Goal: Task Accomplishment & Management: Use online tool/utility

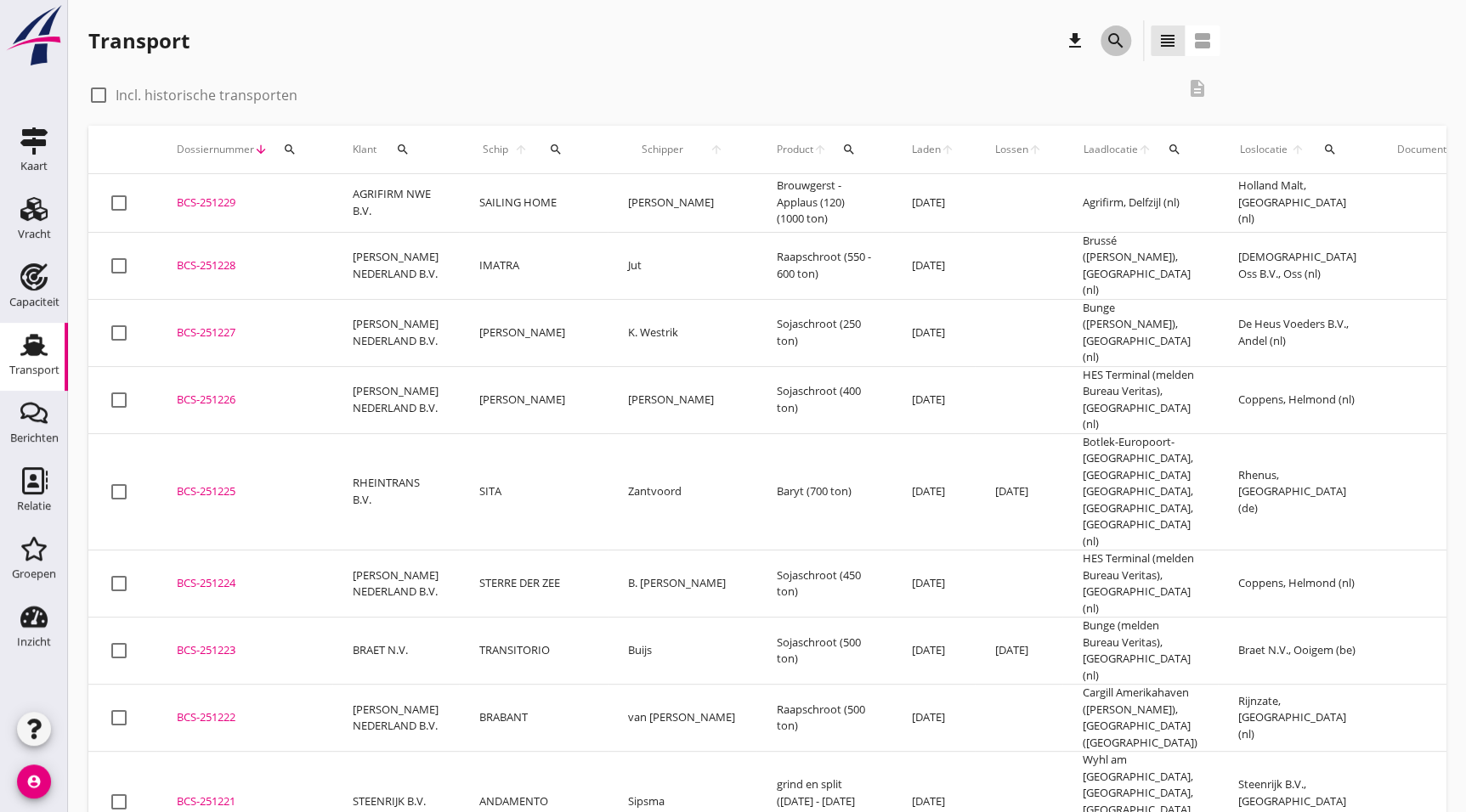
click at [1127, 44] on div "search" at bounding box center [1115, 40] width 30 height 20
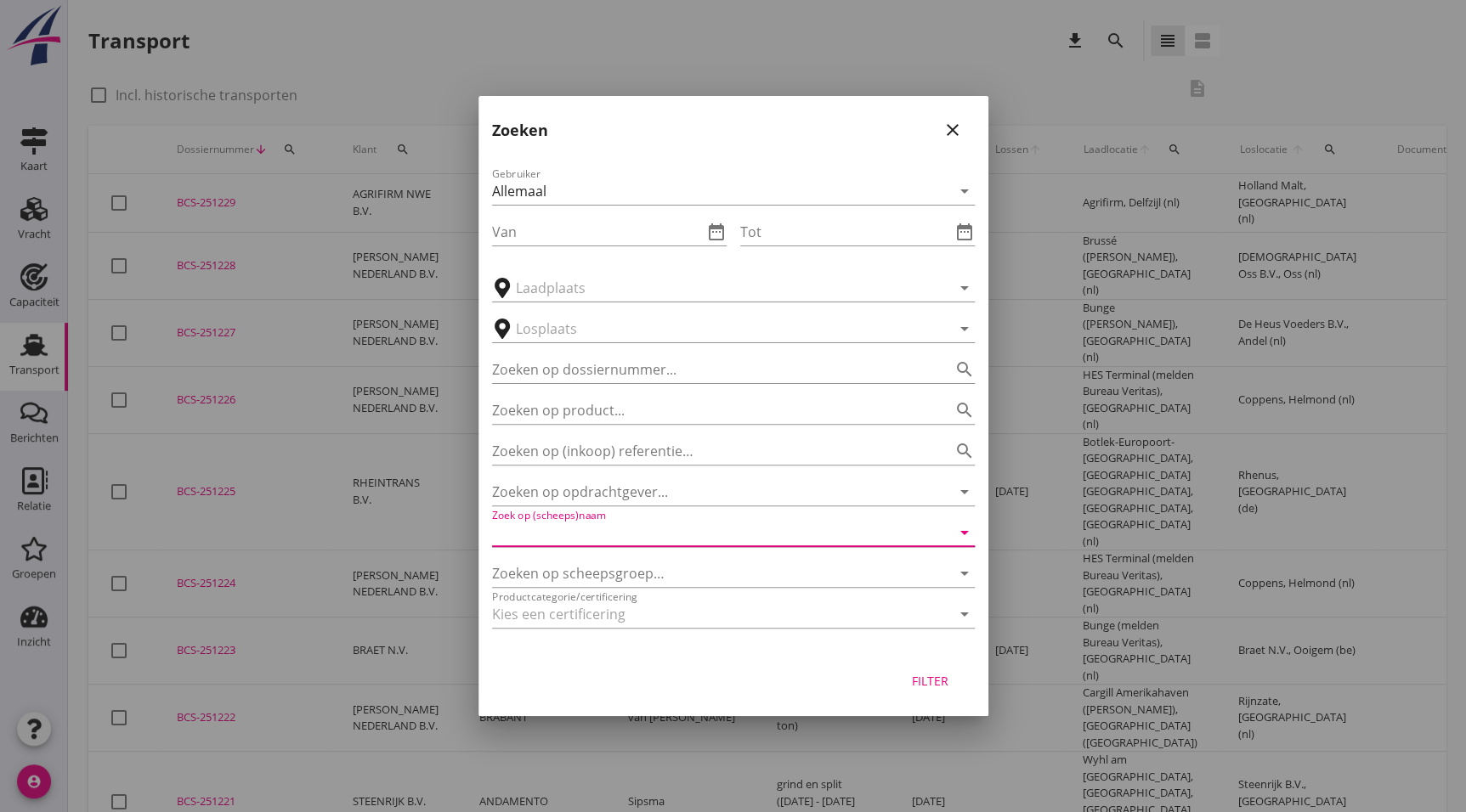
click at [629, 526] on input "Zoek op (scheeps)naam" at bounding box center [709, 533] width 435 height 27
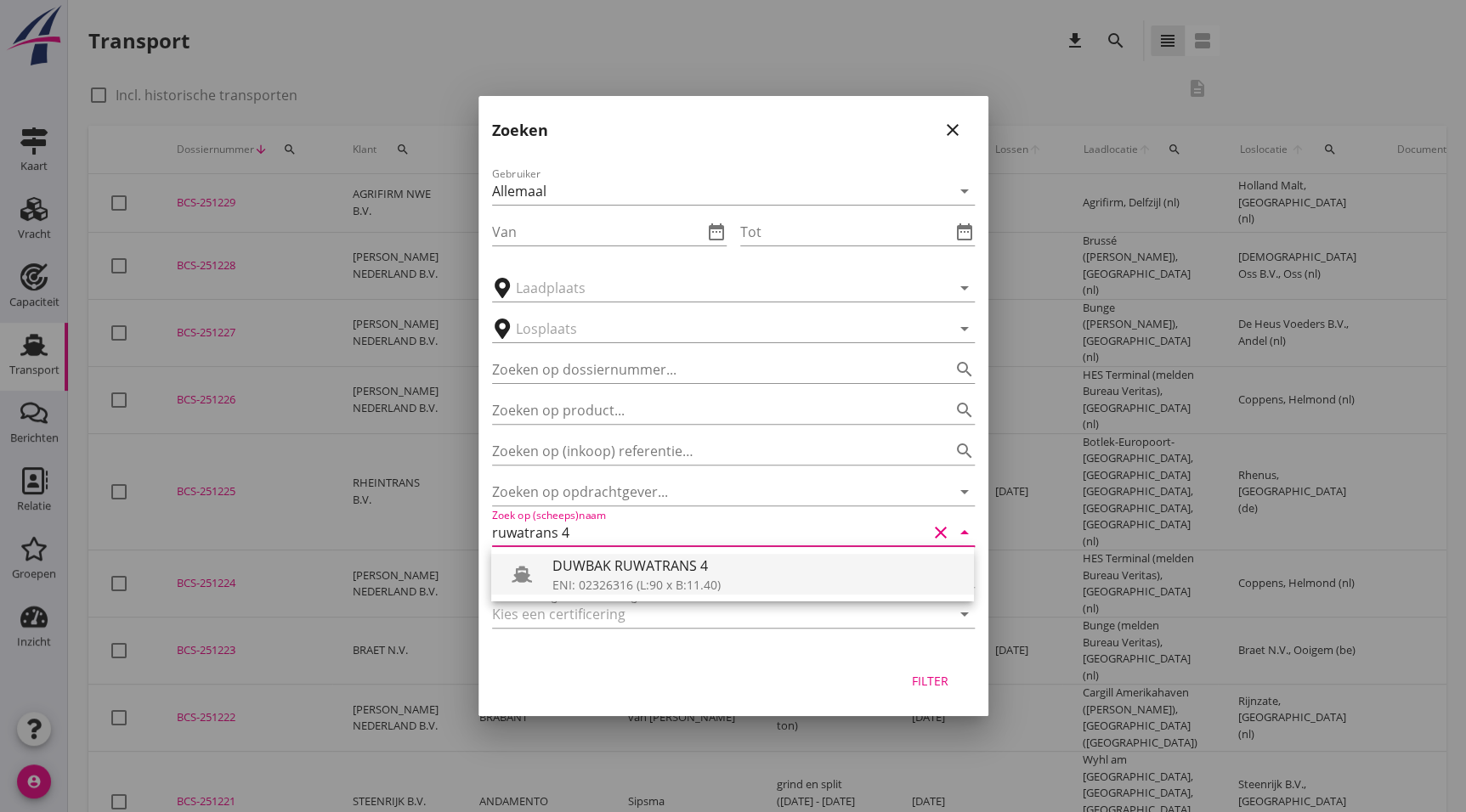
click at [591, 574] on div "DUWBAK RUWATRANS 4" at bounding box center [757, 566] width 408 height 20
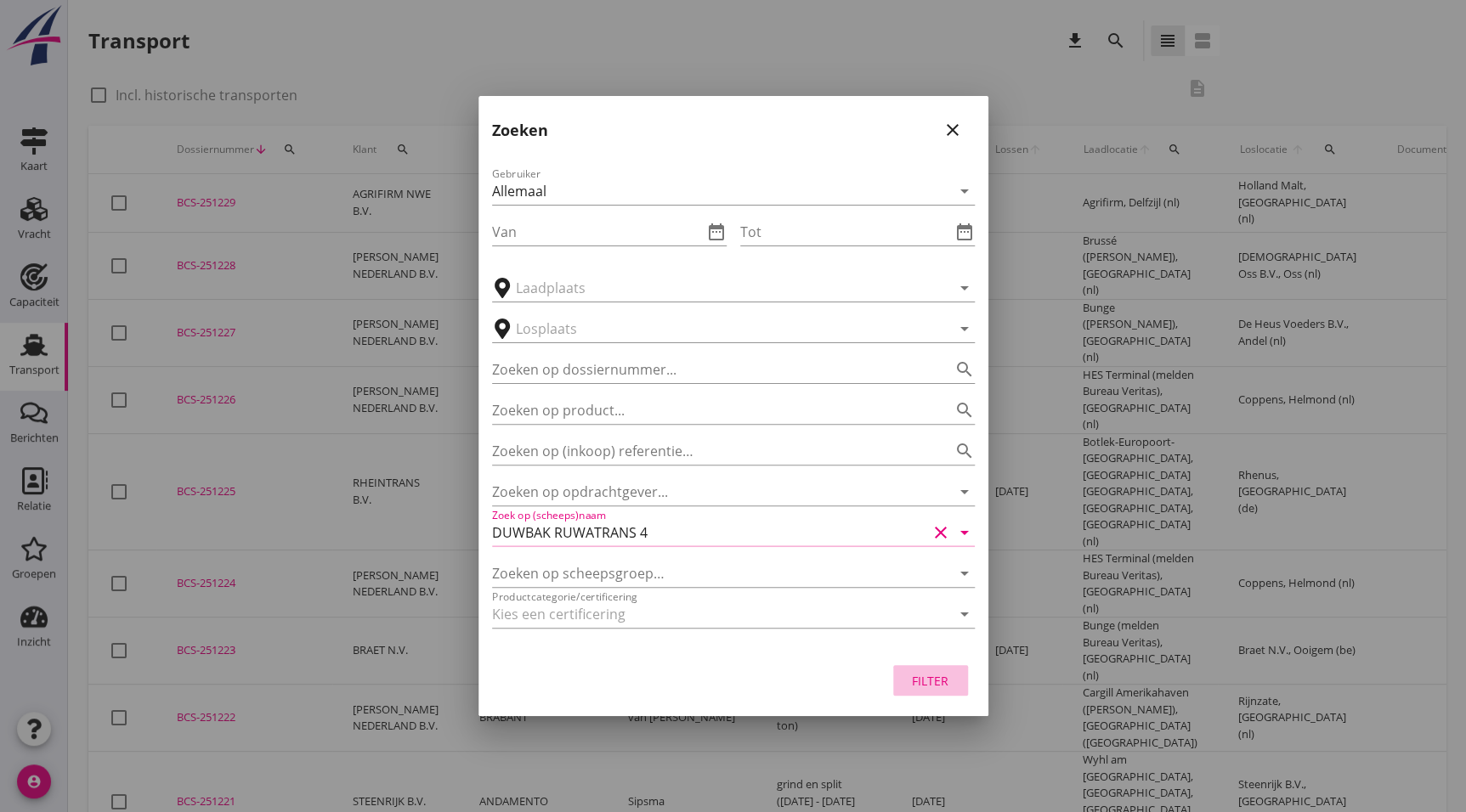
click at [950, 690] on button "Filter" at bounding box center [931, 680] width 75 height 30
type input "DUWBAK RUWATRANS 4"
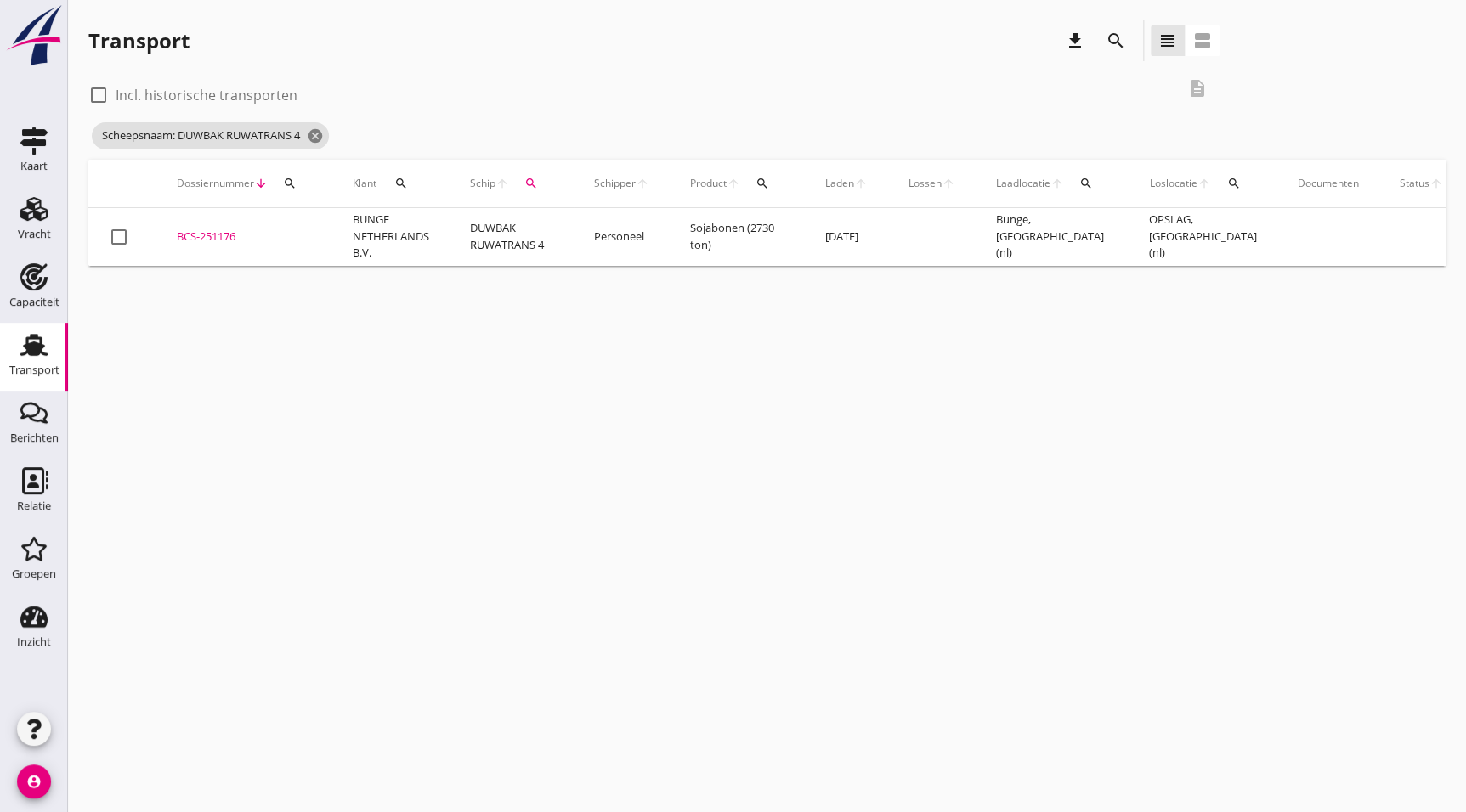
click at [186, 251] on td "BCS-251176 upload_file Drop hier uw bestand om het aan het dossier toe te voegen" at bounding box center [245, 237] width 176 height 57
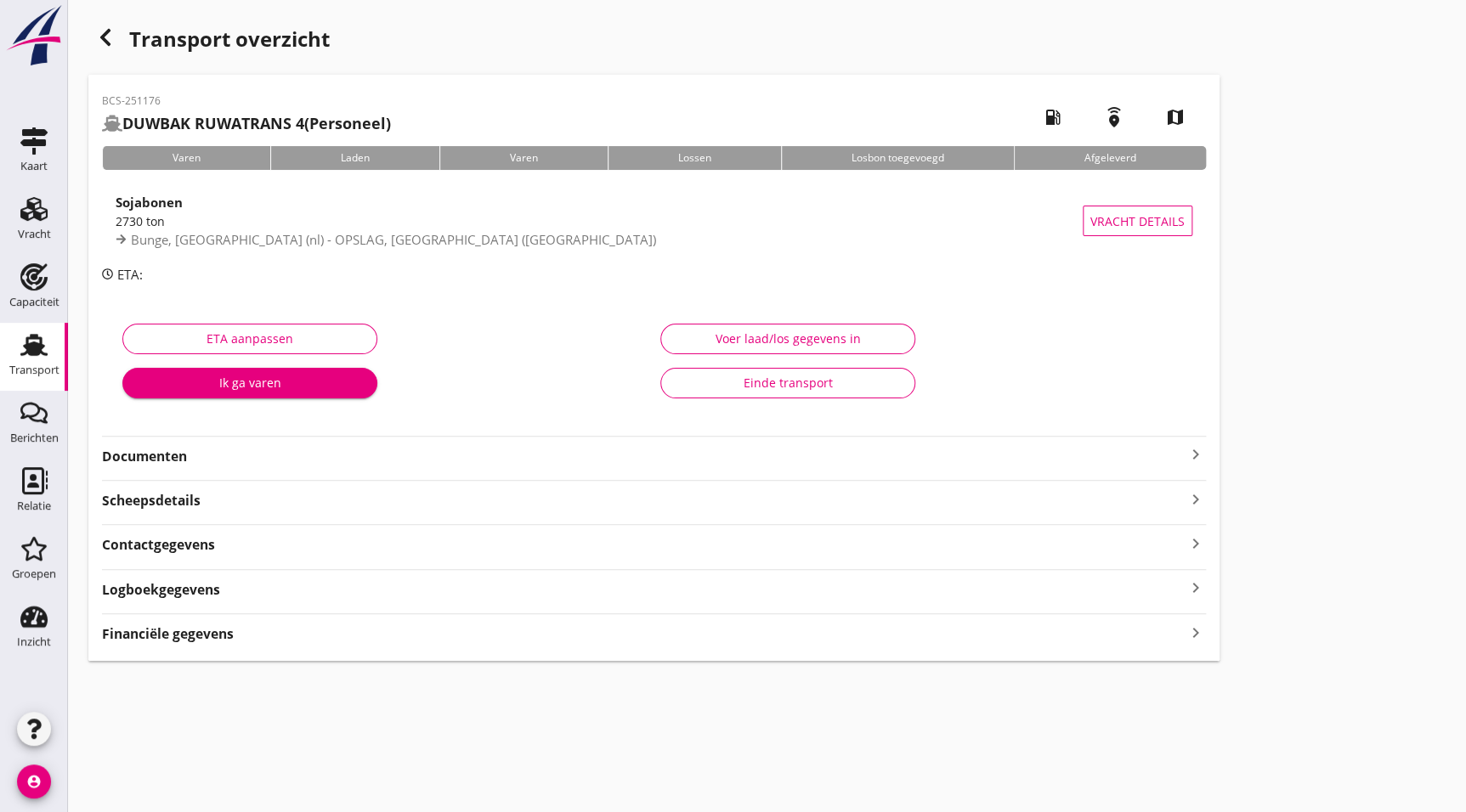
click at [201, 448] on strong "Documenten" at bounding box center [643, 457] width 1084 height 19
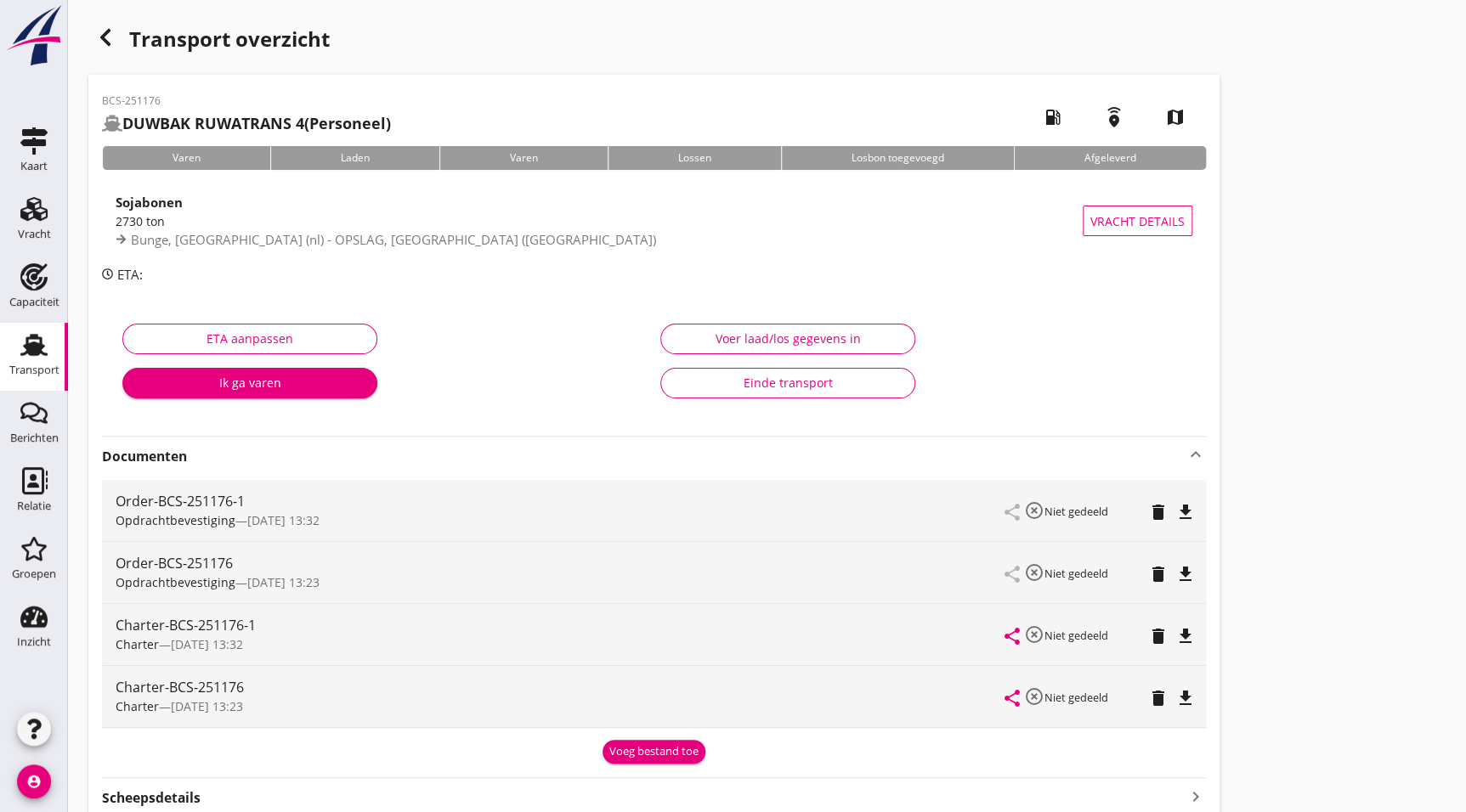
click at [1185, 510] on icon "file_download" at bounding box center [1185, 512] width 20 height 20
click at [108, 43] on use "button" at bounding box center [105, 37] width 10 height 17
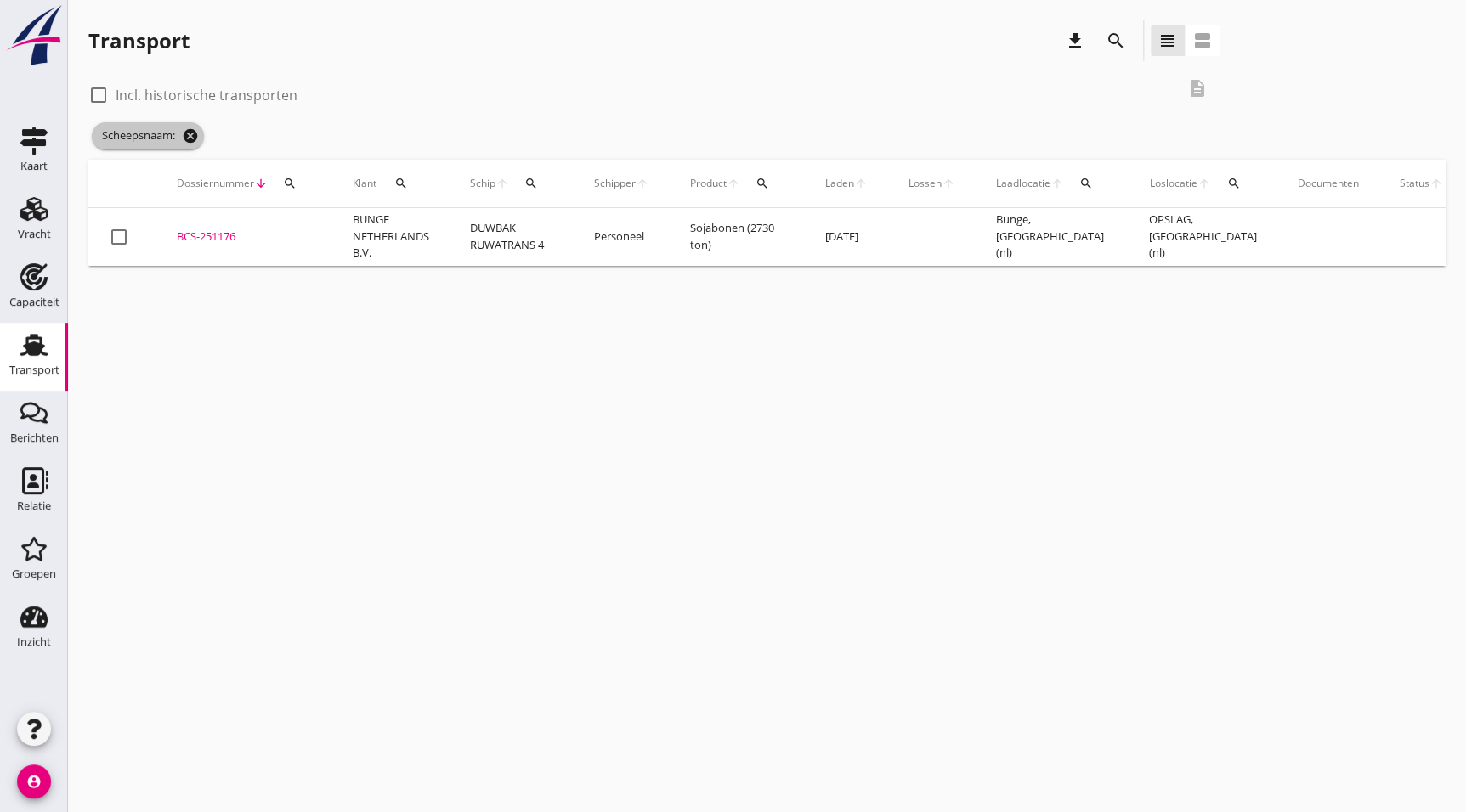
click at [191, 136] on icon "cancel" at bounding box center [191, 136] width 17 height 17
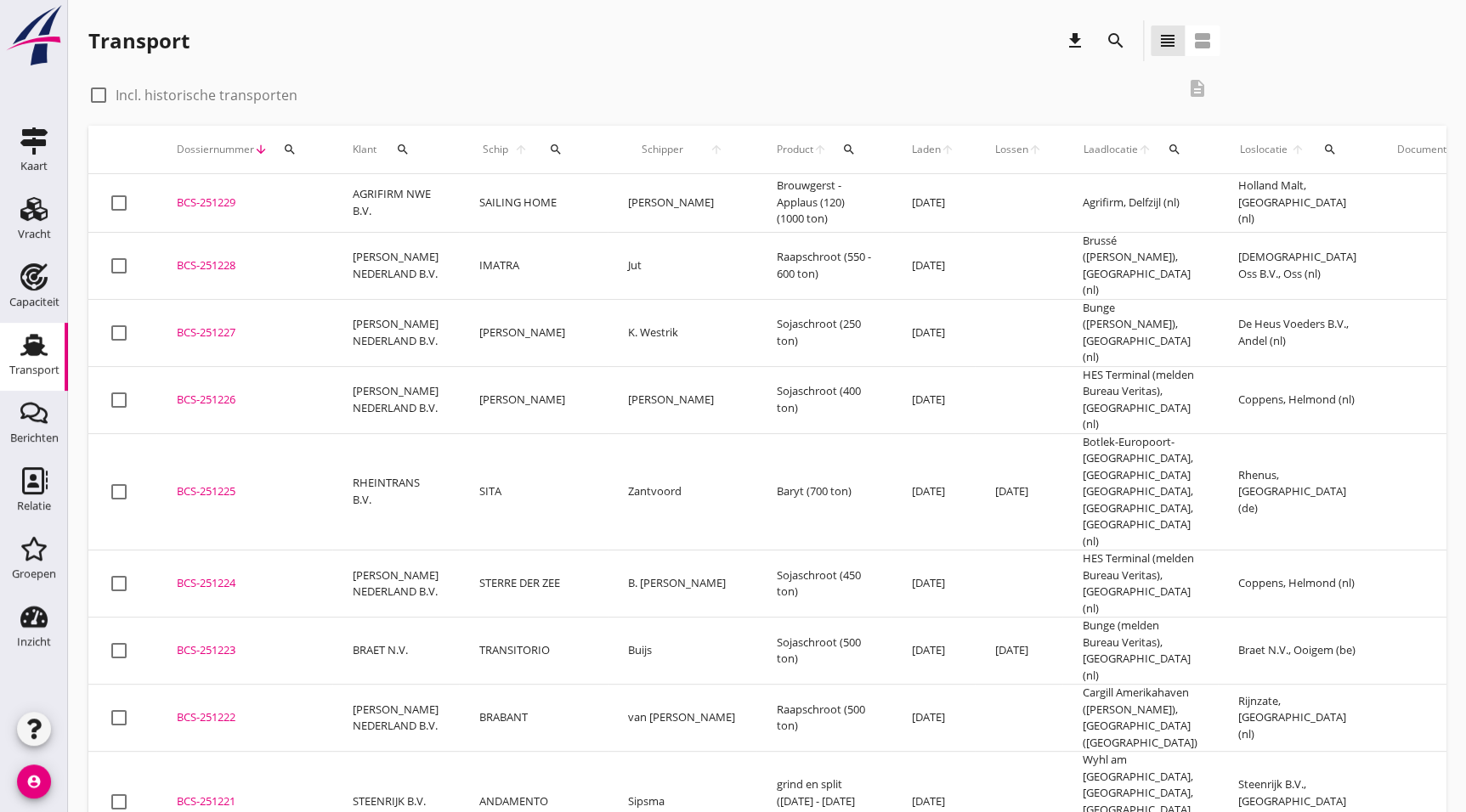
drag, startPoint x: 38, startPoint y: 346, endPoint x: 162, endPoint y: 368, distance: 125.9
click at [38, 346] on use at bounding box center [33, 345] width 27 height 22
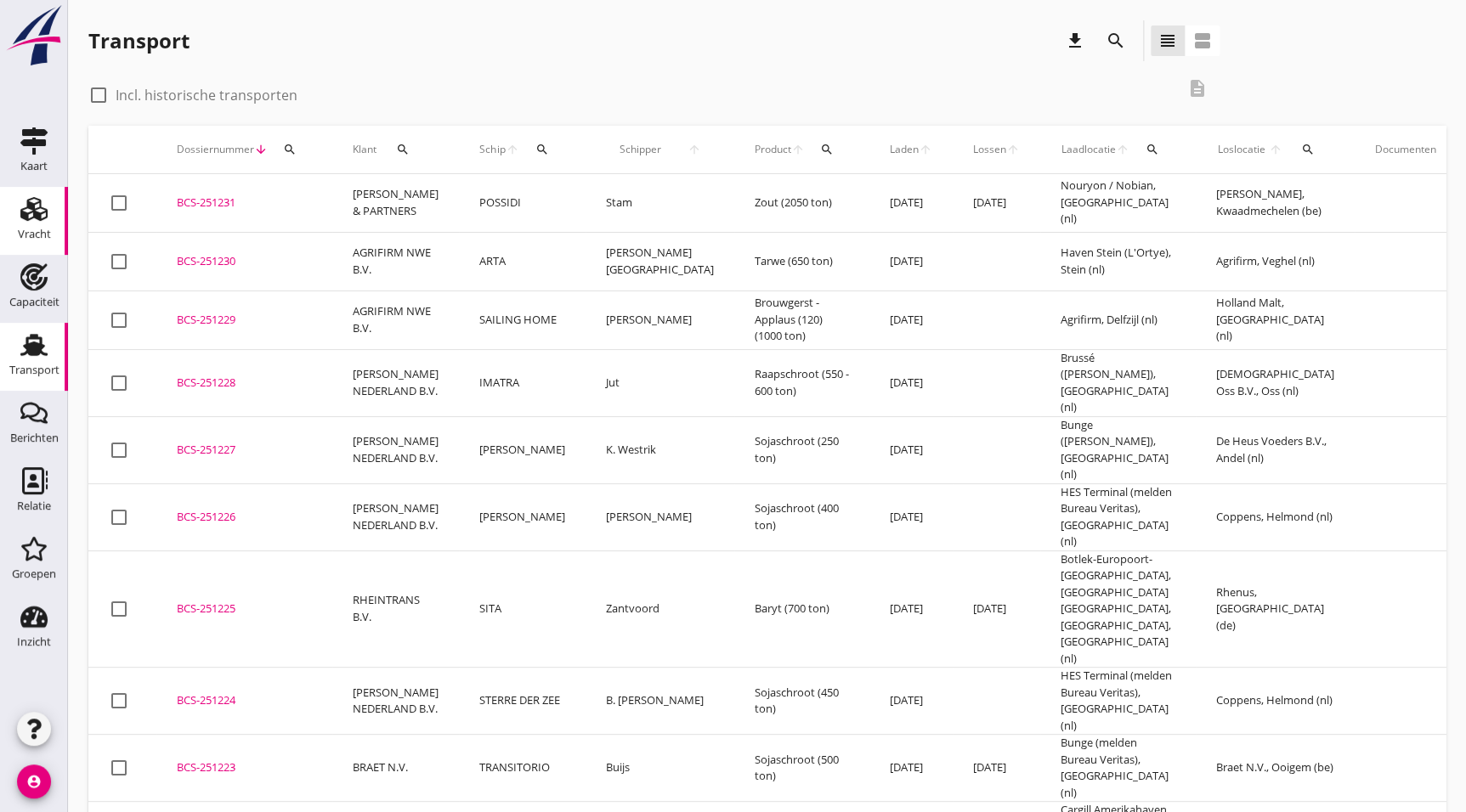
click at [38, 221] on icon "Vracht" at bounding box center [33, 209] width 27 height 27
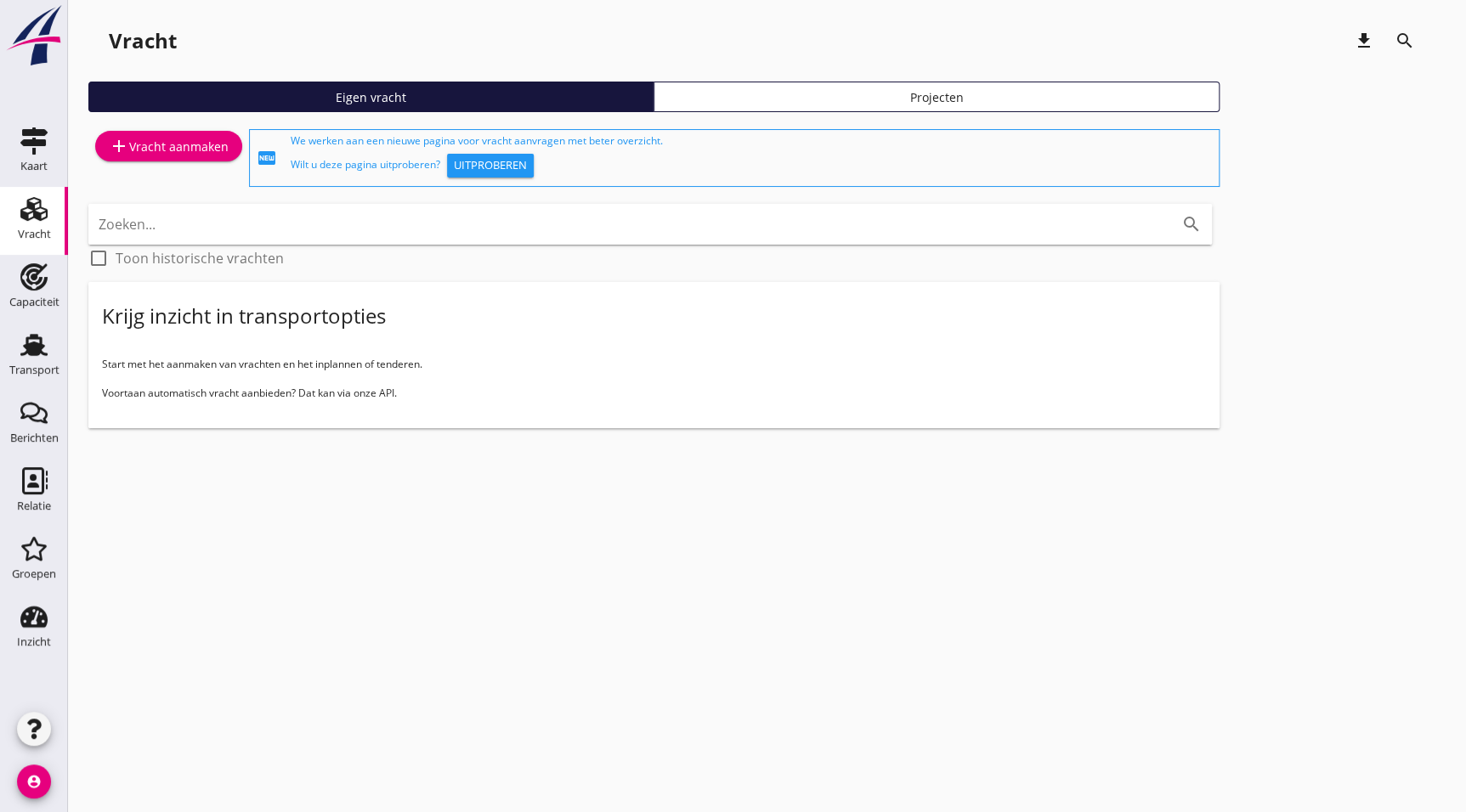
click at [138, 144] on div "add Vracht aanmaken" at bounding box center [169, 145] width 120 height 20
click at [32, 355] on use at bounding box center [33, 345] width 27 height 22
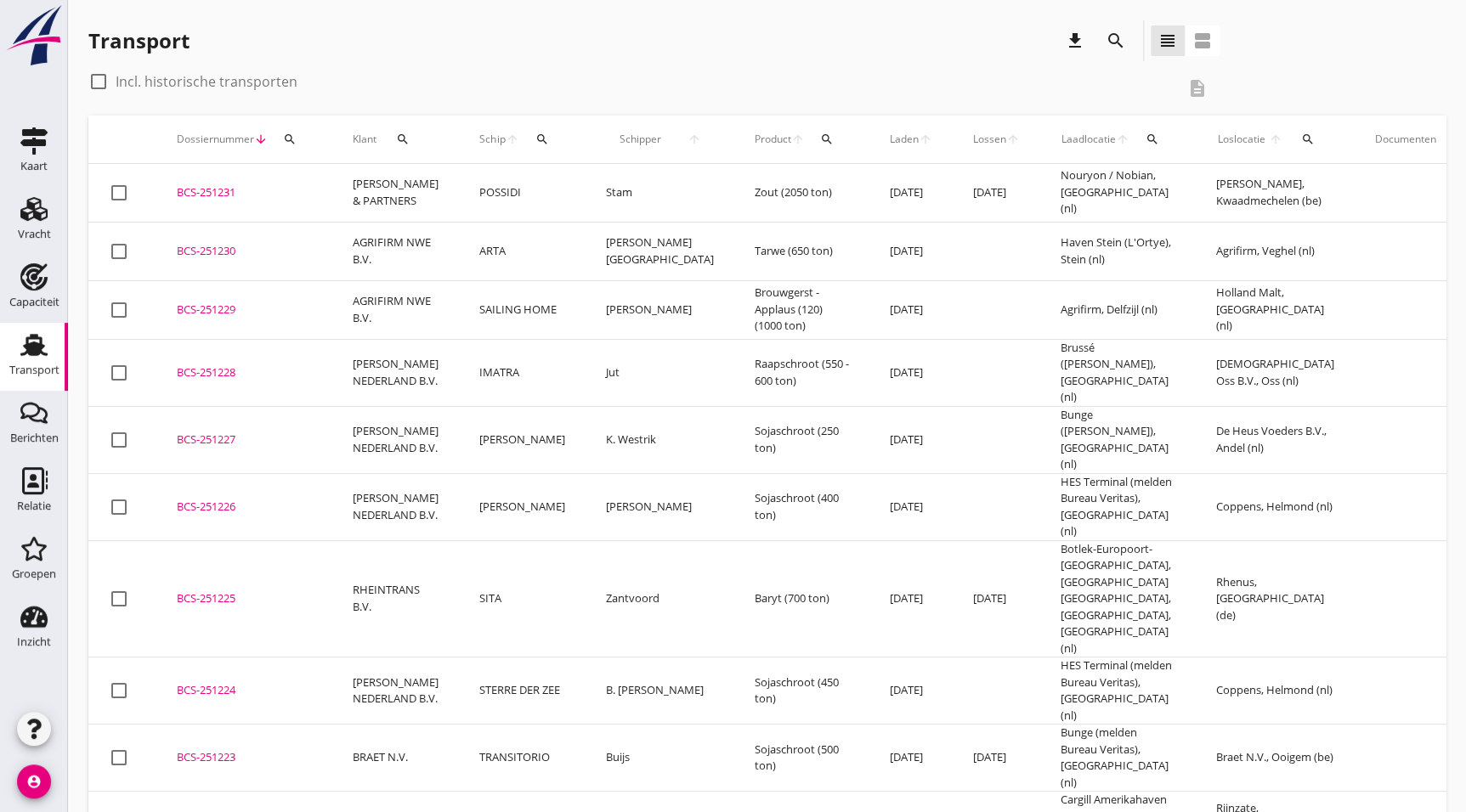
click at [1126, 29] on div "search" at bounding box center [1116, 40] width 41 height 41
click at [1129, 36] on div "search" at bounding box center [1115, 40] width 30 height 20
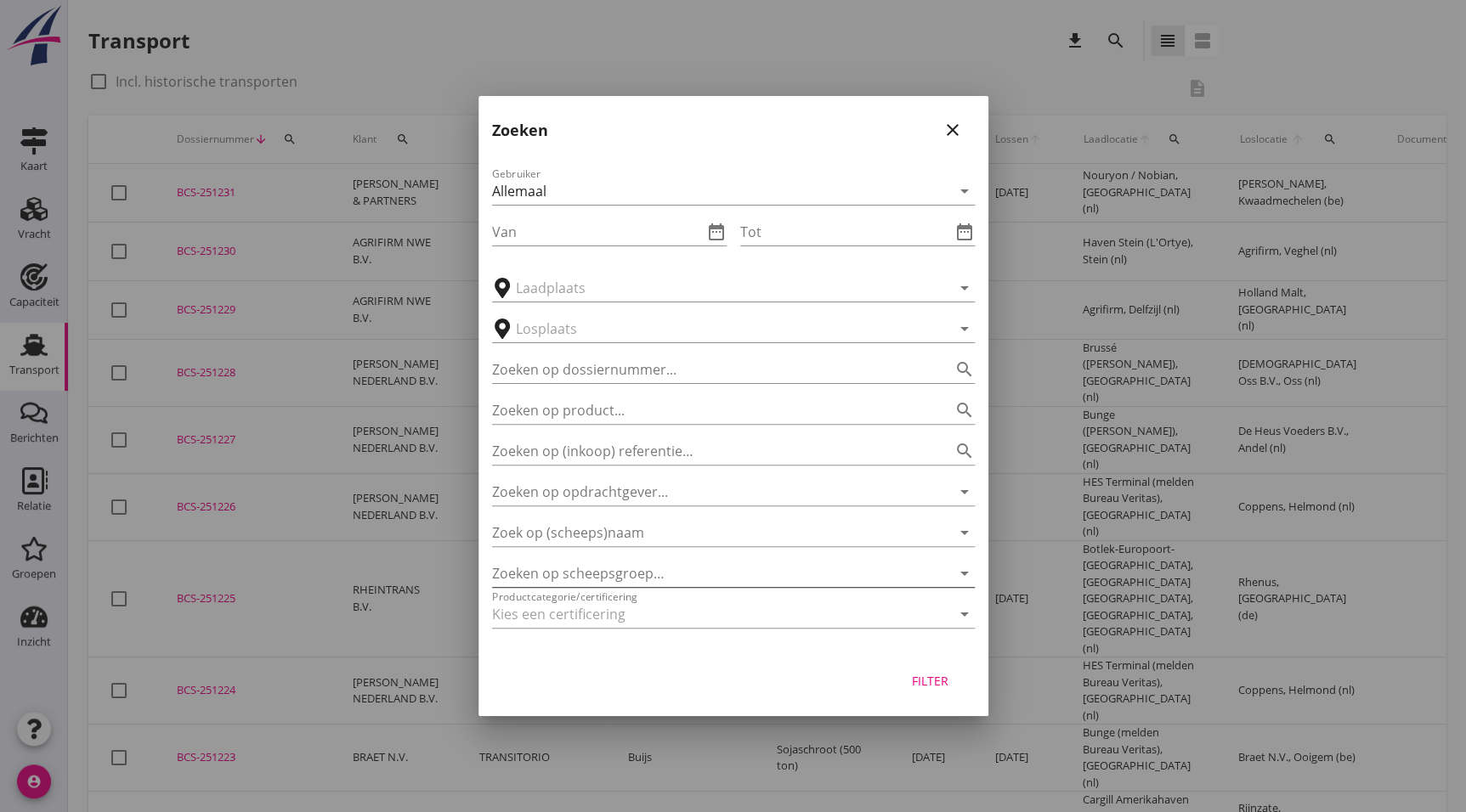
click at [688, 582] on div at bounding box center [709, 573] width 435 height 27
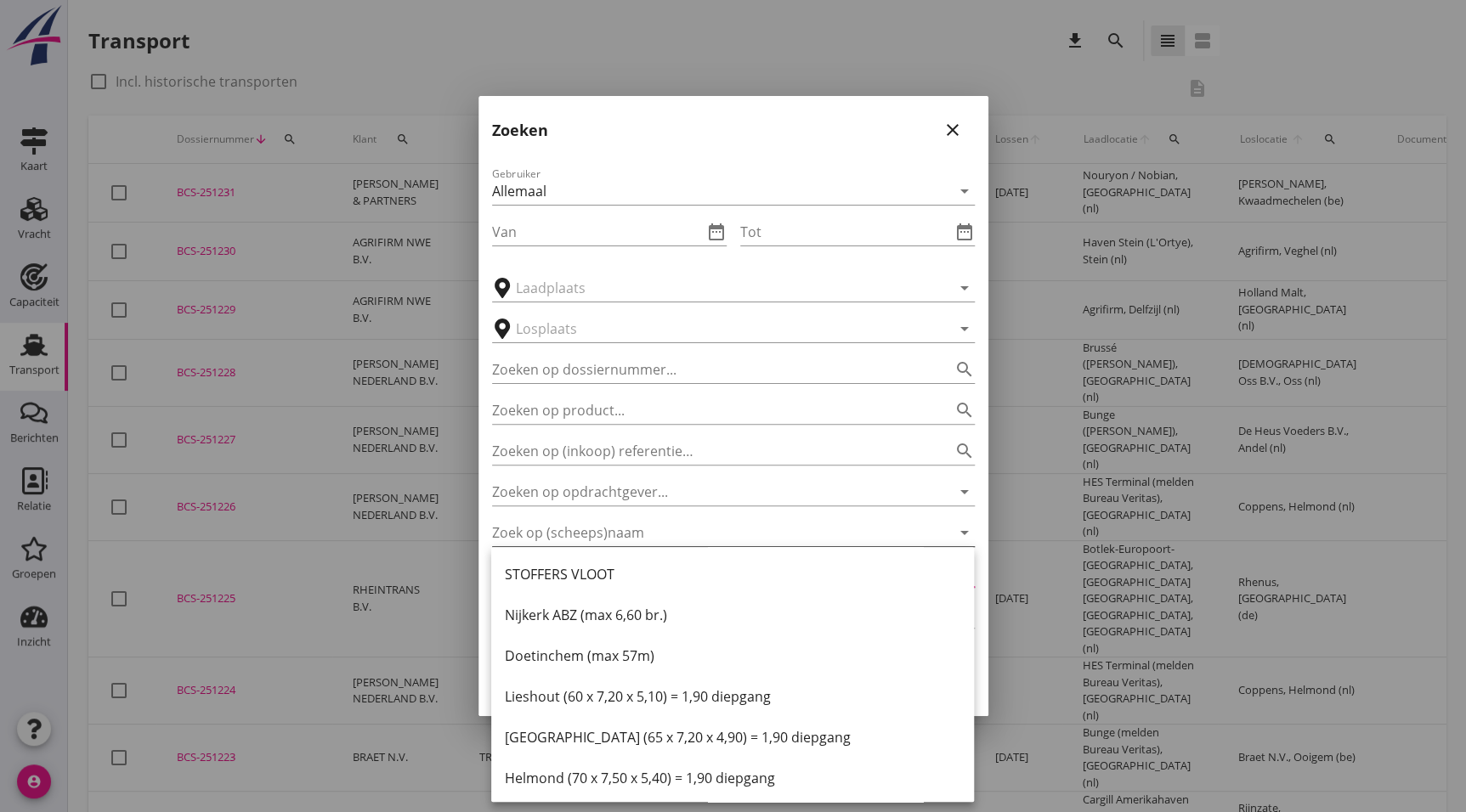
click at [682, 529] on input "Zoek op (scheeps)naam" at bounding box center [709, 533] width 435 height 27
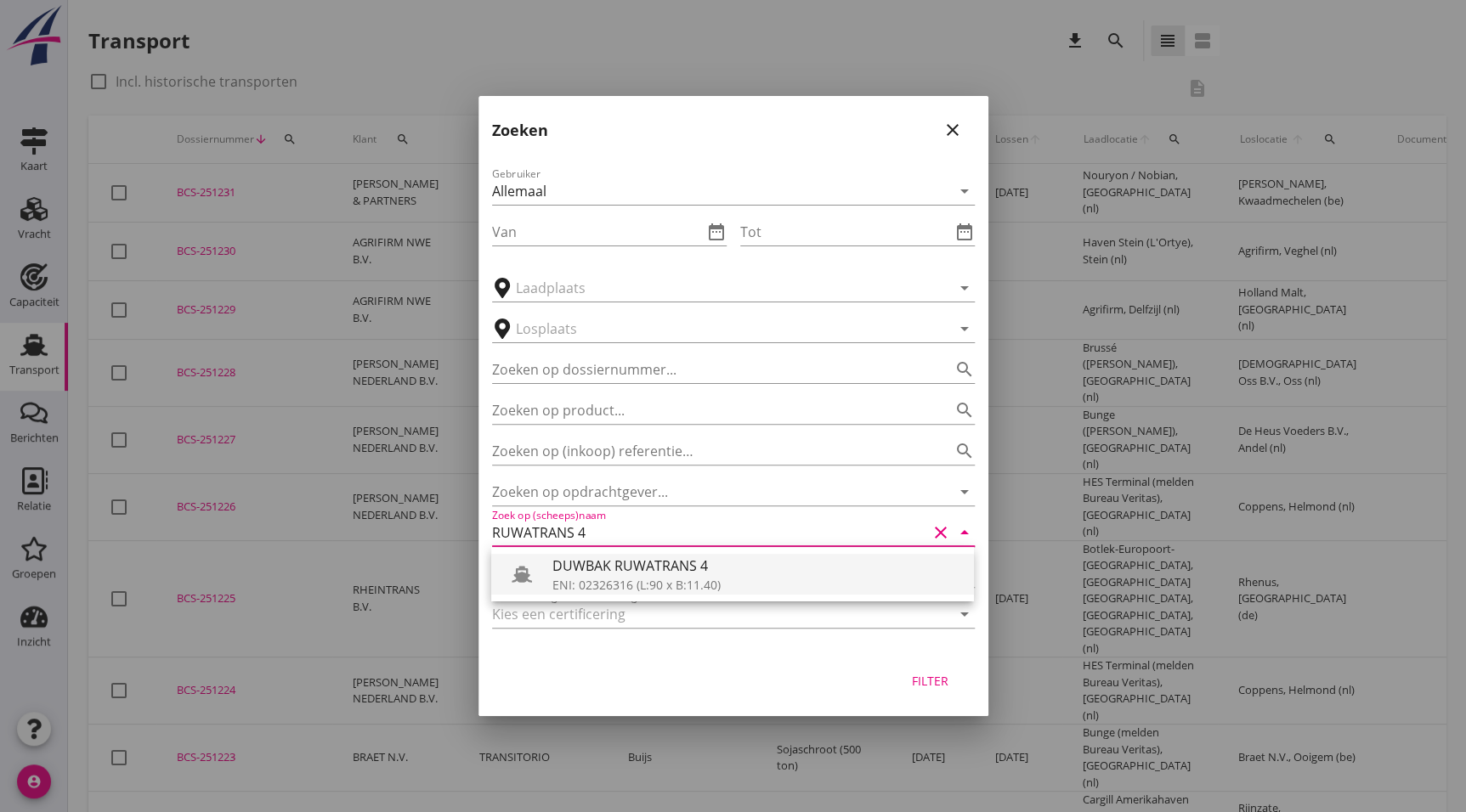
click at [667, 594] on div "DUWBAK RUWATRANS 4 ENI: 02326316 (L:90 x B:11.40)" at bounding box center [732, 574] width 483 height 54
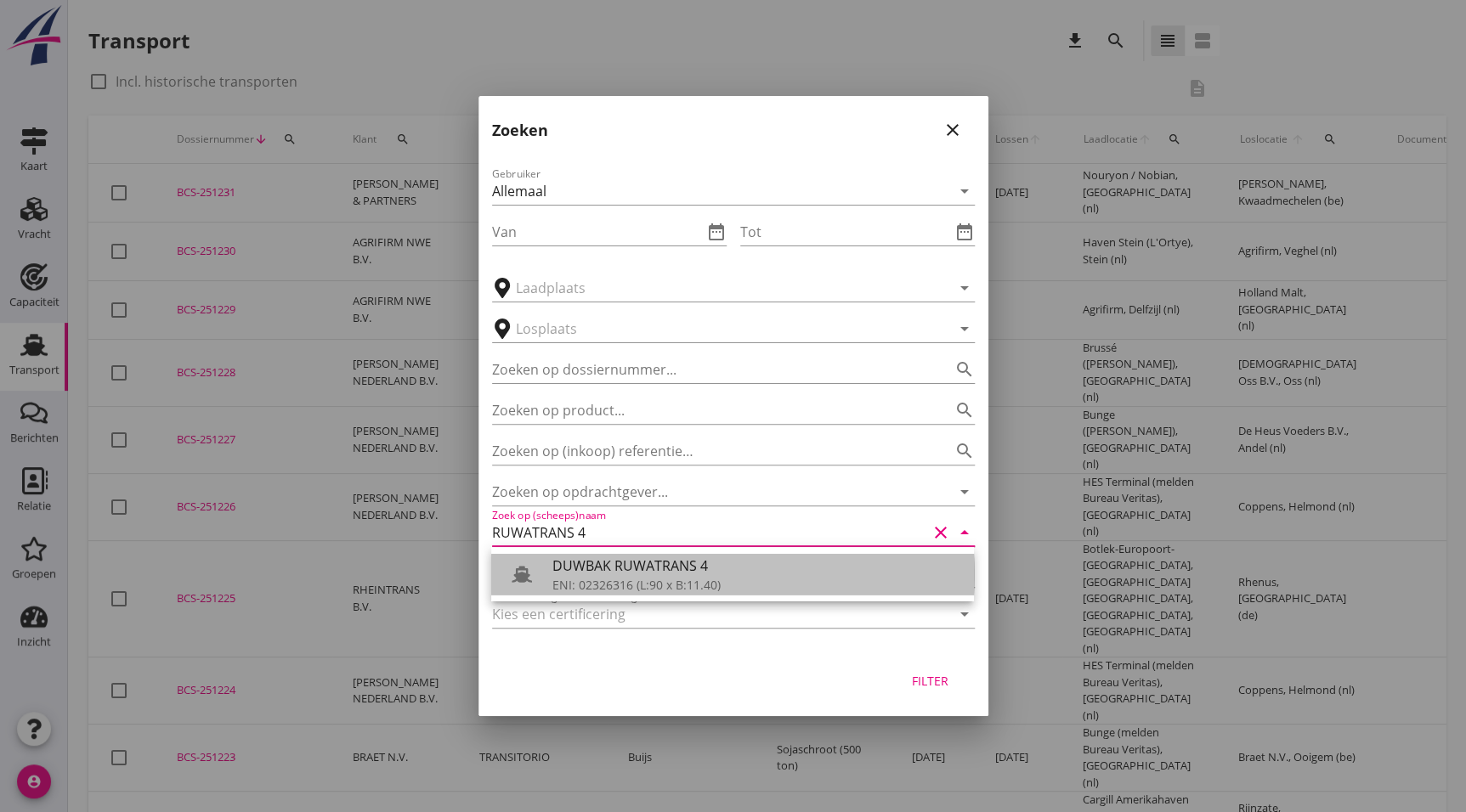
click at [671, 588] on div "ENI: 02326316 (L:90 x B:11.40)" at bounding box center [757, 585] width 408 height 18
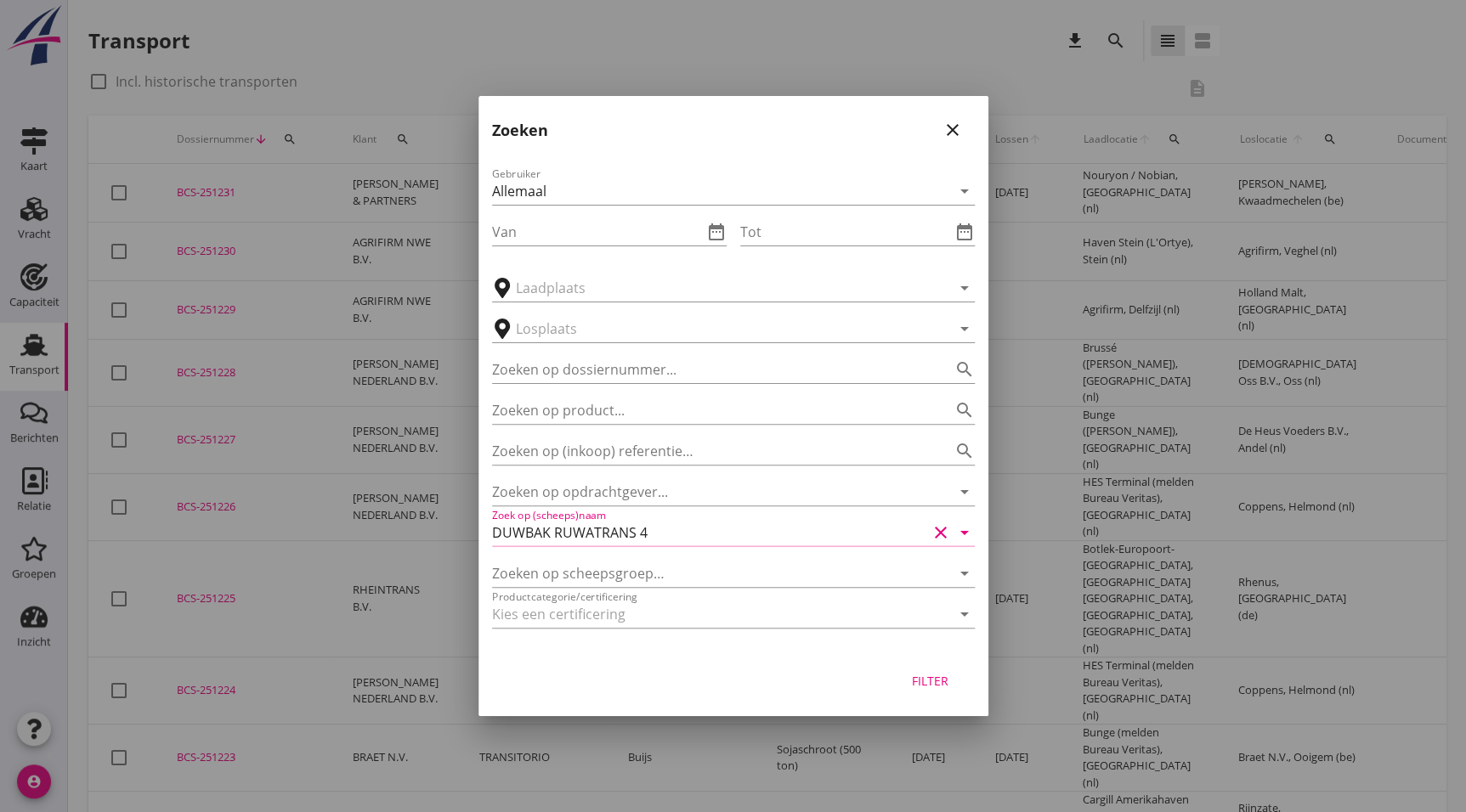
drag, startPoint x: 929, startPoint y: 665, endPoint x: 935, endPoint y: 674, distance: 10.8
click at [929, 666] on button "Filter" at bounding box center [931, 680] width 75 height 30
type input "DUWBAK RUWATRANS 4"
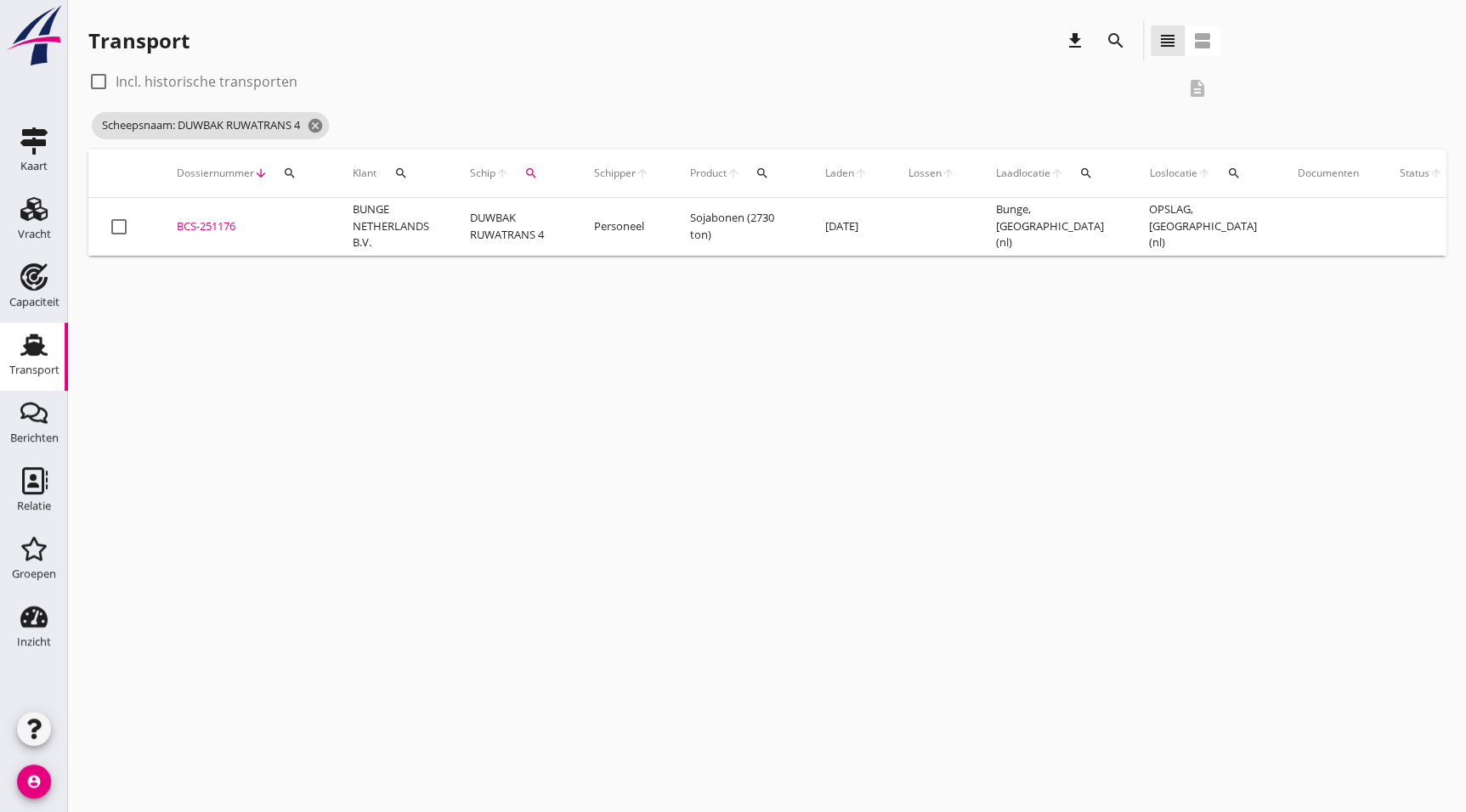
click at [220, 230] on div "BCS-251176" at bounding box center [244, 227] width 135 height 17
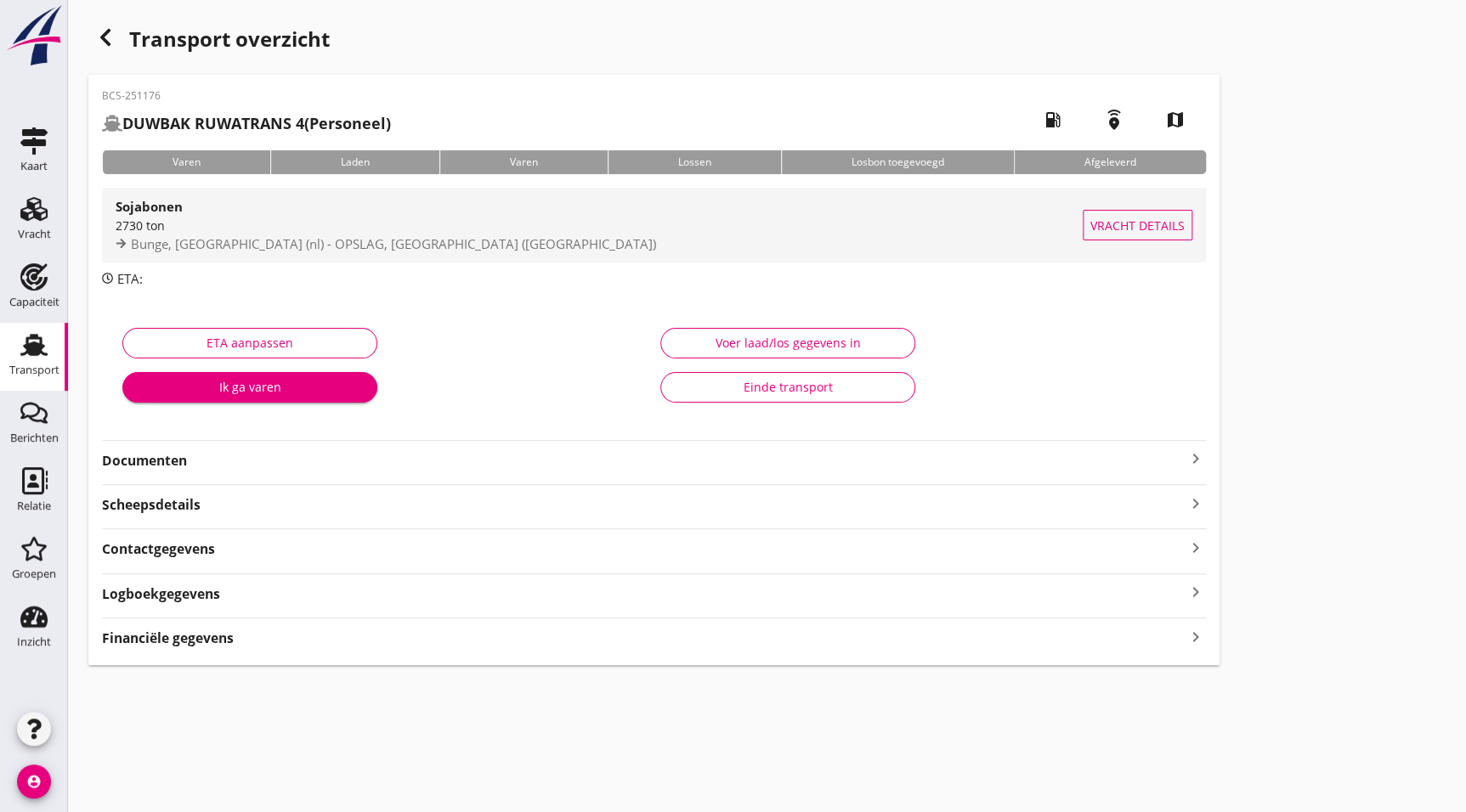
click at [245, 225] on div "2730 ton" at bounding box center [599, 225] width 967 height 18
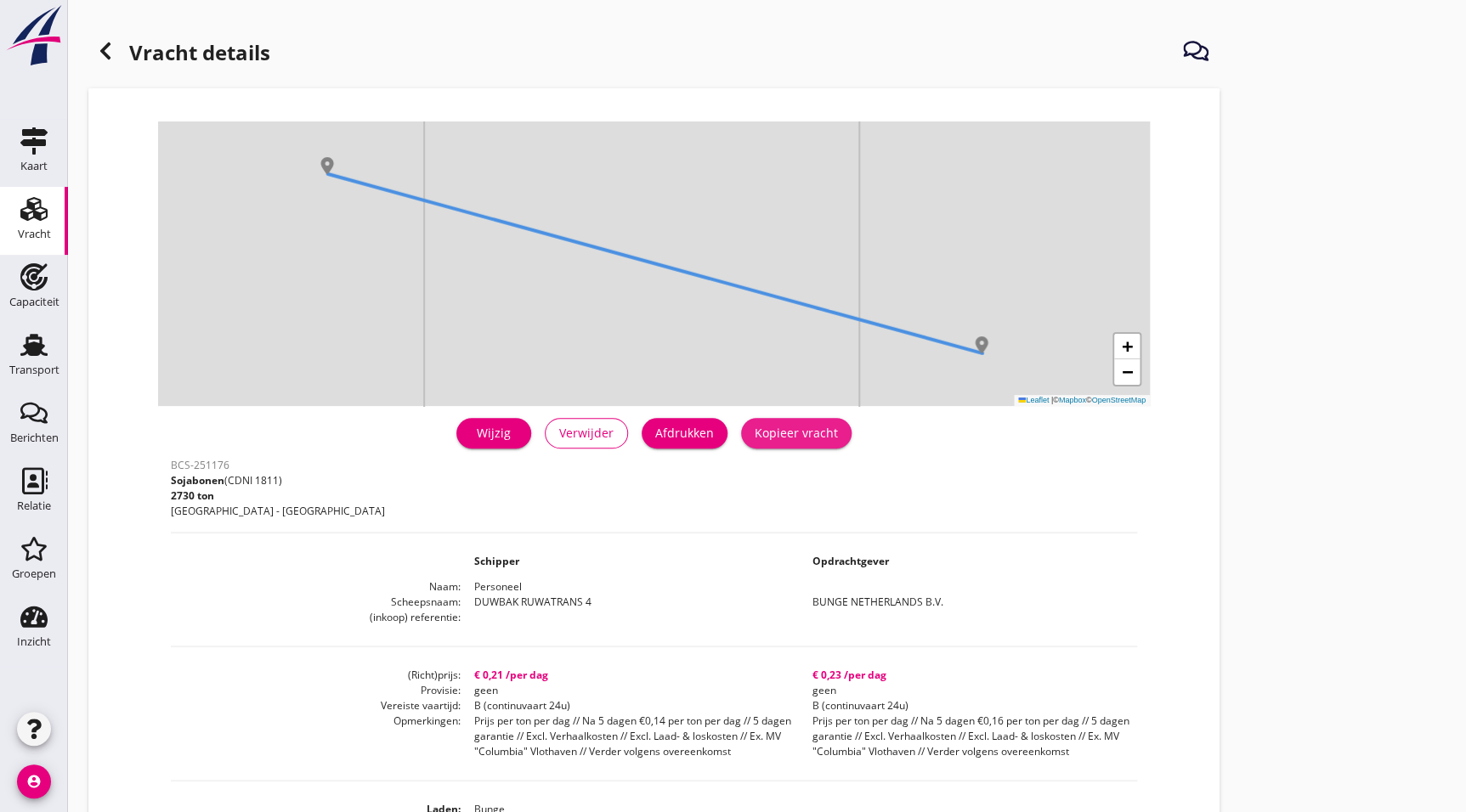
click at [832, 425] on div "Kopieer vracht" at bounding box center [797, 433] width 84 height 18
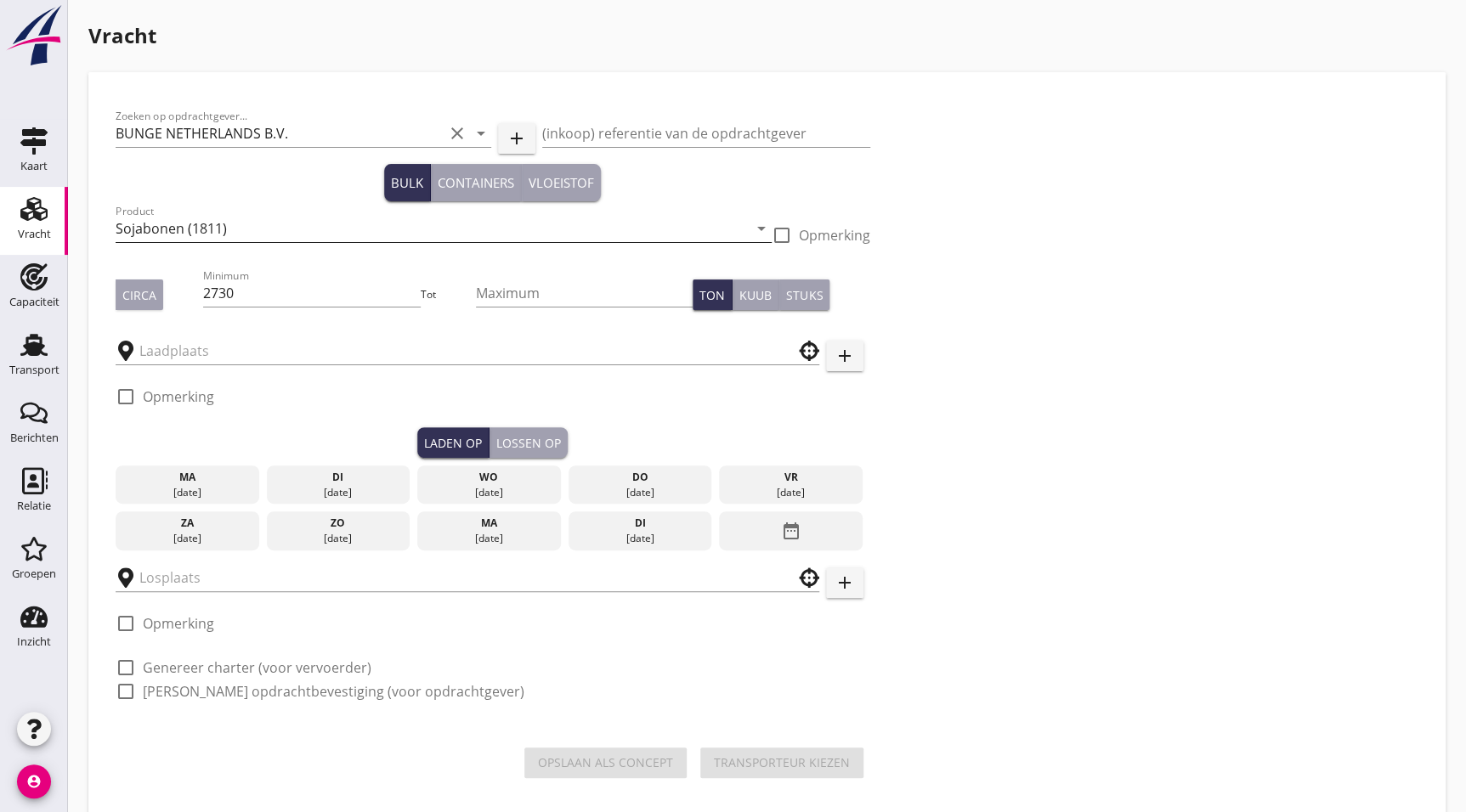
type input "Bunge"
type input "OPSLAG"
checkbox input "true"
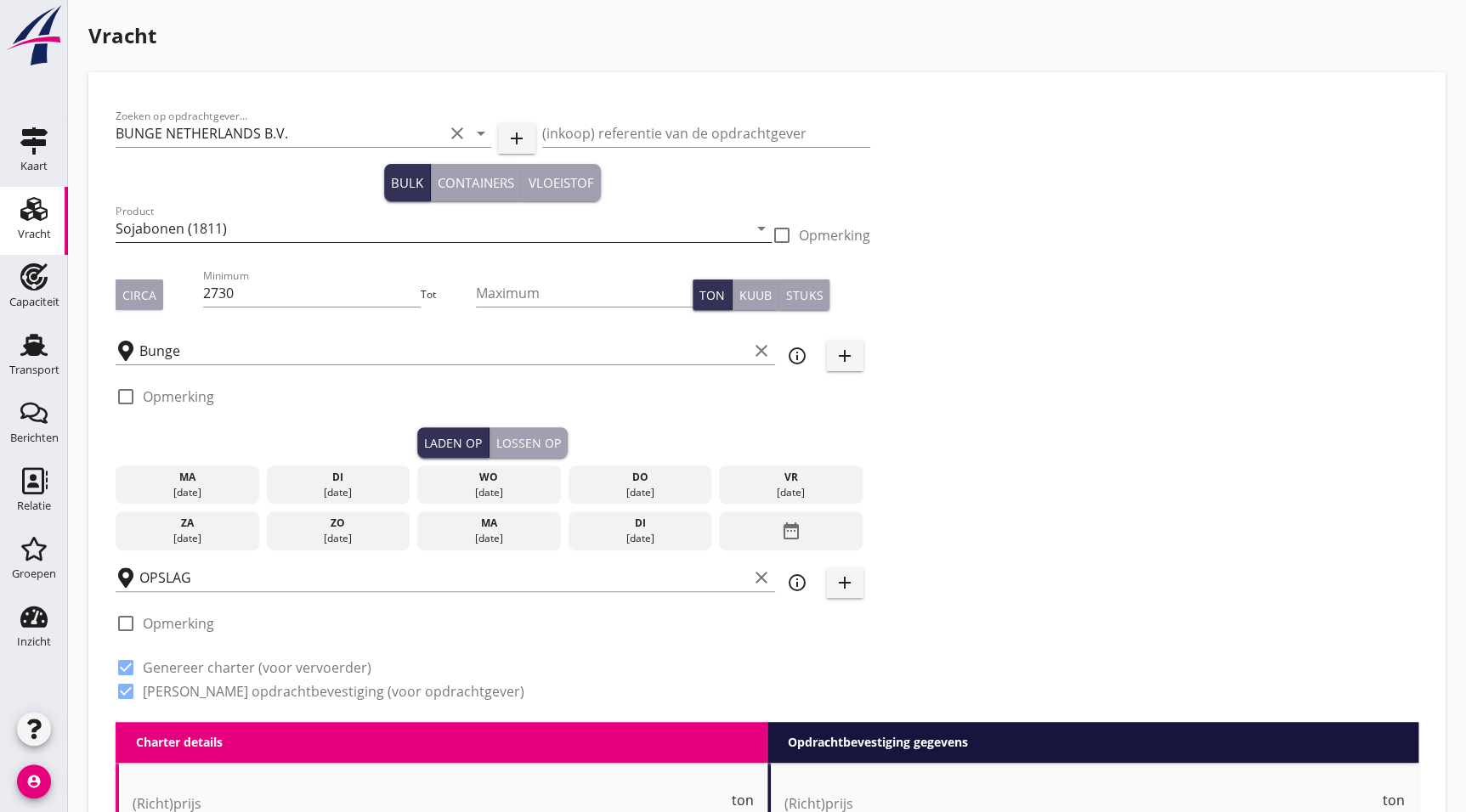
type input "0.21"
type textarea "Prijs per ton per dag // Na 5 dagen €0,14 per ton per dag // 5 dagen garantie /…"
radio input "false"
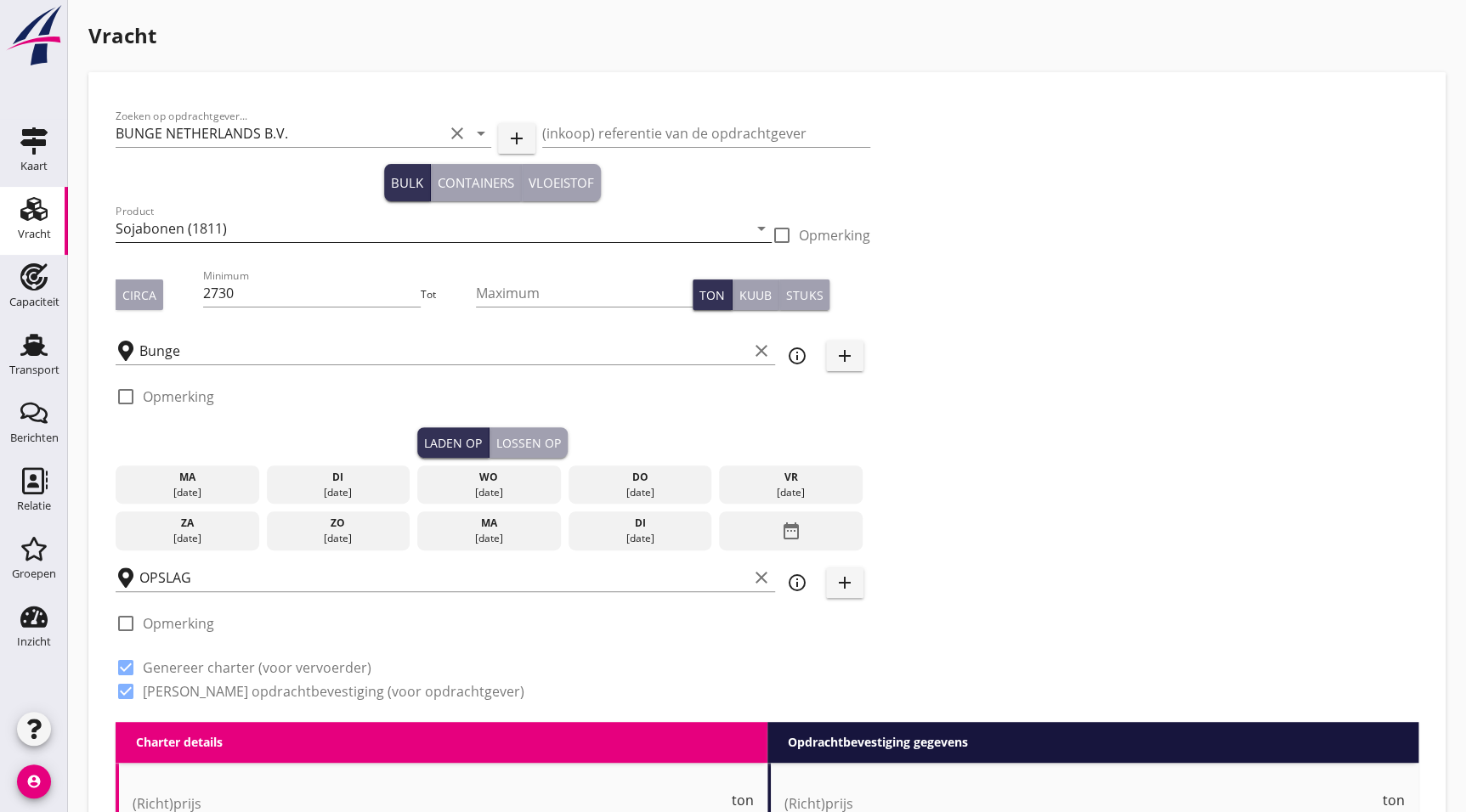
checkbox input "true"
type input "0.23"
type textarea "Prijs per ton per dag // Na 5 dagen €0,16 per ton per dag // 5 dagen garantie /…"
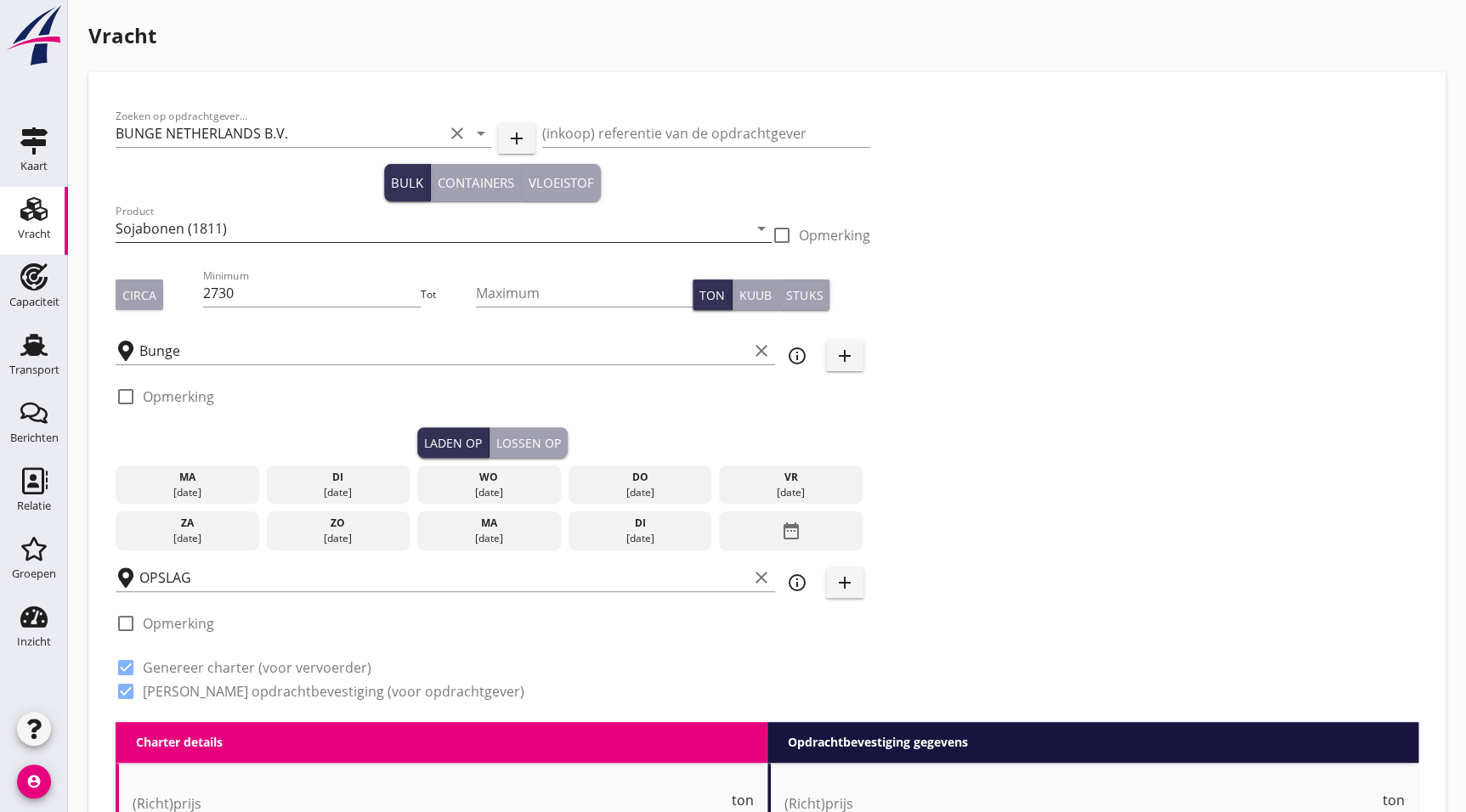
type textarea "Prijs per ton per dag // Na 5 dagen €0,16 per ton per dag // 5 dagen garantie /…"
radio input "false"
checkbox input "true"
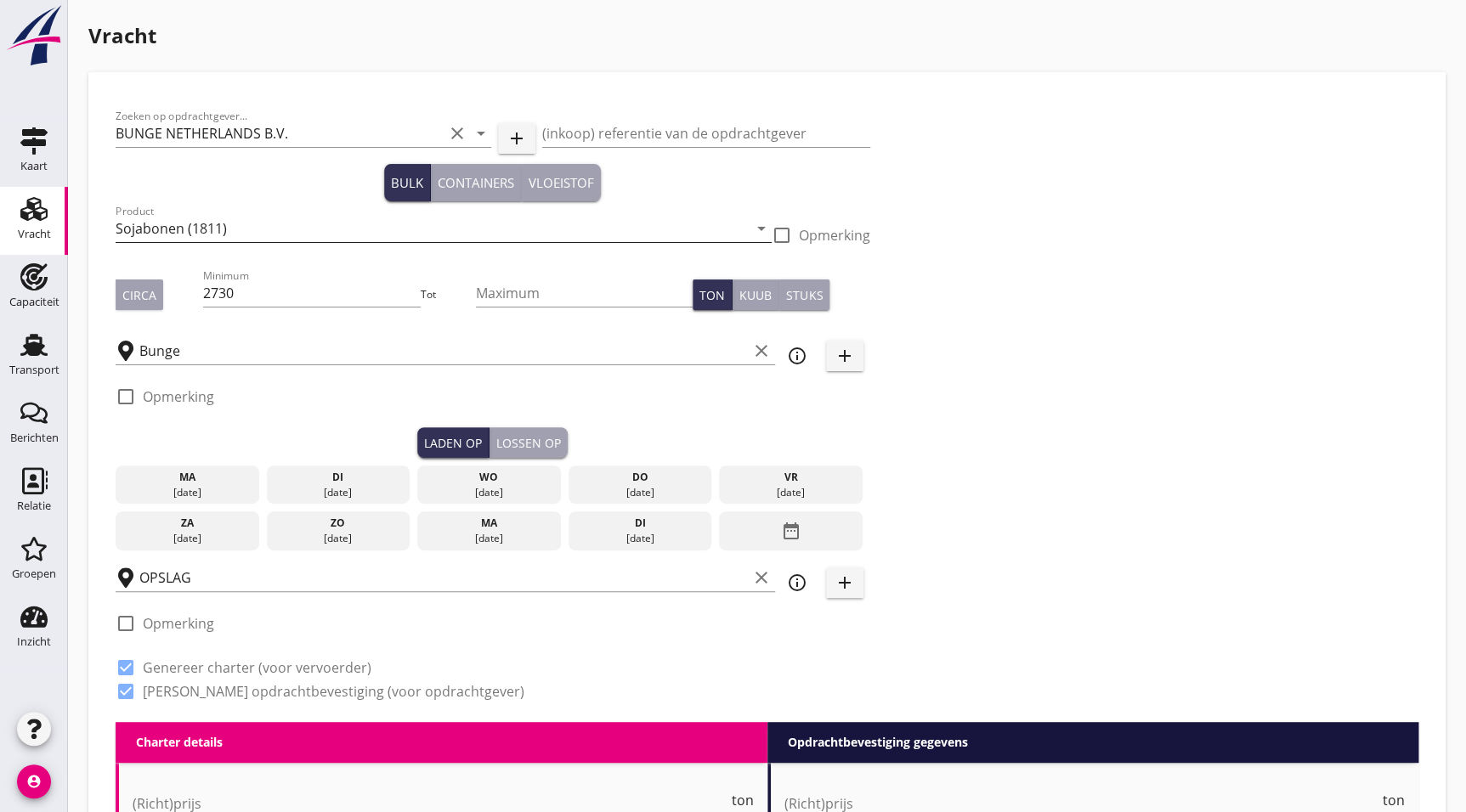
checkbox input "true"
click at [280, 289] on input "2730" at bounding box center [311, 292] width 217 height 27
type input "2"
type input "1370"
click at [219, 350] on input "Bunge" at bounding box center [443, 351] width 609 height 27
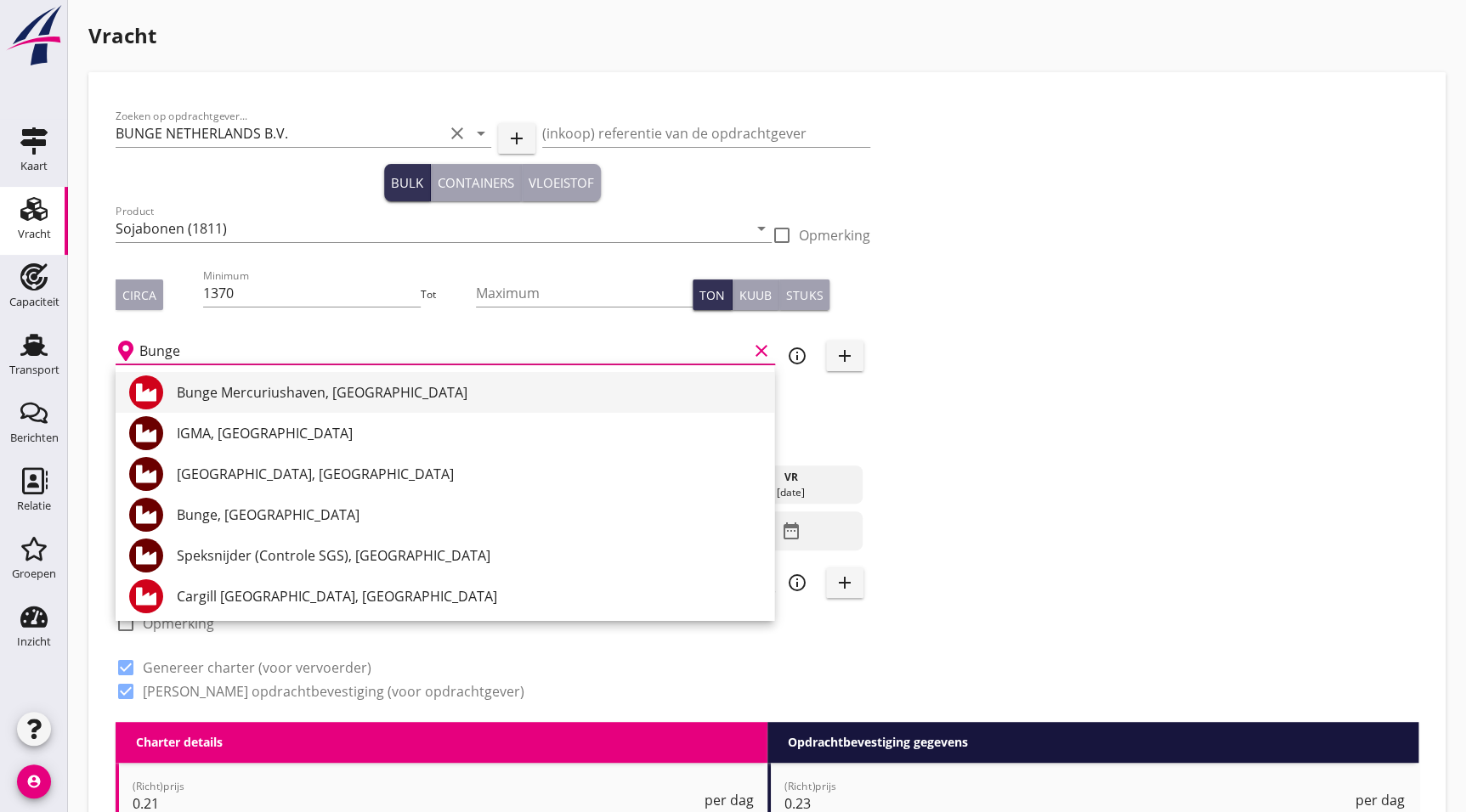
click at [314, 399] on div "Bunge Mercuriushaven, [GEOGRAPHIC_DATA]" at bounding box center [468, 392] width 584 height 20
type input "Bunge Mercuriushaven, [GEOGRAPHIC_DATA]"
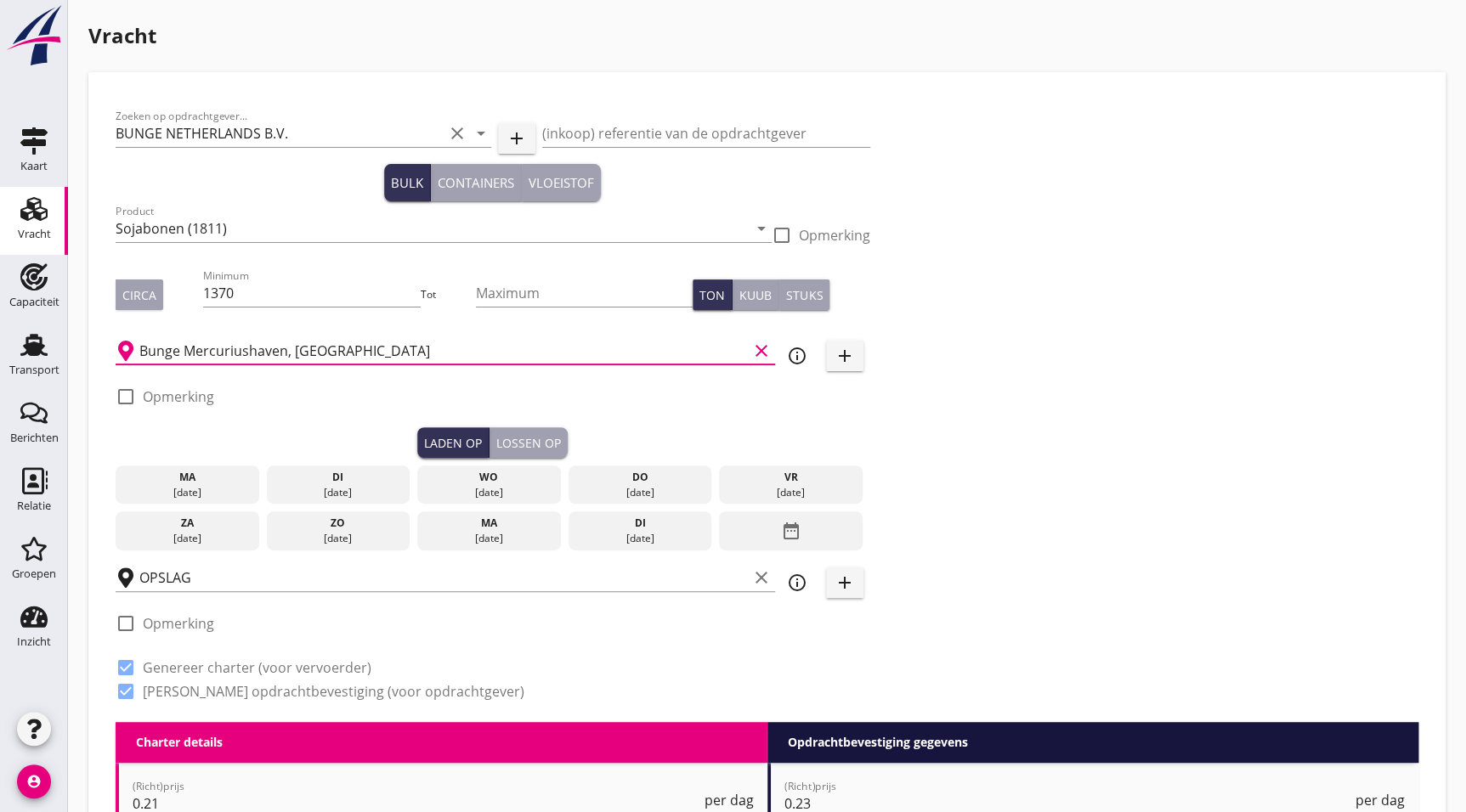
click at [798, 529] on icon "date_range" at bounding box center [790, 531] width 20 height 30
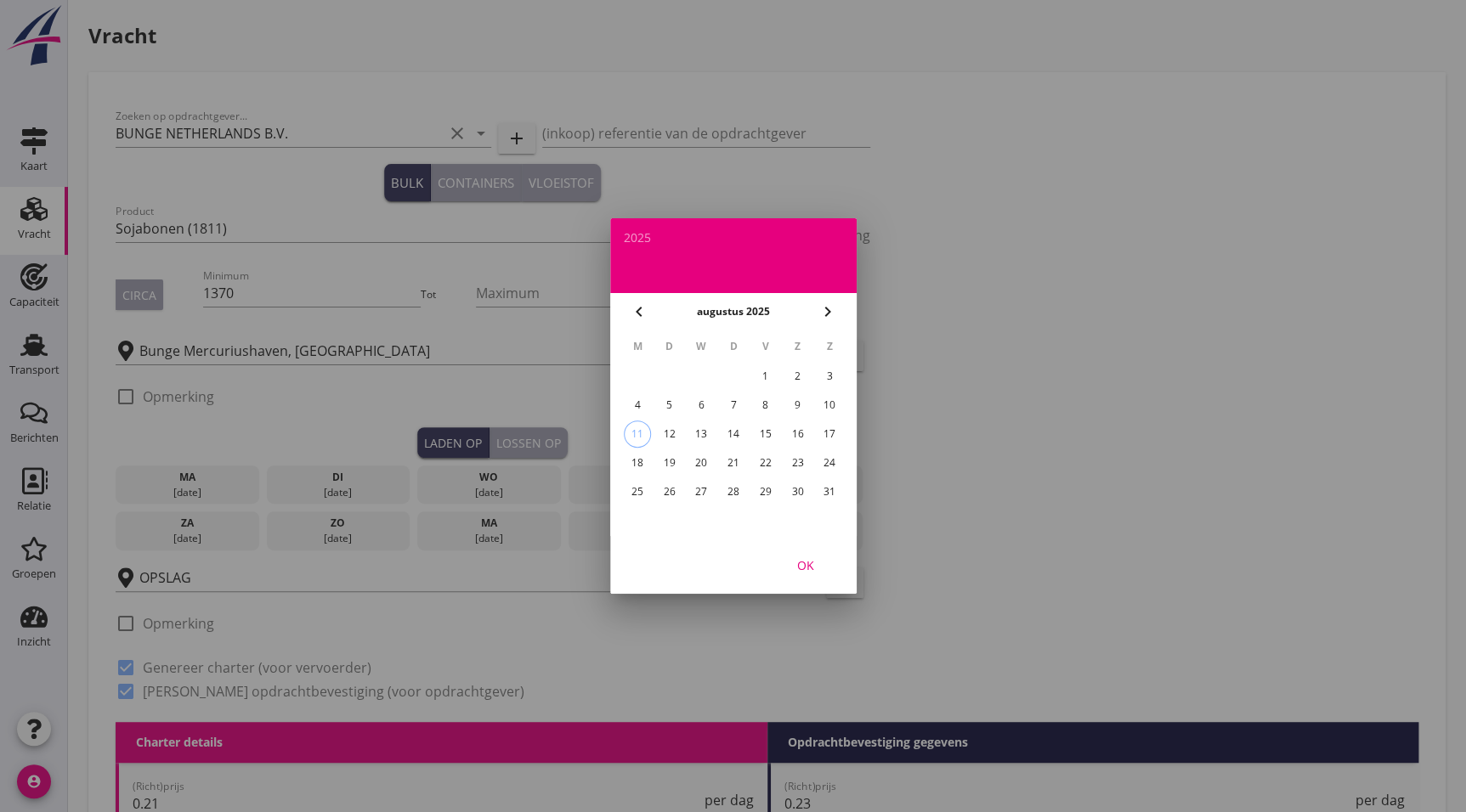
click at [737, 406] on div "7" at bounding box center [732, 405] width 27 height 27
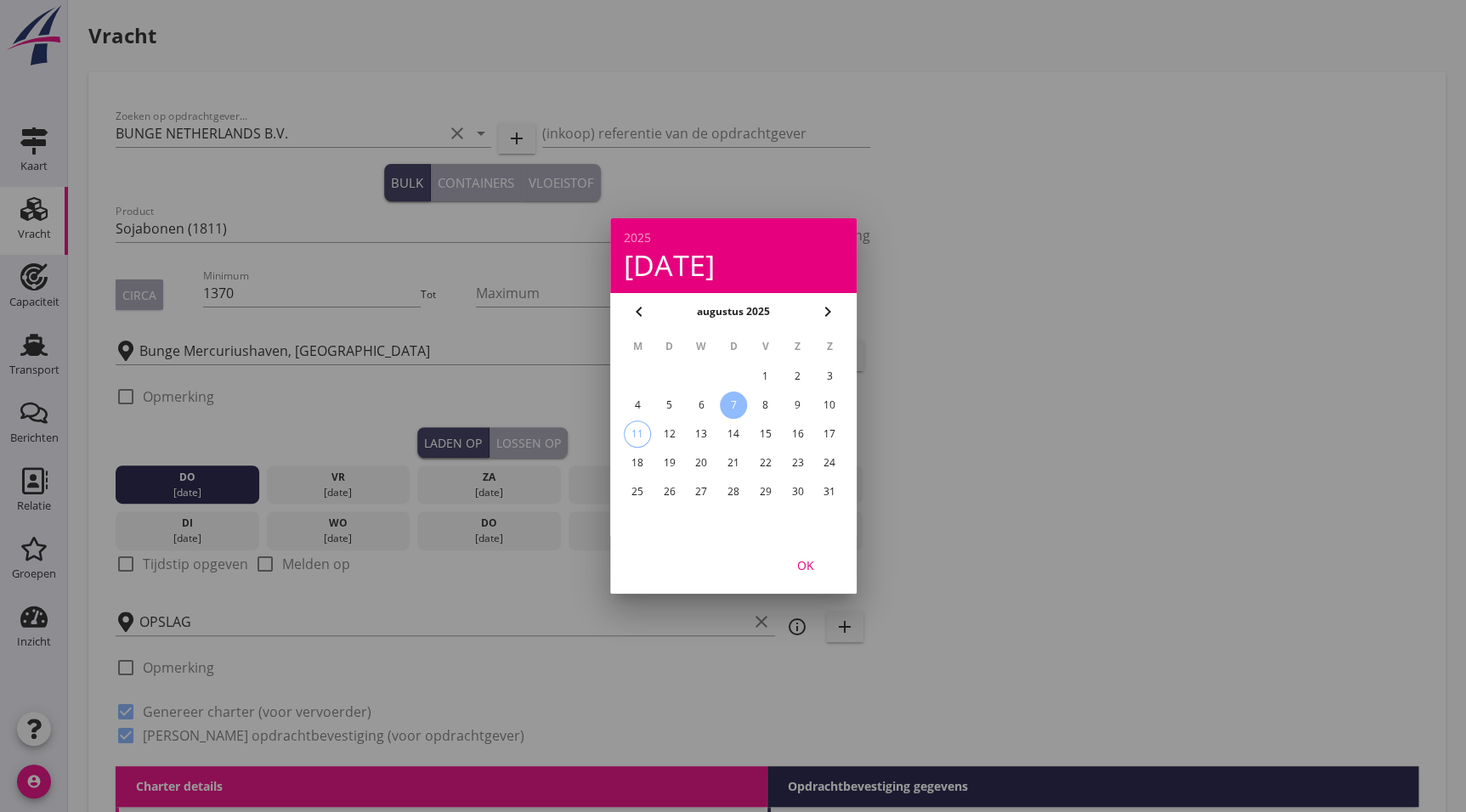
click at [1126, 458] on div at bounding box center [733, 406] width 1466 height 812
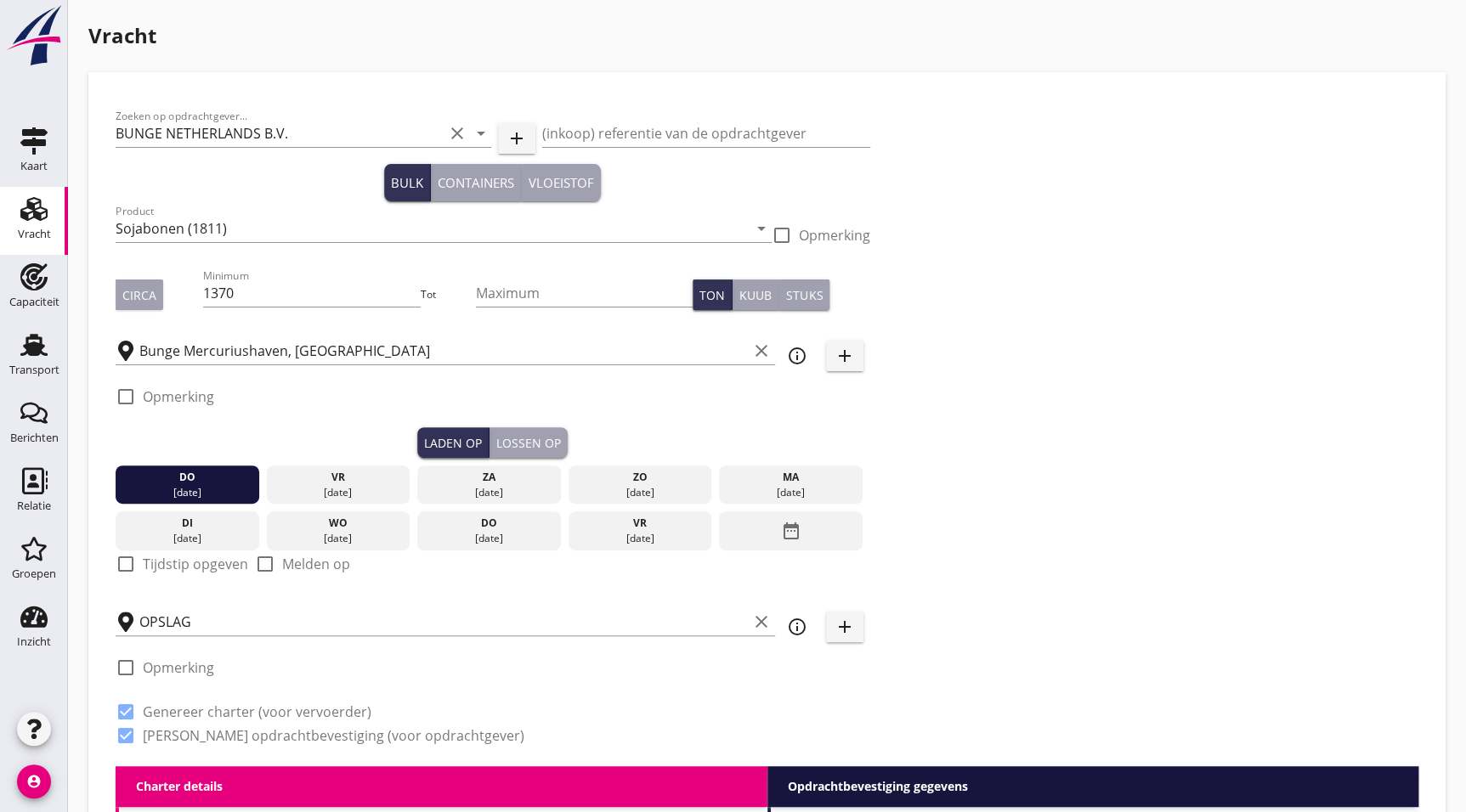
click at [167, 570] on label "Tijdstip opgeven" at bounding box center [195, 565] width 105 height 17
checkbox input "true"
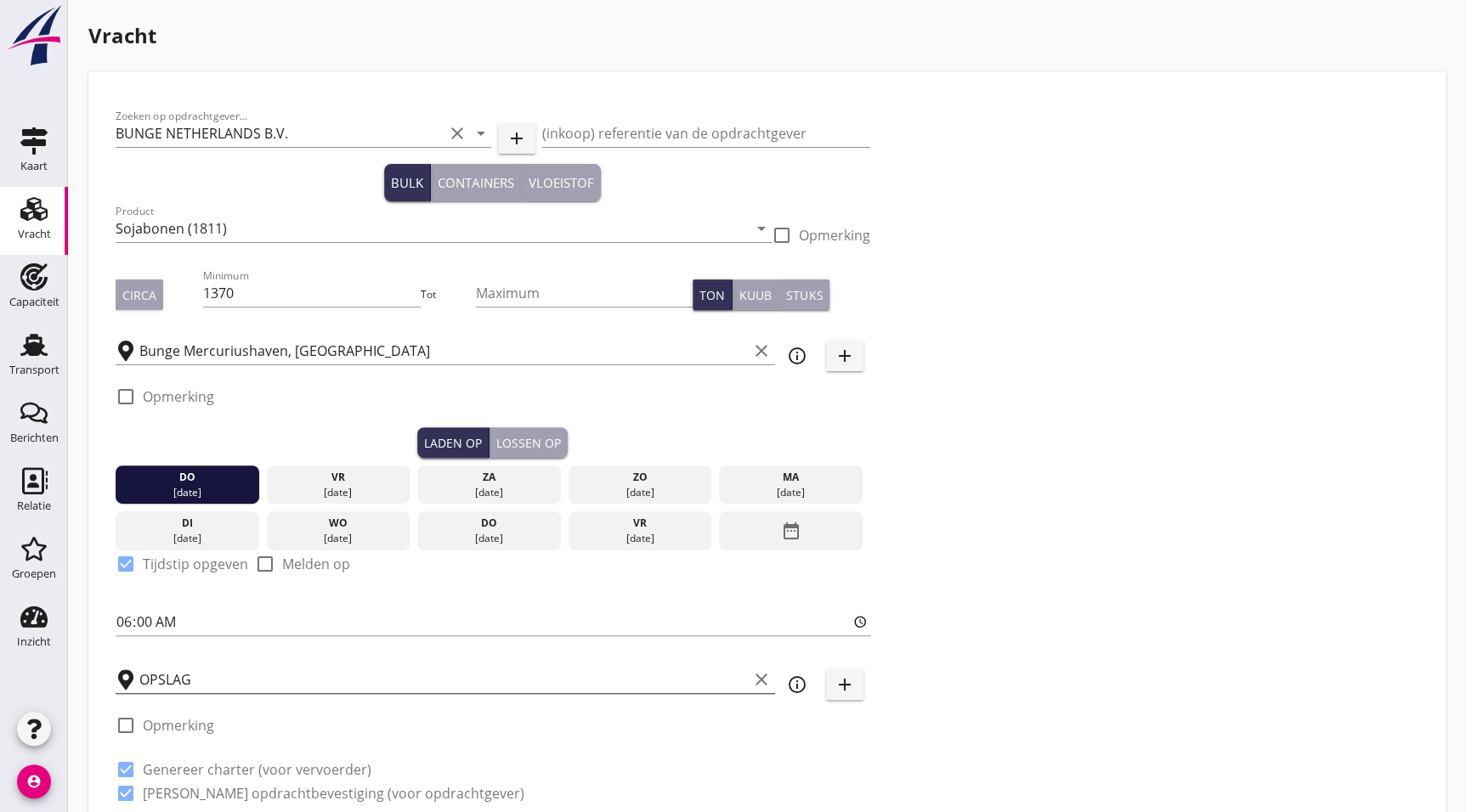
click at [206, 668] on input "OPSLAG" at bounding box center [443, 679] width 609 height 27
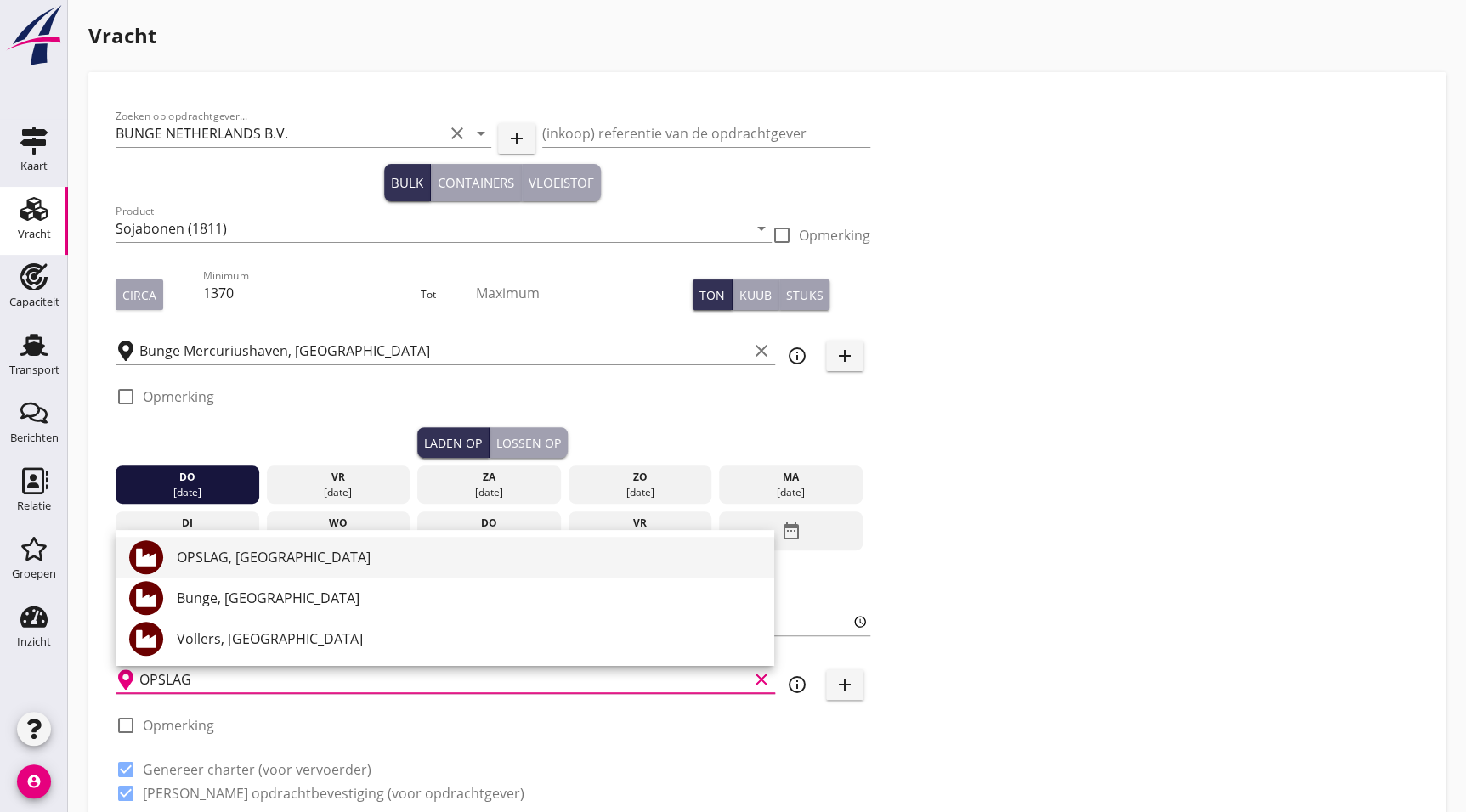
click at [257, 555] on div "OPSLAG, [GEOGRAPHIC_DATA]" at bounding box center [468, 557] width 584 height 20
type input "OPSLAG, [GEOGRAPHIC_DATA]"
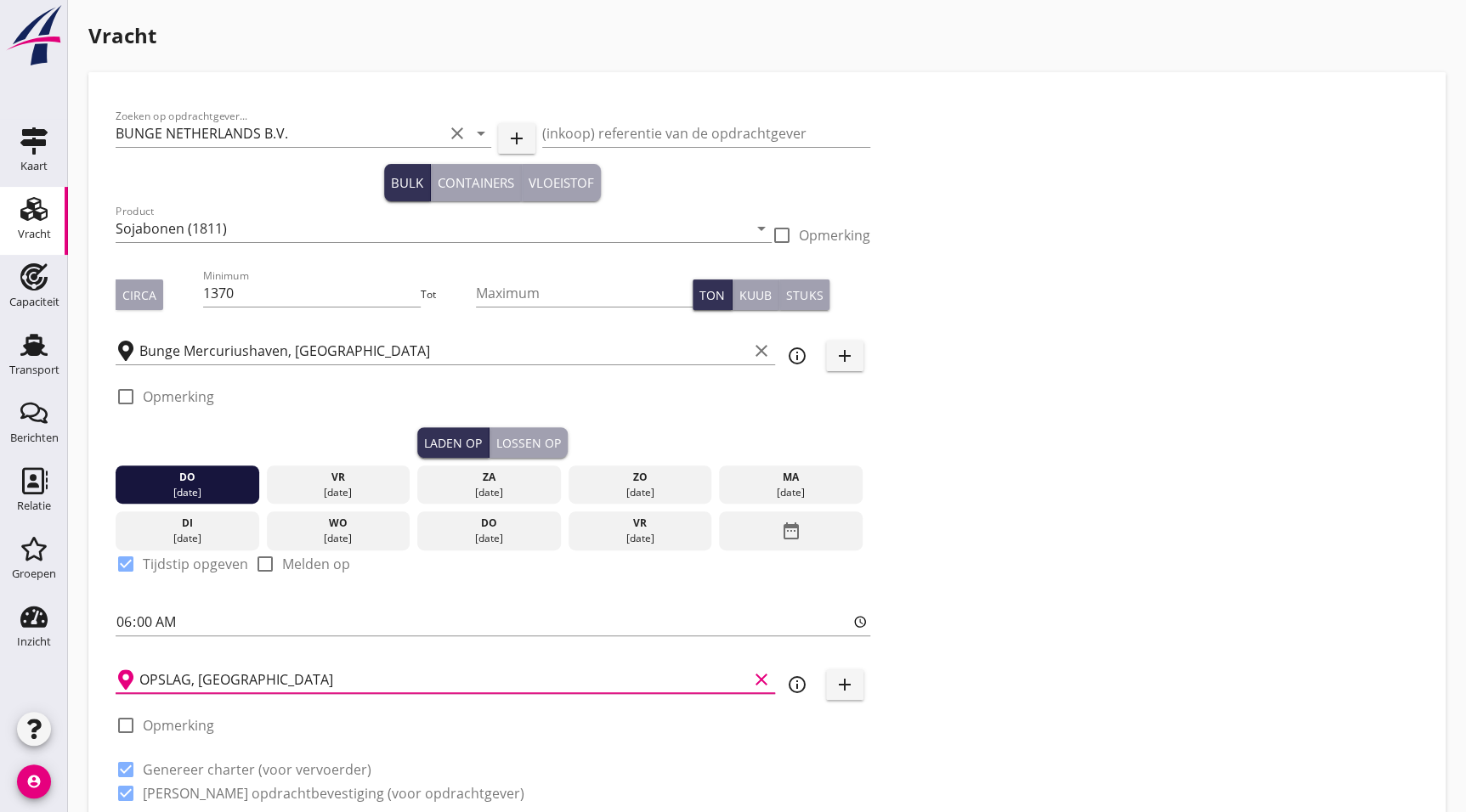
click at [1102, 486] on div "Zoeken op opdrachtgever... BUNGE NETHERLANDS B.V. clear arrow_drop_down add (in…" at bounding box center [767, 461] width 1316 height 725
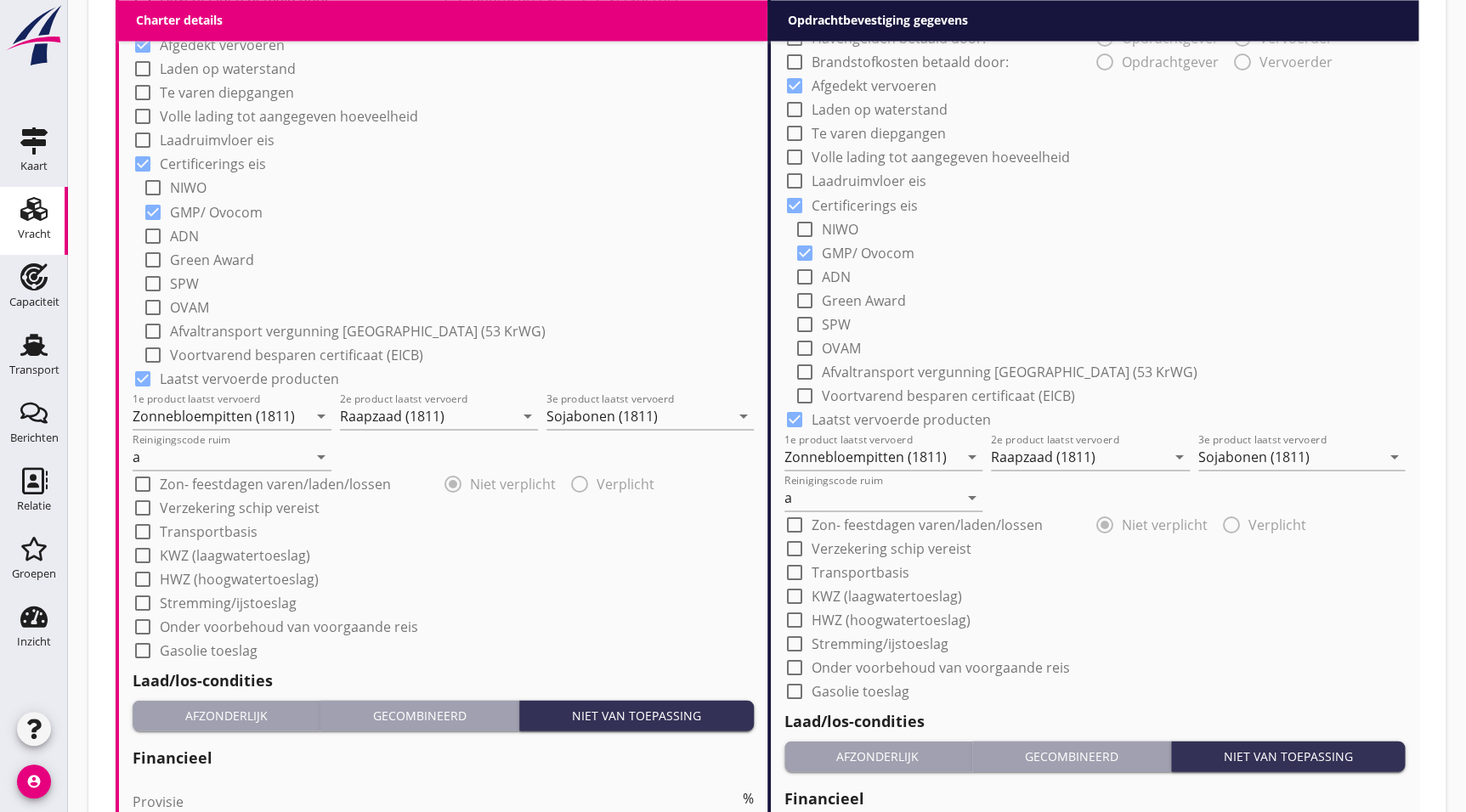
scroll to position [1426, 0]
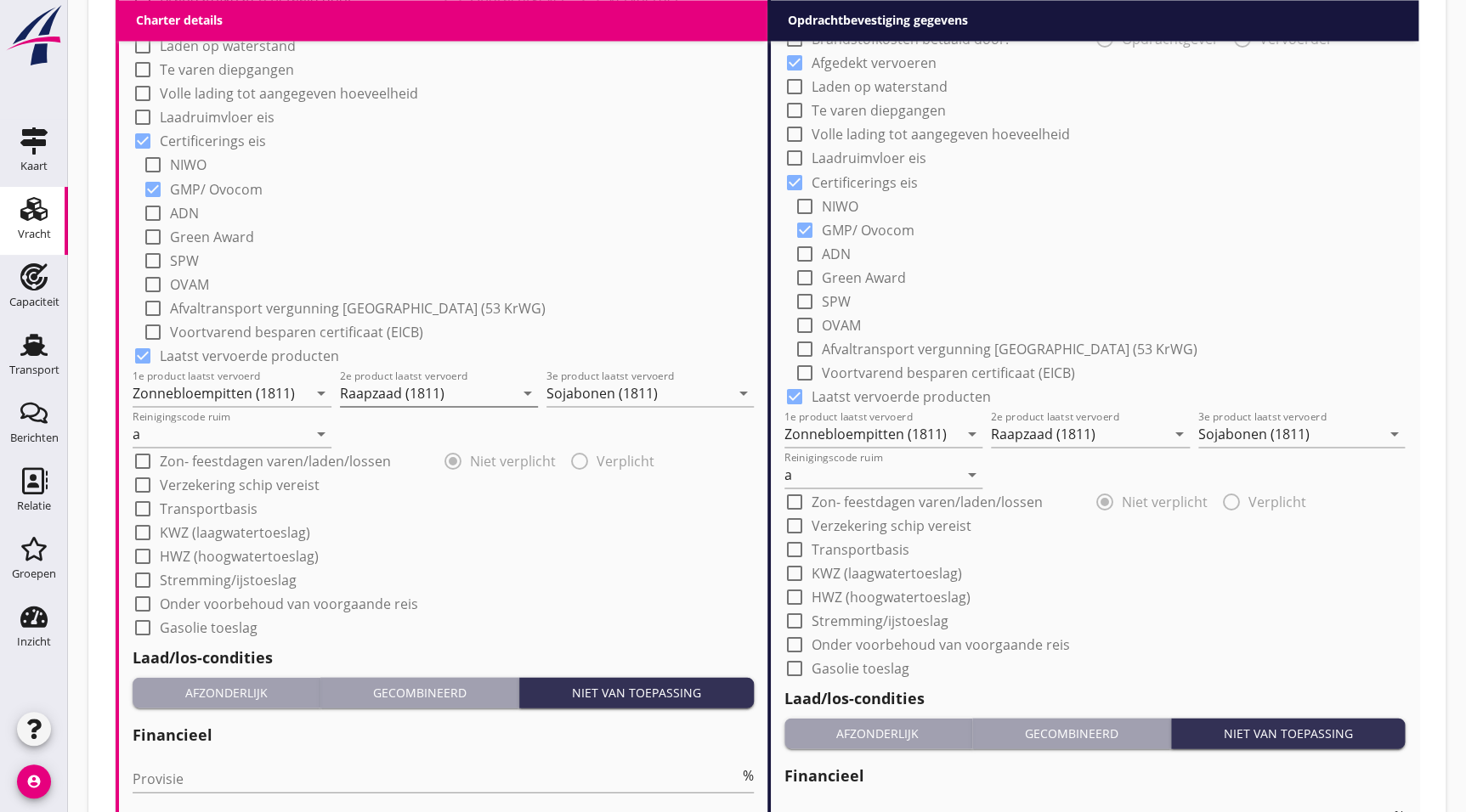
click at [452, 391] on input "Raapzaad (1811)" at bounding box center [427, 392] width 175 height 27
type input "Sojaschroot (1720)"
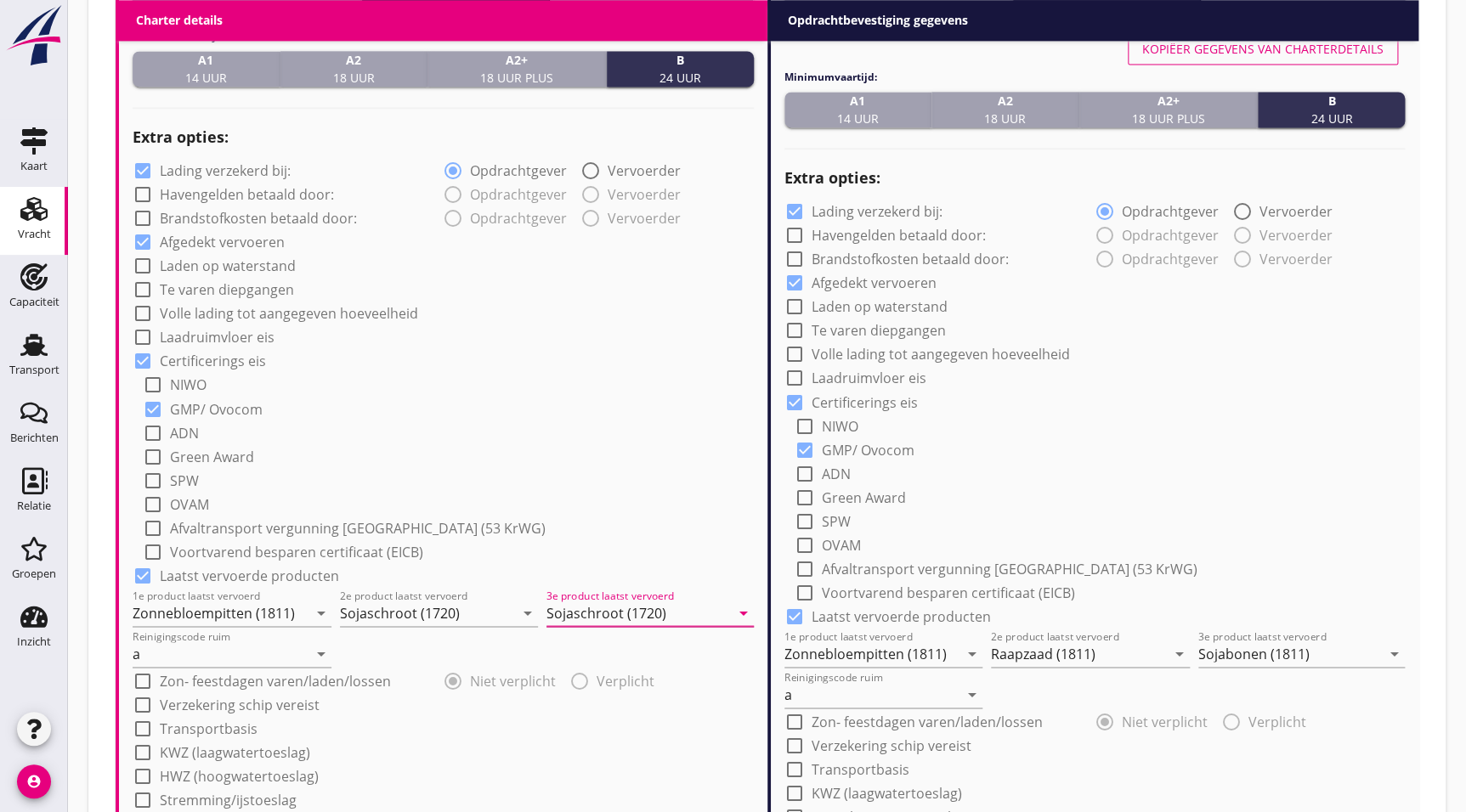
scroll to position [1199, 0]
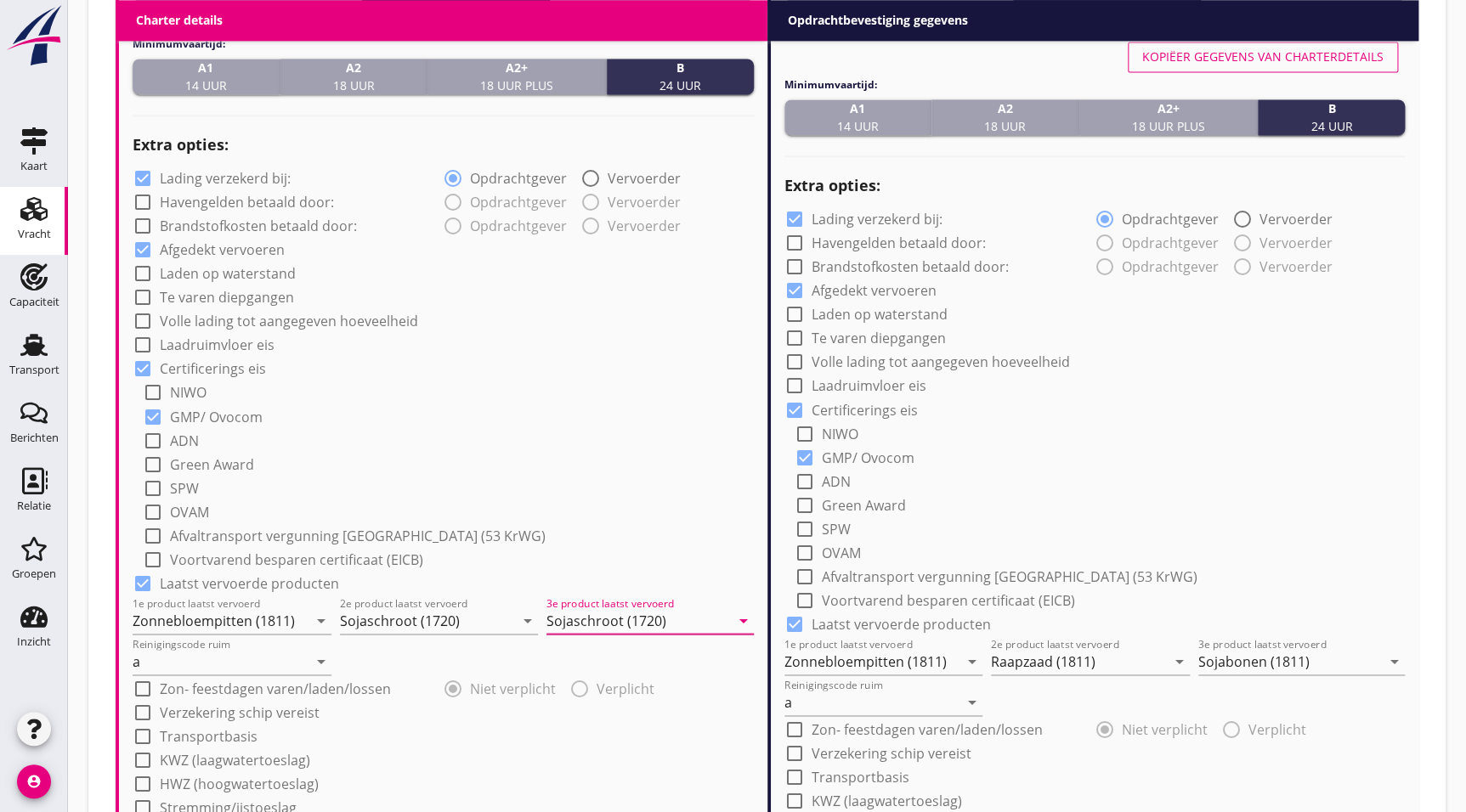
type input "Sojaschroot (1720)"
click at [1299, 56] on div "Kopiëer gegevens van charterdetails" at bounding box center [1262, 57] width 241 height 18
type input "Sojaschroot (1720)"
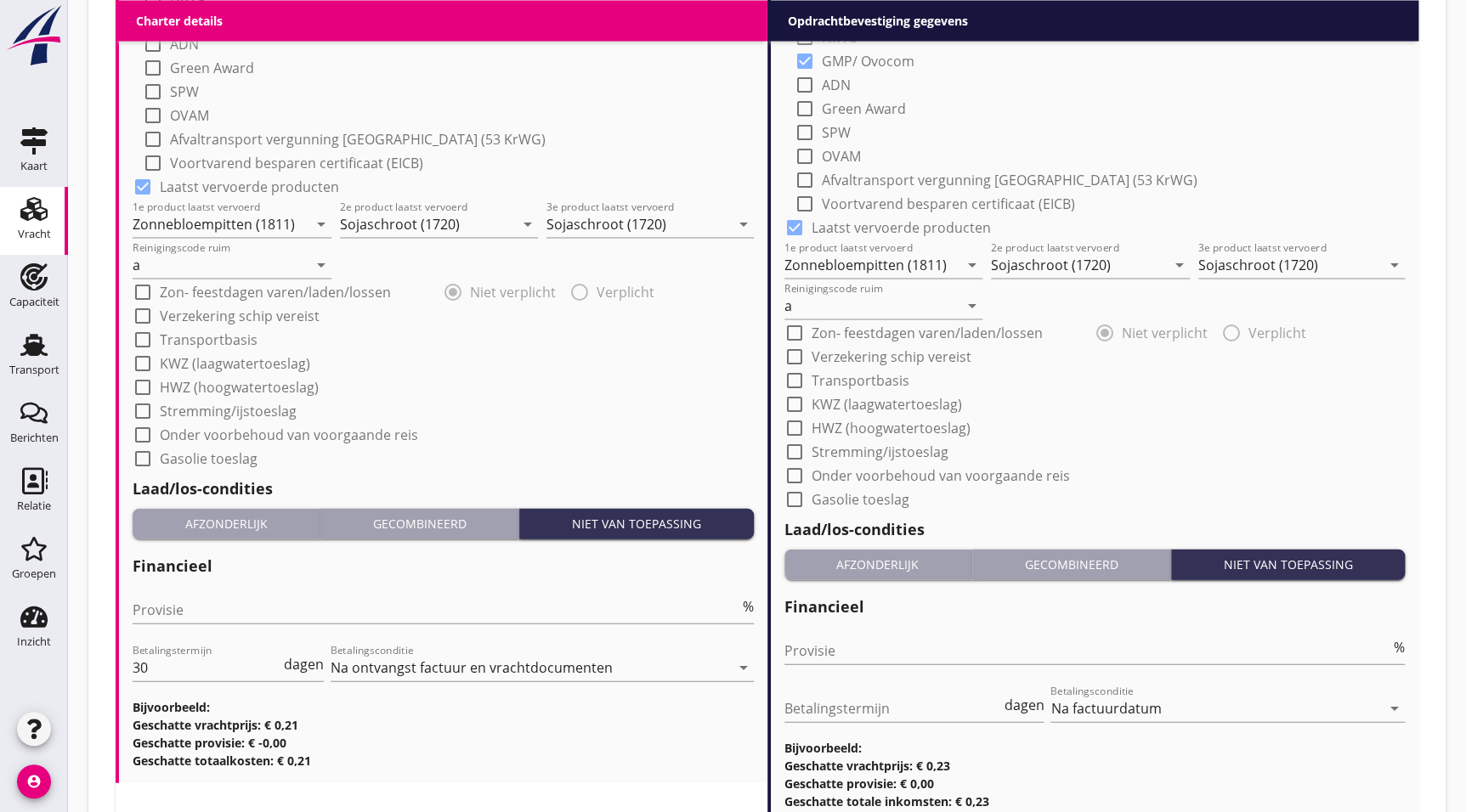
scroll to position [1721, 0]
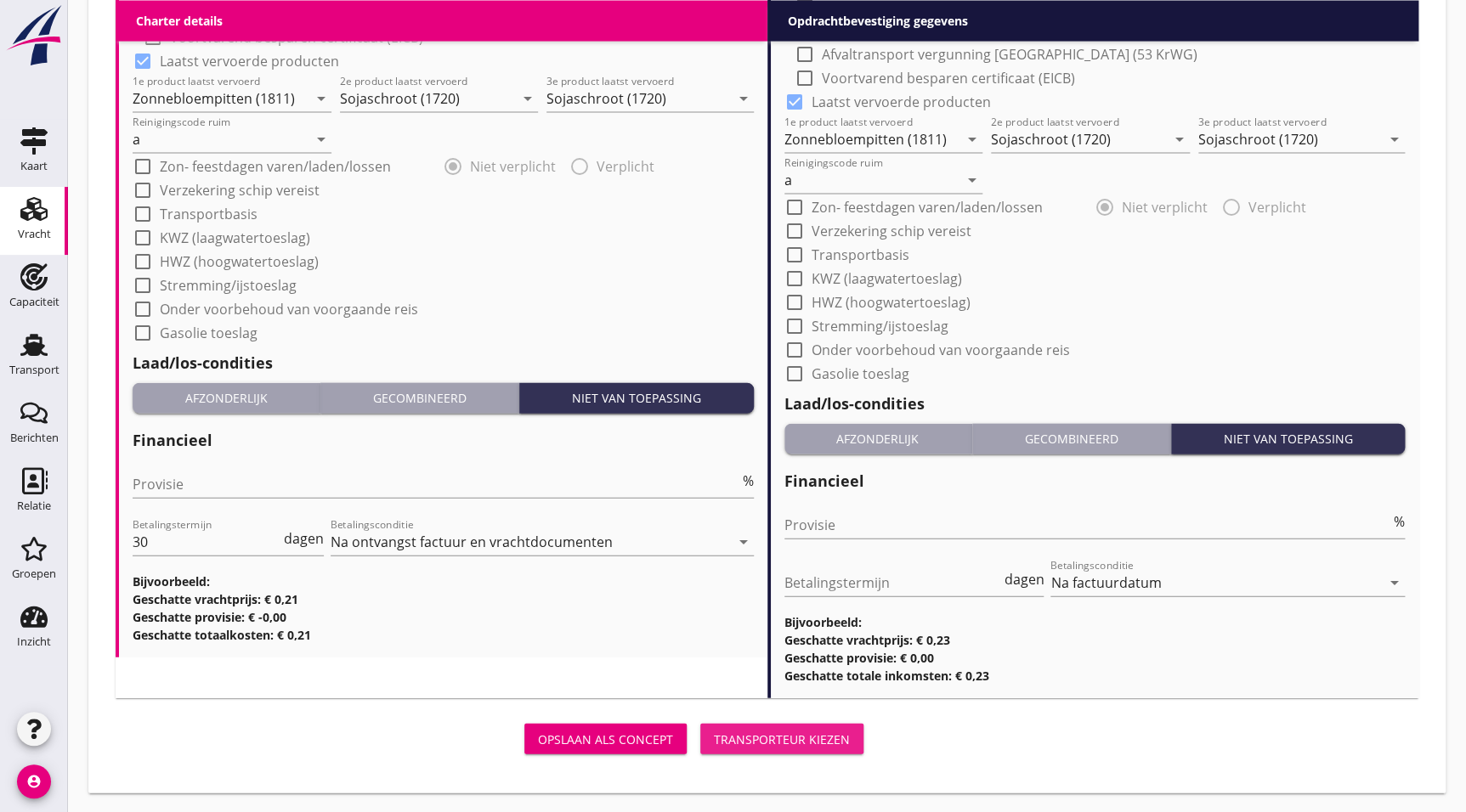
click at [772, 742] on div "Transporteur kiezen" at bounding box center [782, 740] width 136 height 18
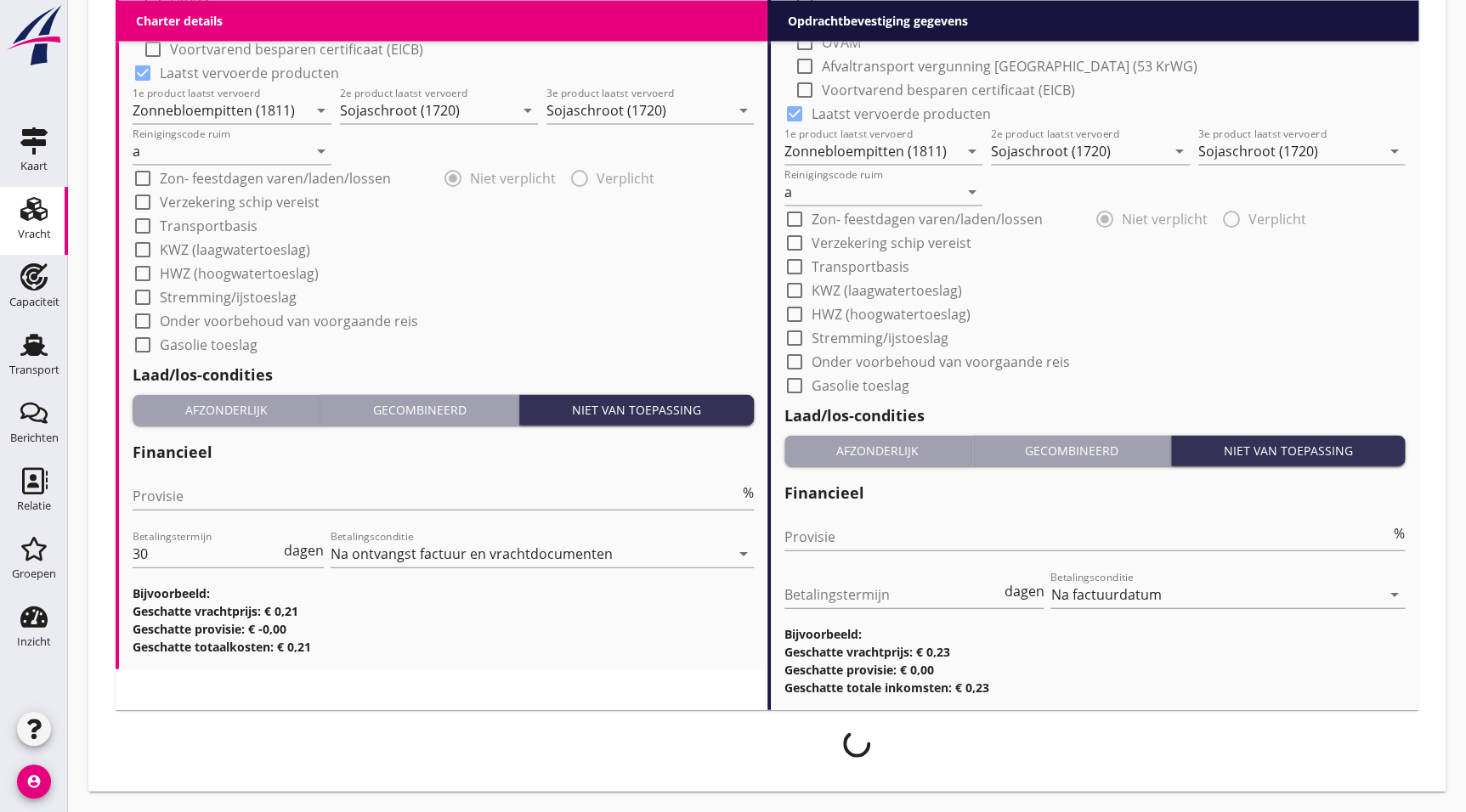
scroll to position [1707, 0]
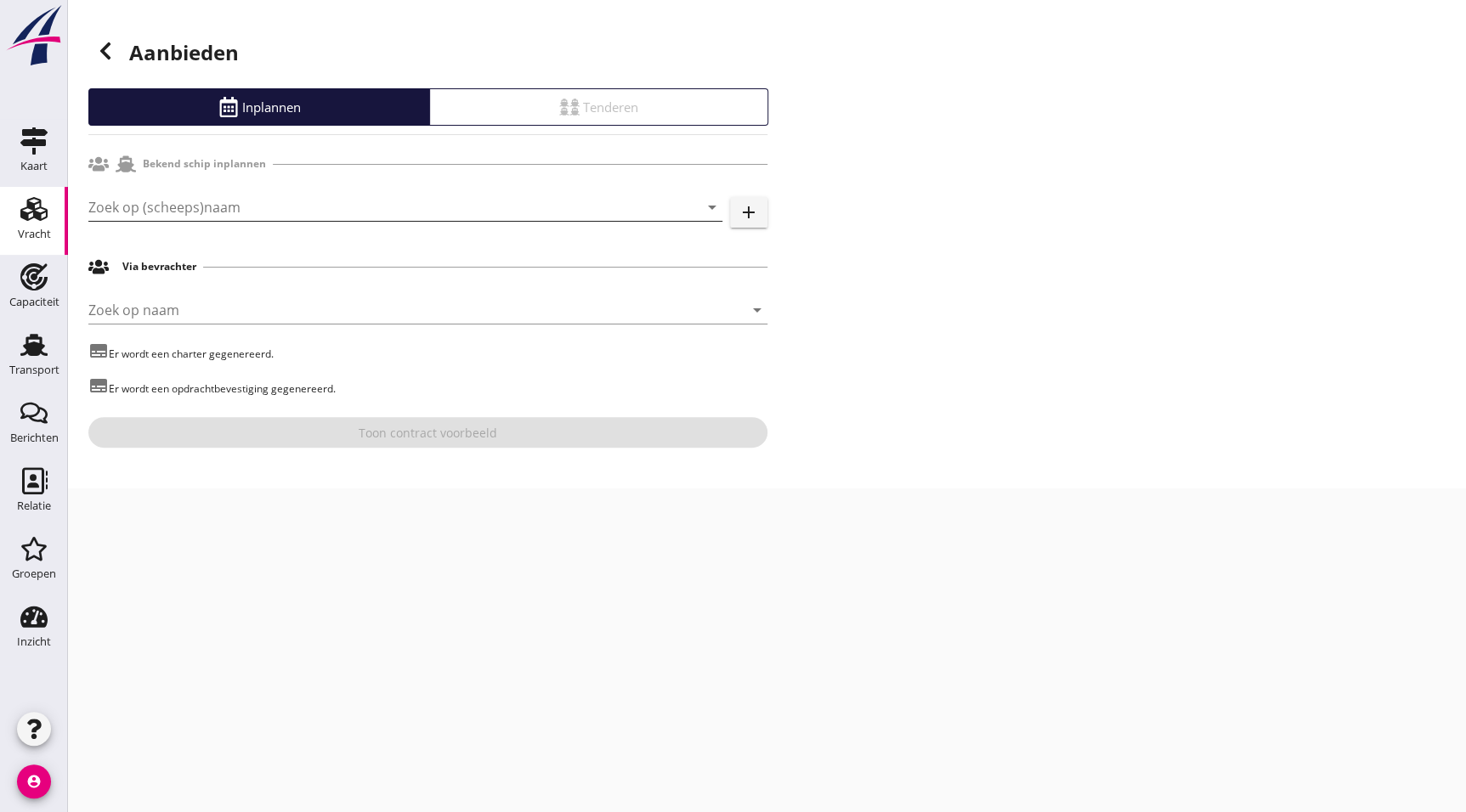
click at [283, 214] on input "Zoek op (scheeps)naam" at bounding box center [382, 207] width 587 height 27
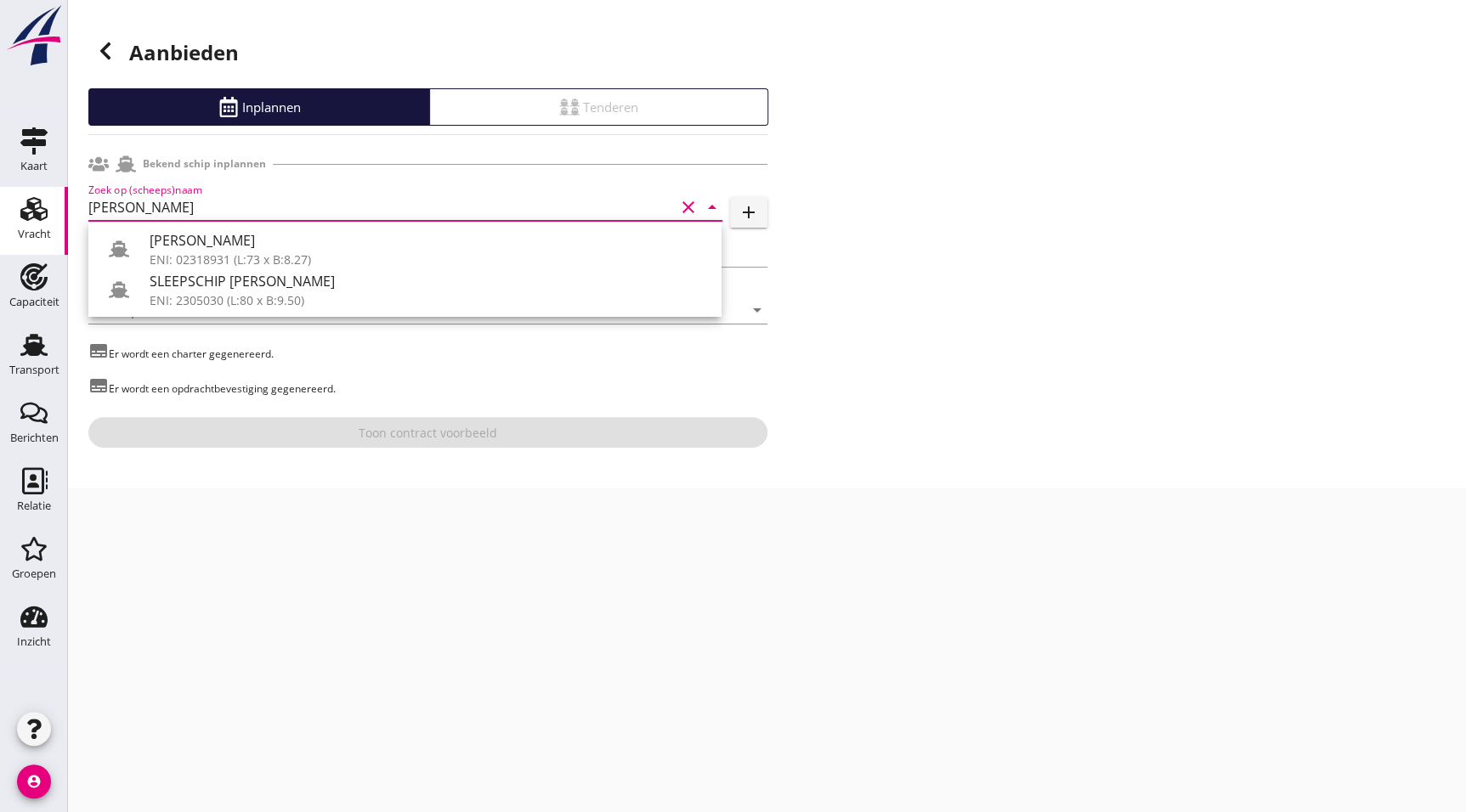
click at [303, 244] on div "[PERSON_NAME]" at bounding box center [428, 240] width 558 height 20
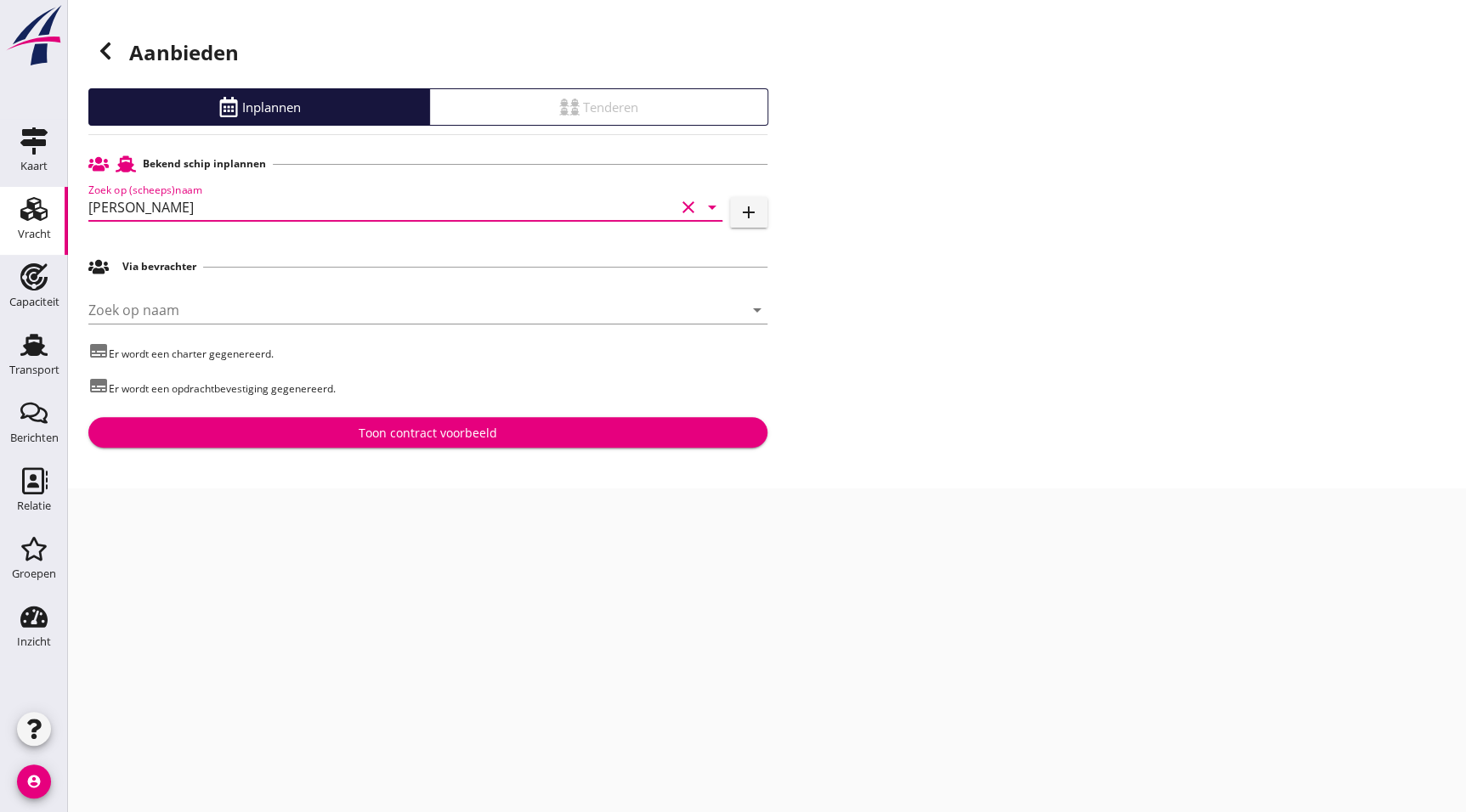
drag, startPoint x: 271, startPoint y: 205, endPoint x: -40, endPoint y: 228, distance: 311.8
click at [0, 228] on html "Voer een zoekterm in om bevrachters te zoeken. [PERSON_NAME]: 02318931 (L:73 x …" at bounding box center [733, 406] width 1466 height 812
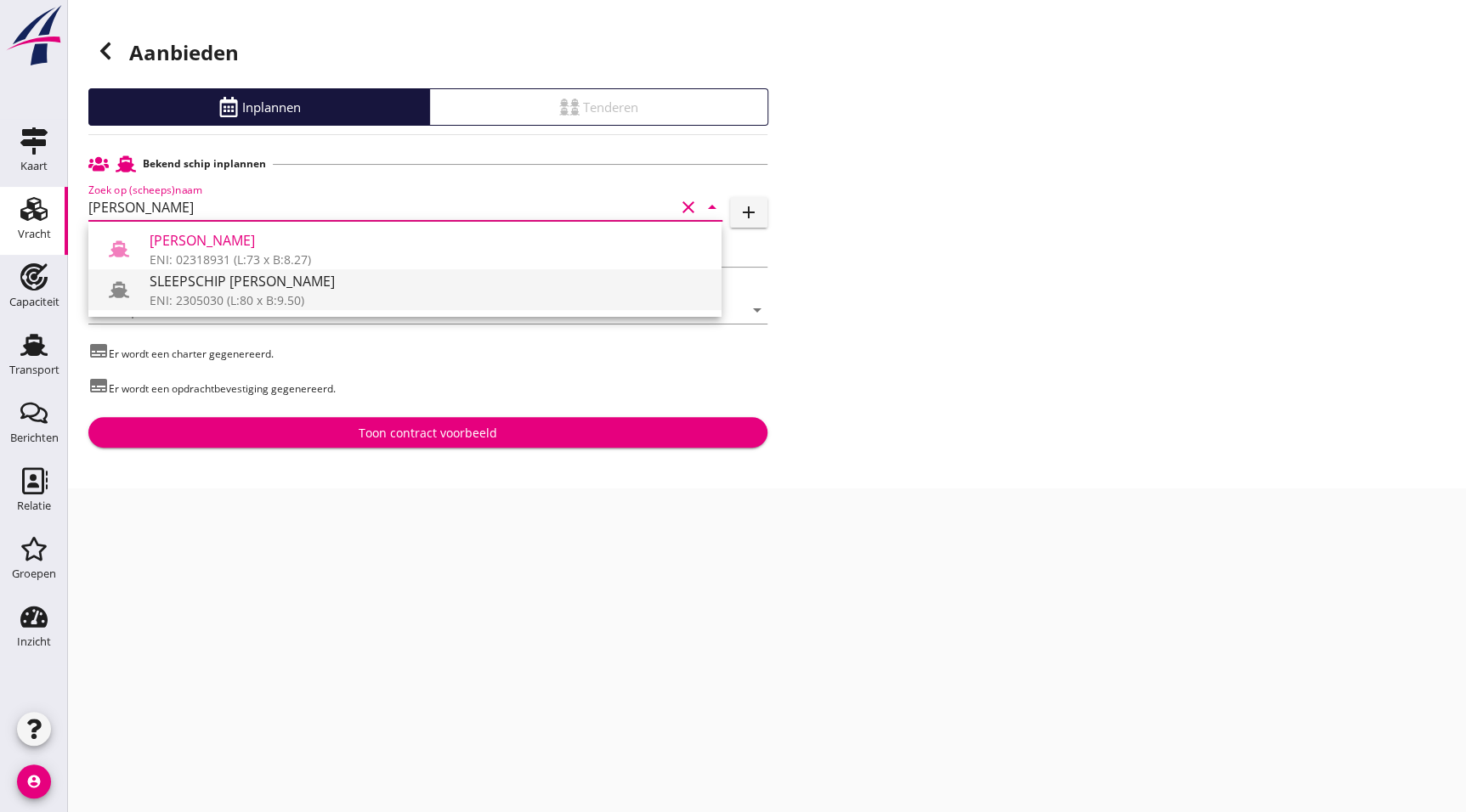
click at [325, 278] on div "SLEEPSCHIP [PERSON_NAME]" at bounding box center [428, 280] width 558 height 20
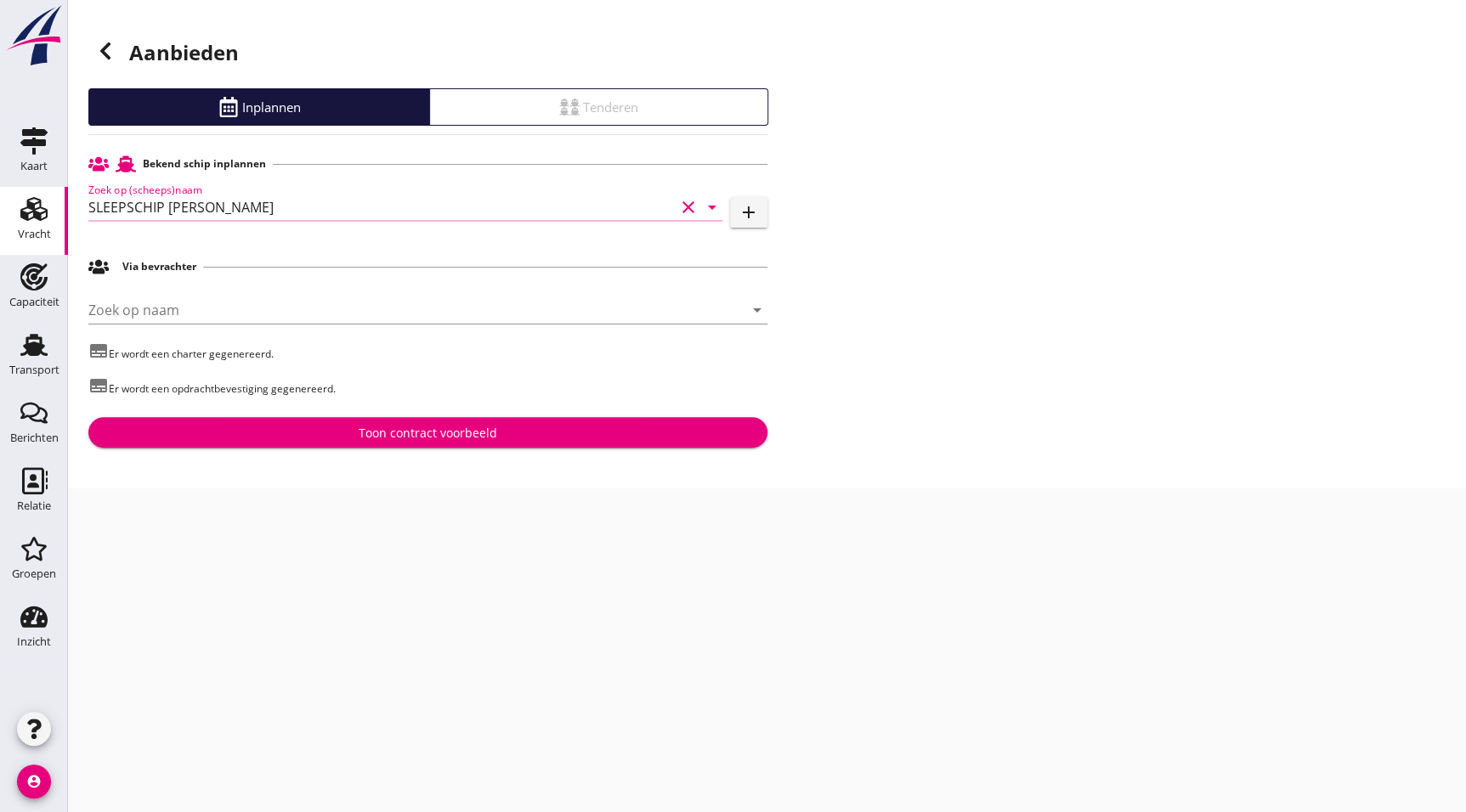
type input "SLEEPSCHIP [PERSON_NAME]"
click at [383, 435] on div "Toon contract voorbeeld" at bounding box center [427, 433] width 138 height 18
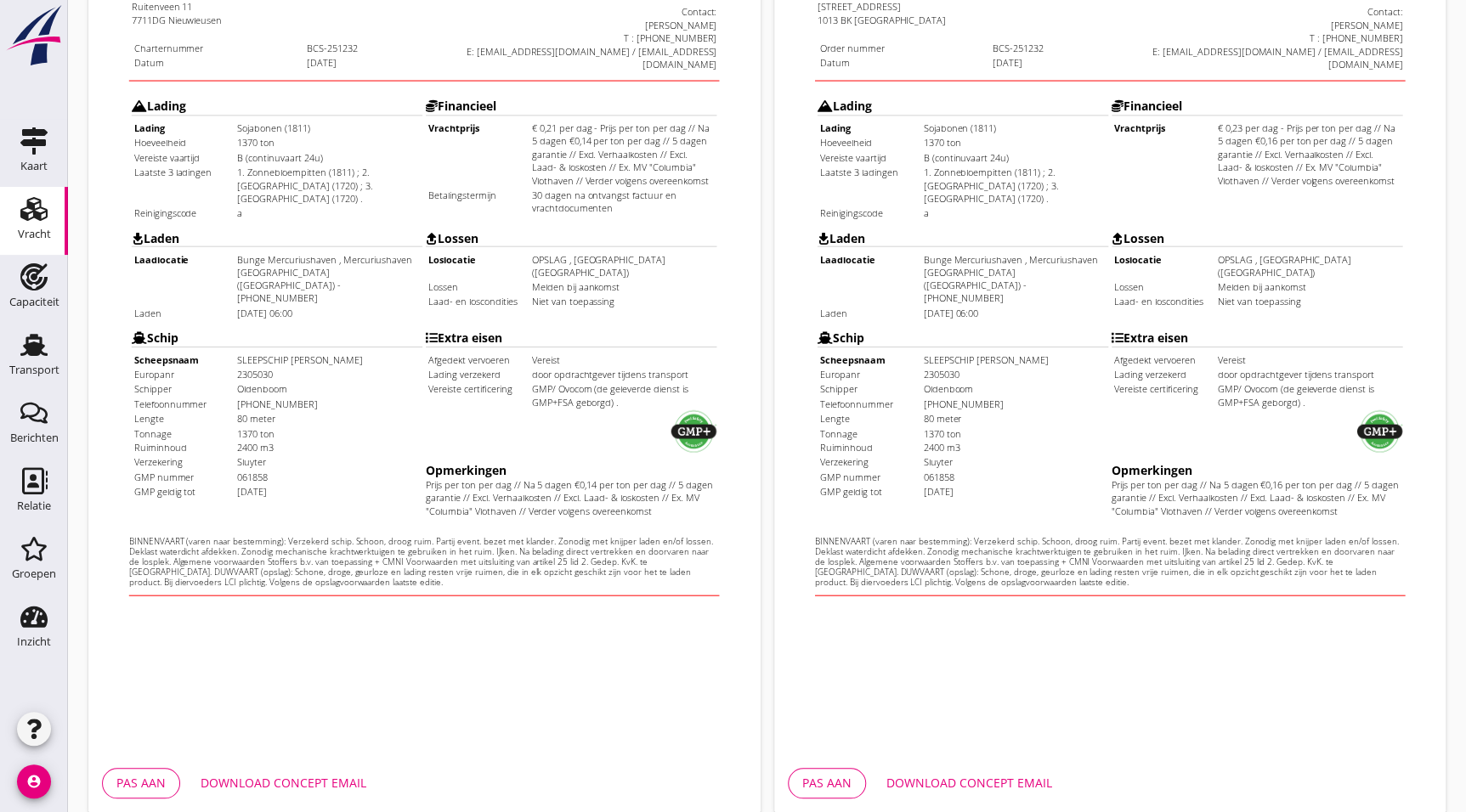
scroll to position [441, 0]
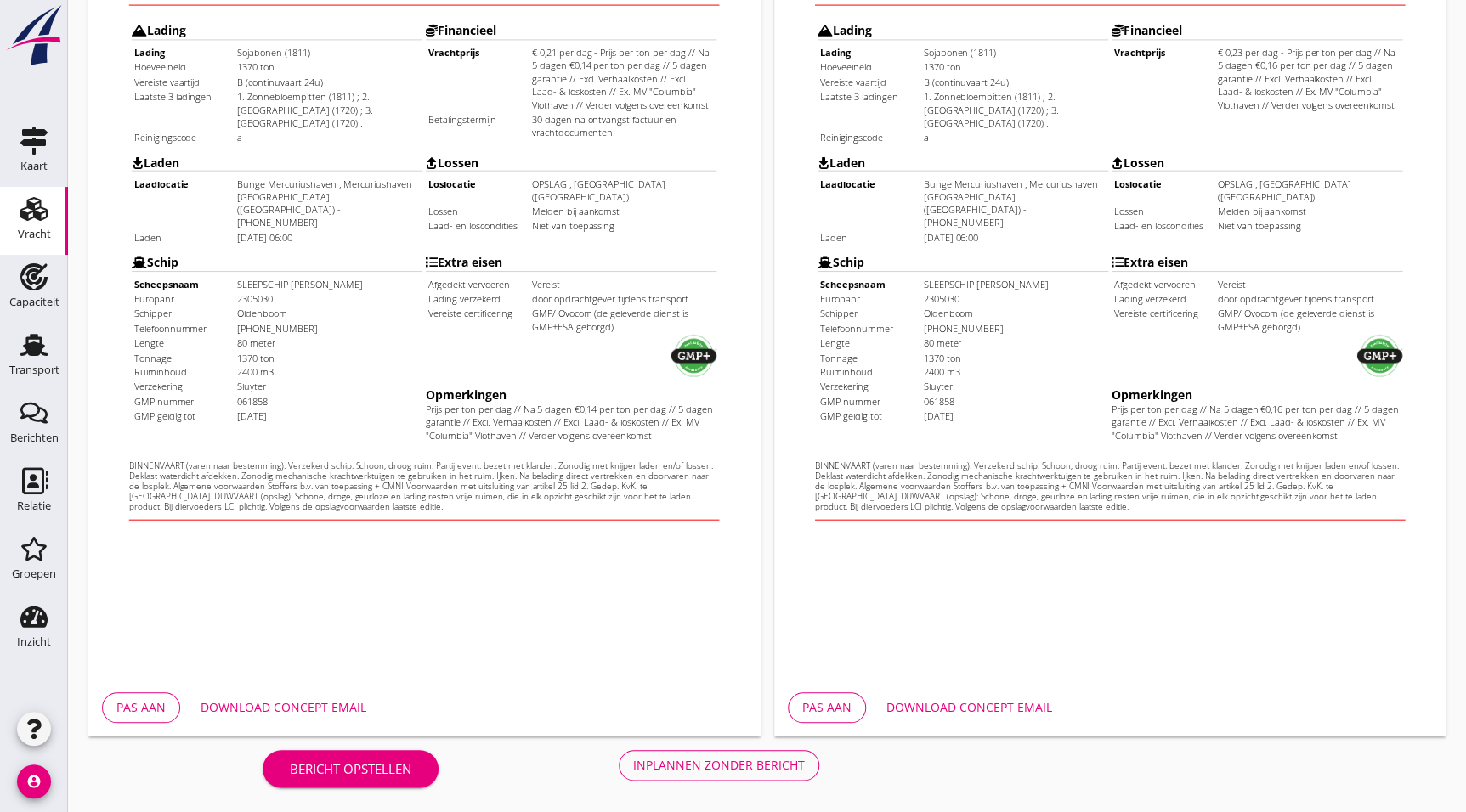
click at [730, 764] on div "Inplannen zonder bericht" at bounding box center [718, 765] width 171 height 18
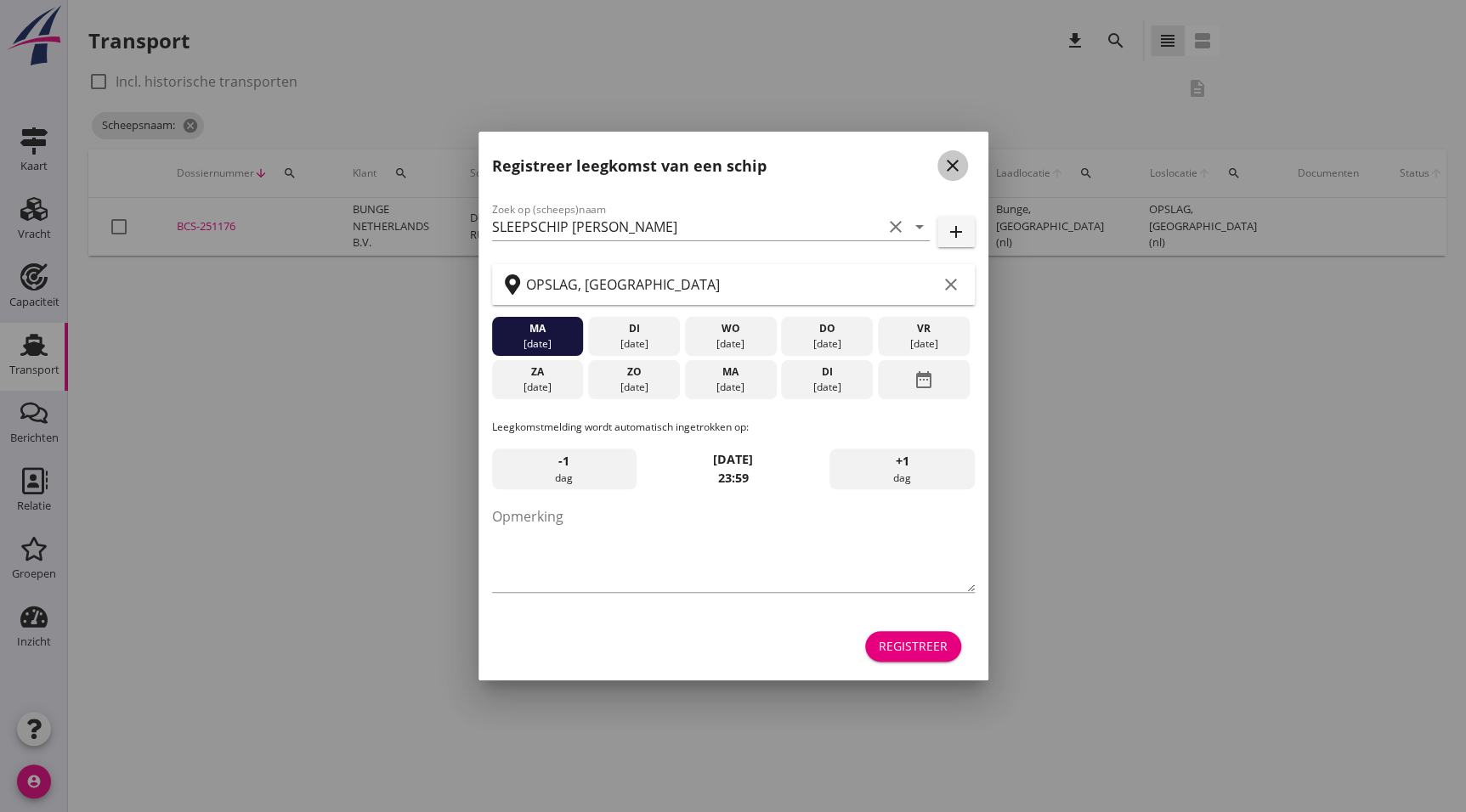
click at [960, 164] on icon "close" at bounding box center [952, 165] width 20 height 20
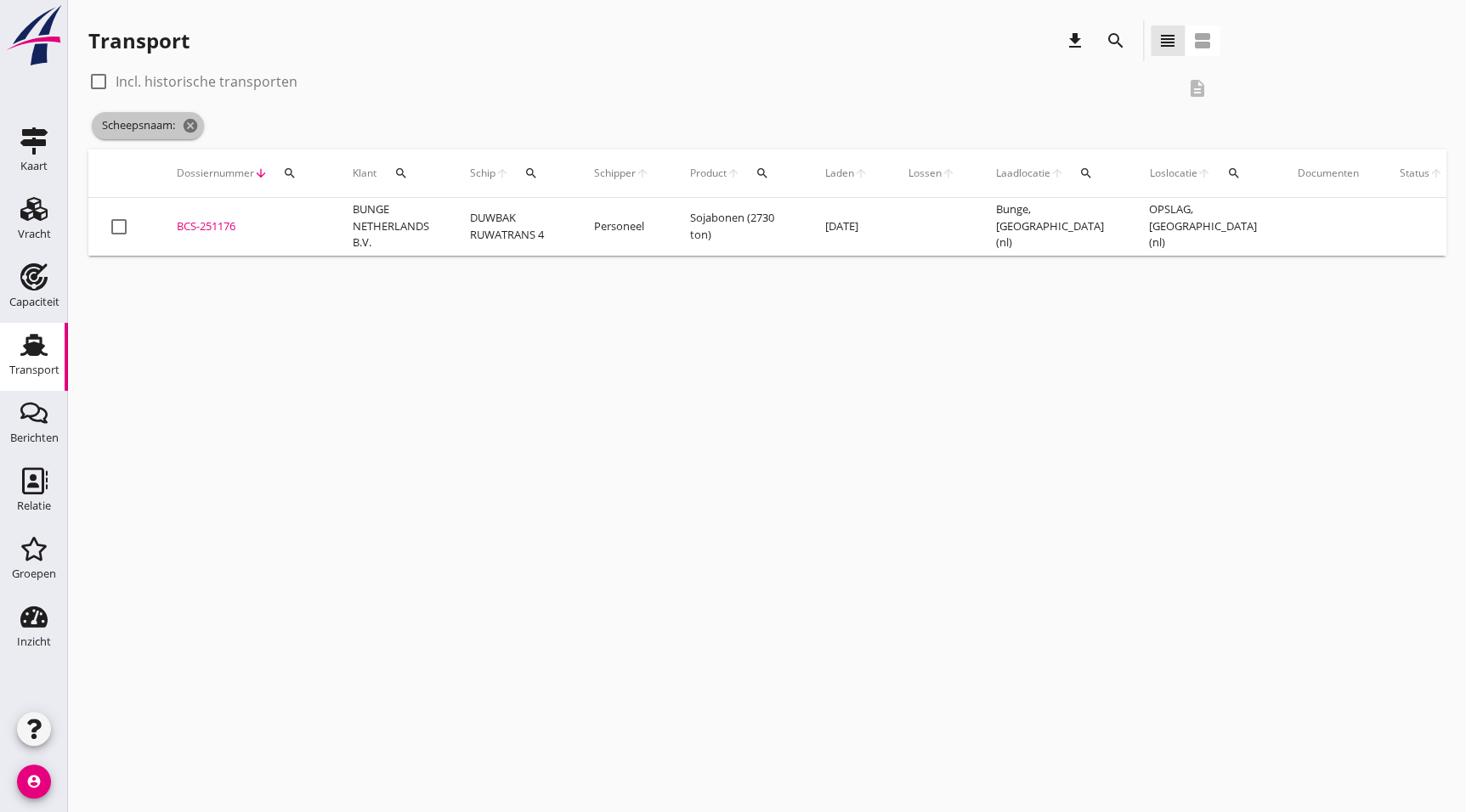
click at [202, 124] on span "Scheepsnaam: cancel" at bounding box center [147, 125] width 112 height 27
click at [198, 125] on icon "cancel" at bounding box center [191, 126] width 17 height 17
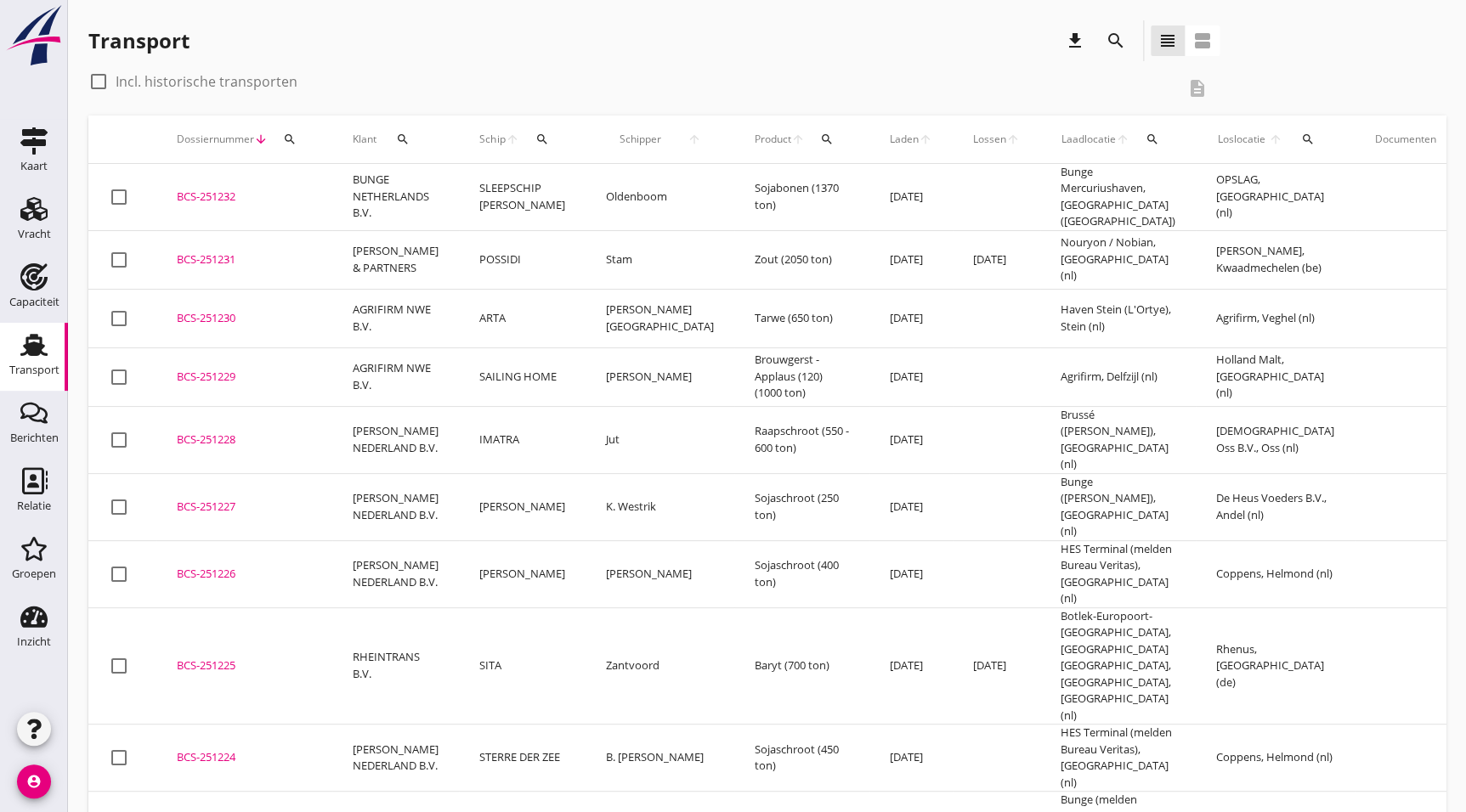
click at [246, 205] on td "BCS-251232 upload_file Drop hier uw bestand om het aan het dossier toe te voegen" at bounding box center [245, 197] width 176 height 67
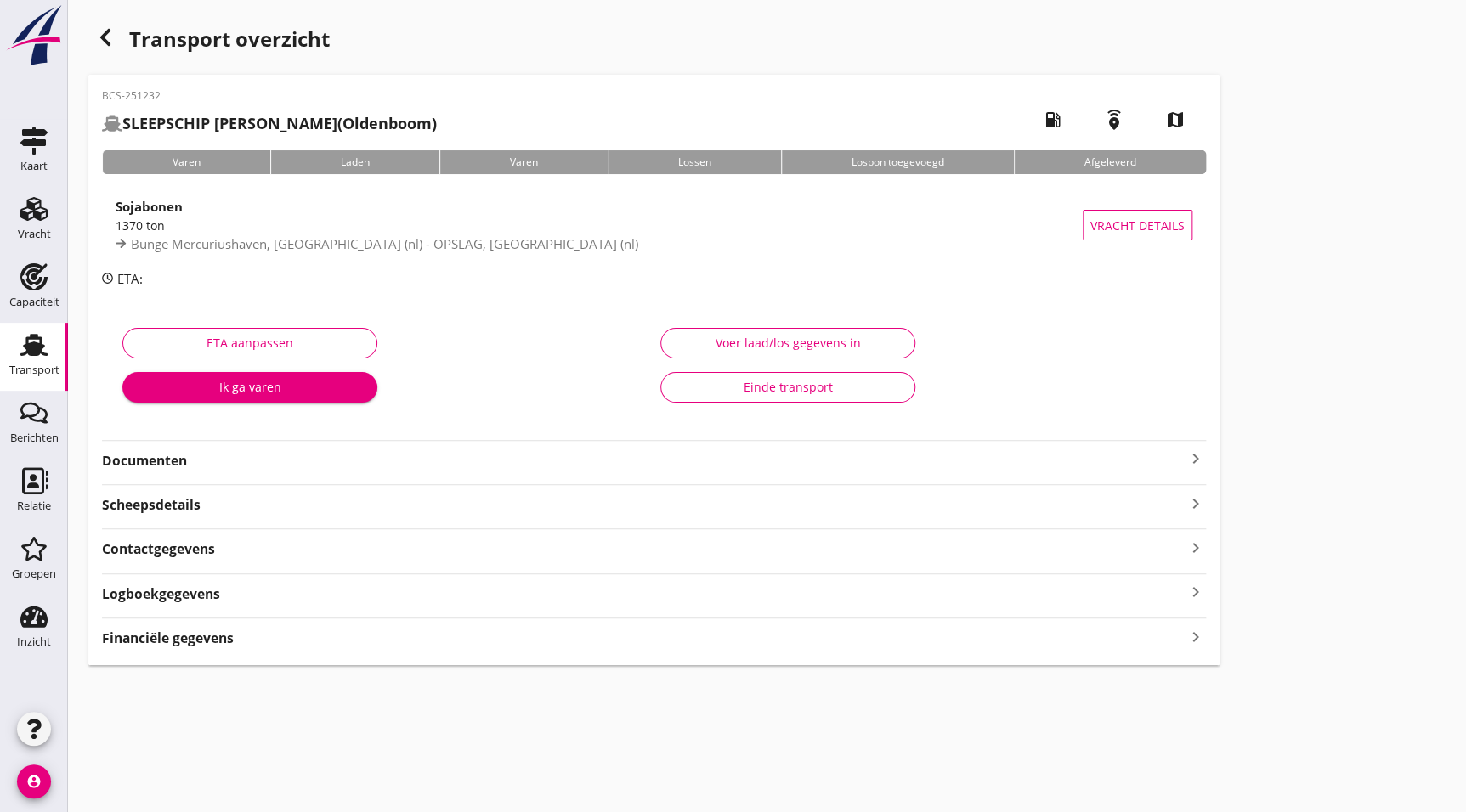
click at [154, 461] on strong "Documenten" at bounding box center [643, 460] width 1084 height 19
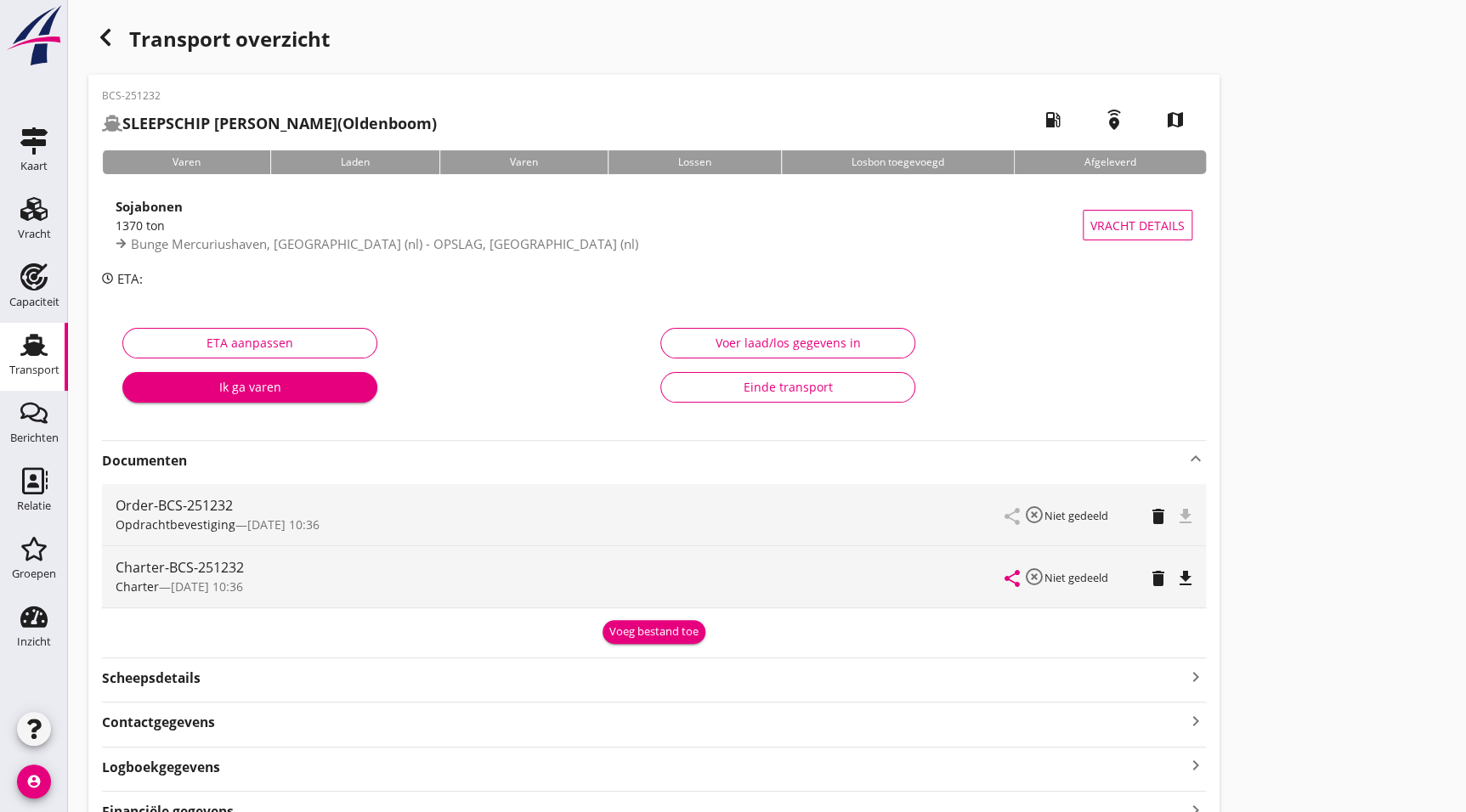
click at [335, 237] on span "Bunge Mercuriushaven, [GEOGRAPHIC_DATA] (nl) - OPSLAG, [GEOGRAPHIC_DATA] (nl)" at bounding box center [384, 244] width 508 height 17
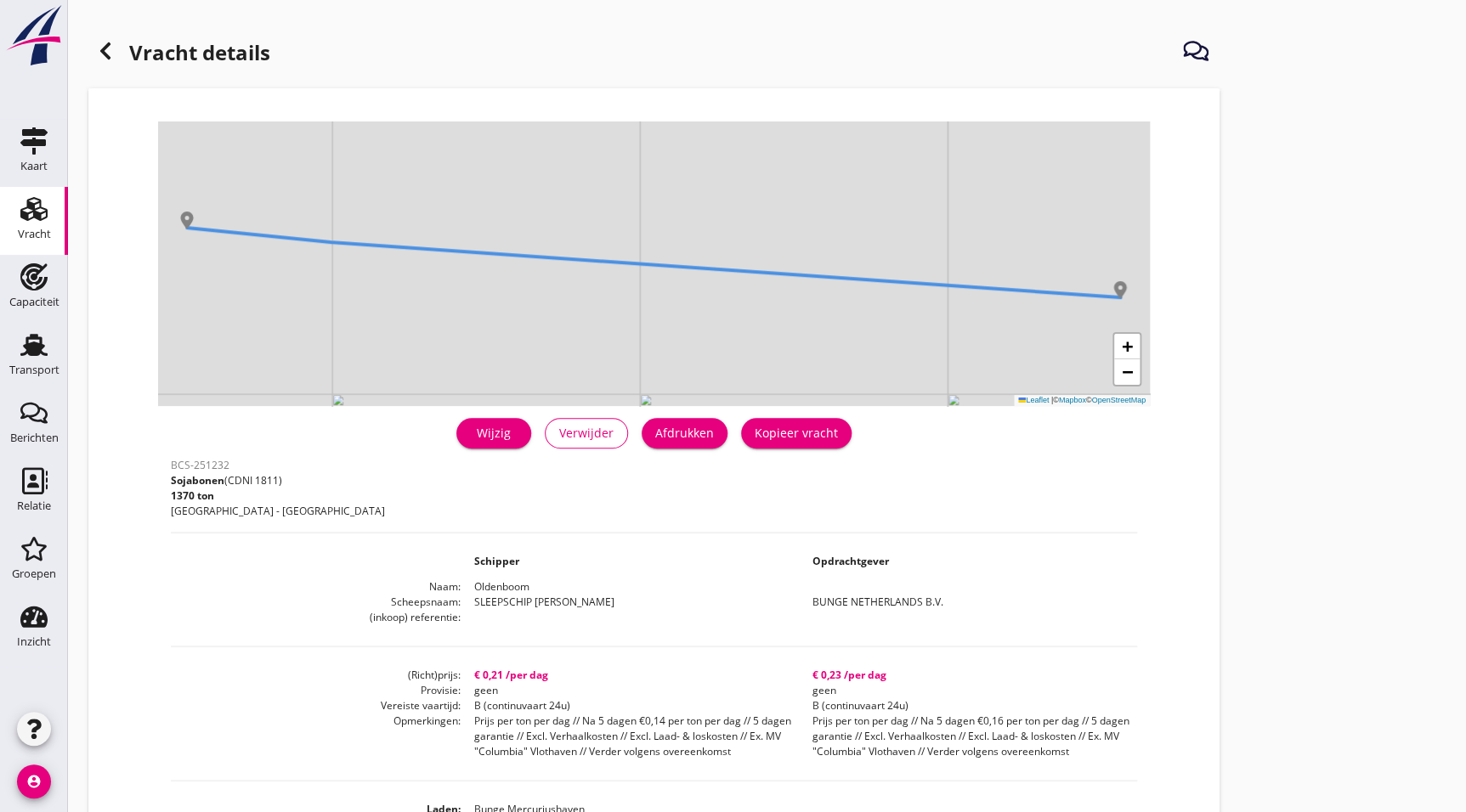
click at [476, 433] on div "Wijzig" at bounding box center [494, 433] width 48 height 18
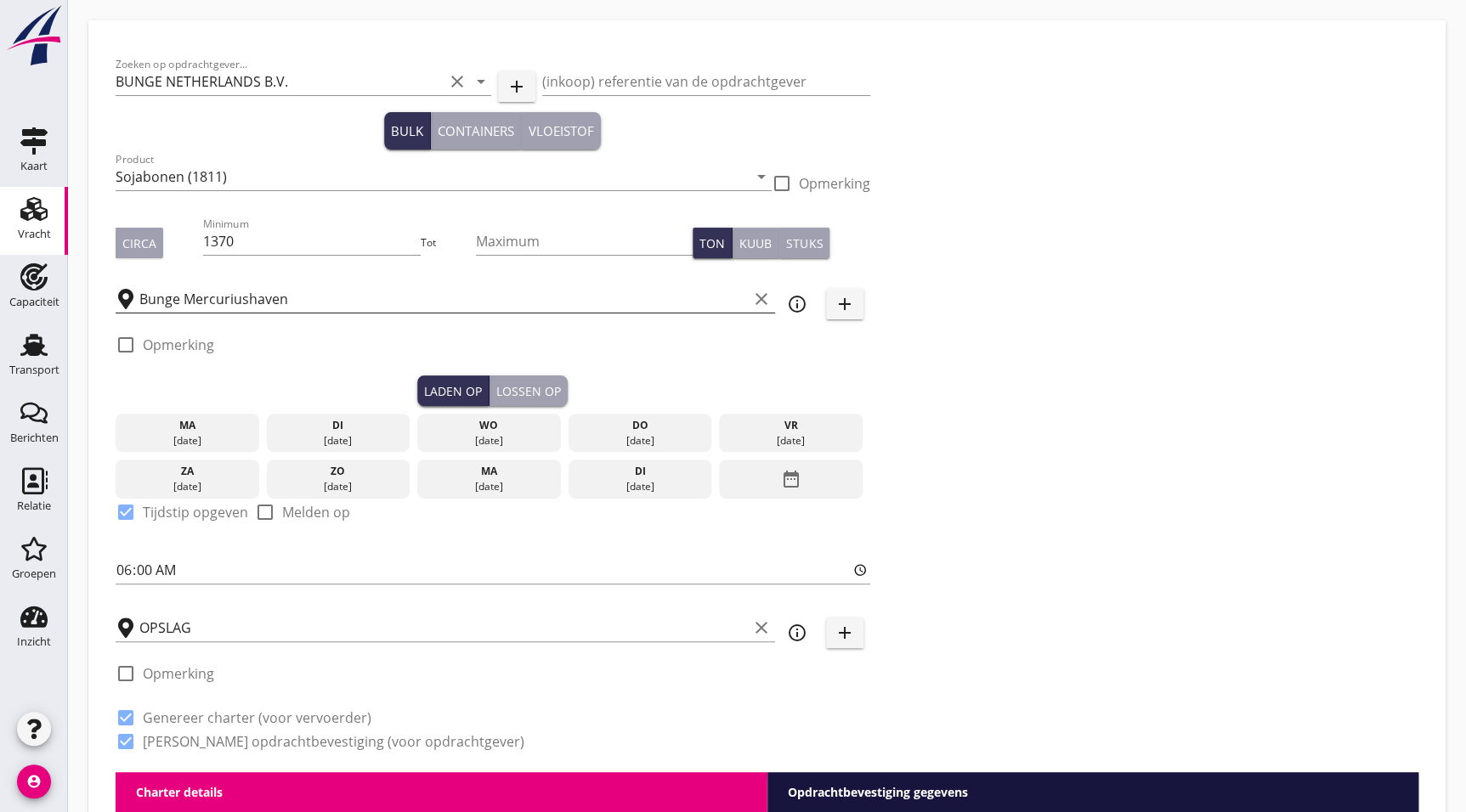
click at [527, 305] on input "Bunge Mercuriushaven" at bounding box center [443, 299] width 609 height 27
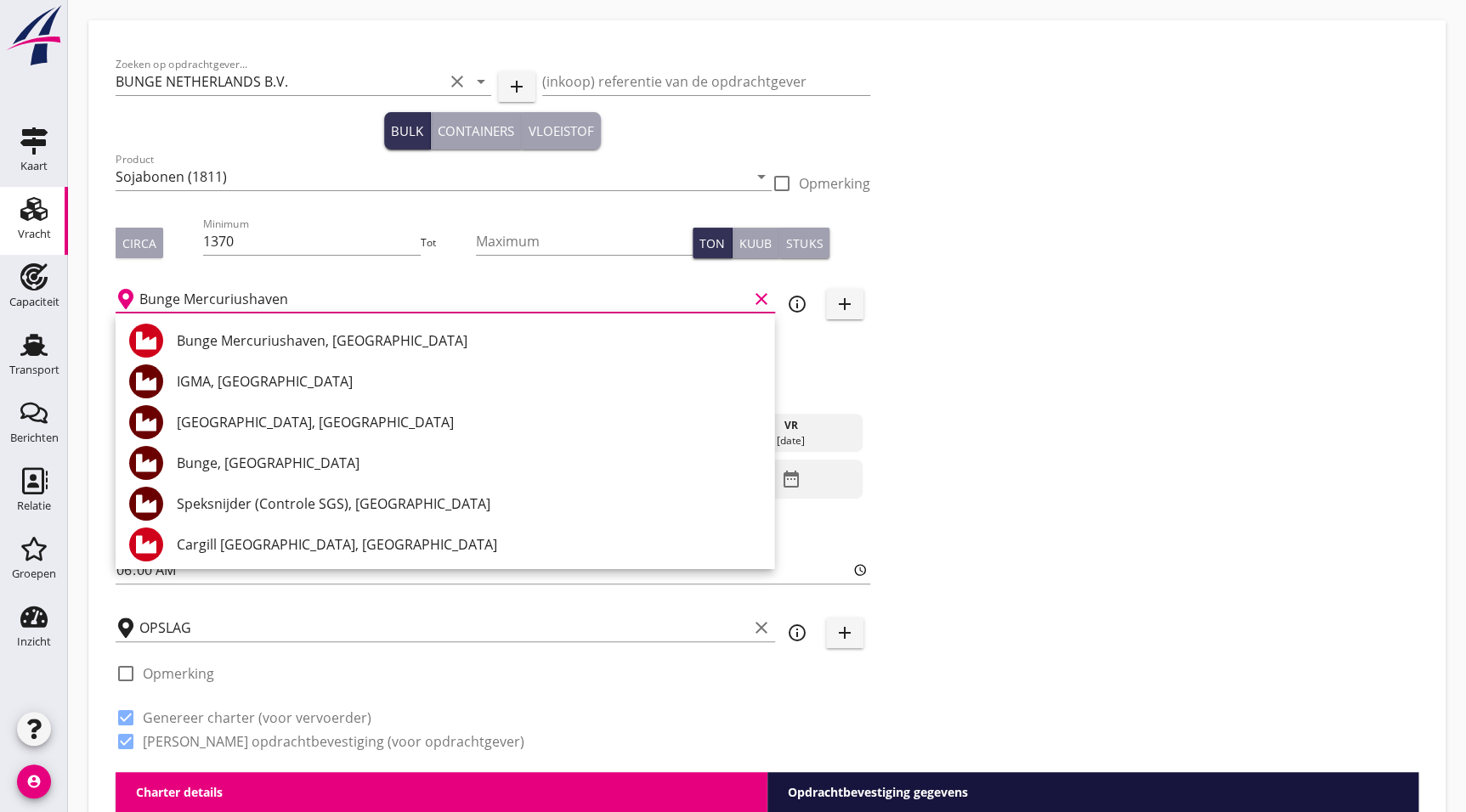
click at [441, 349] on div "Bunge Mercuriushaven, [GEOGRAPHIC_DATA]" at bounding box center [468, 340] width 584 height 20
type input "Bunge Mercuriushaven, [GEOGRAPHIC_DATA]"
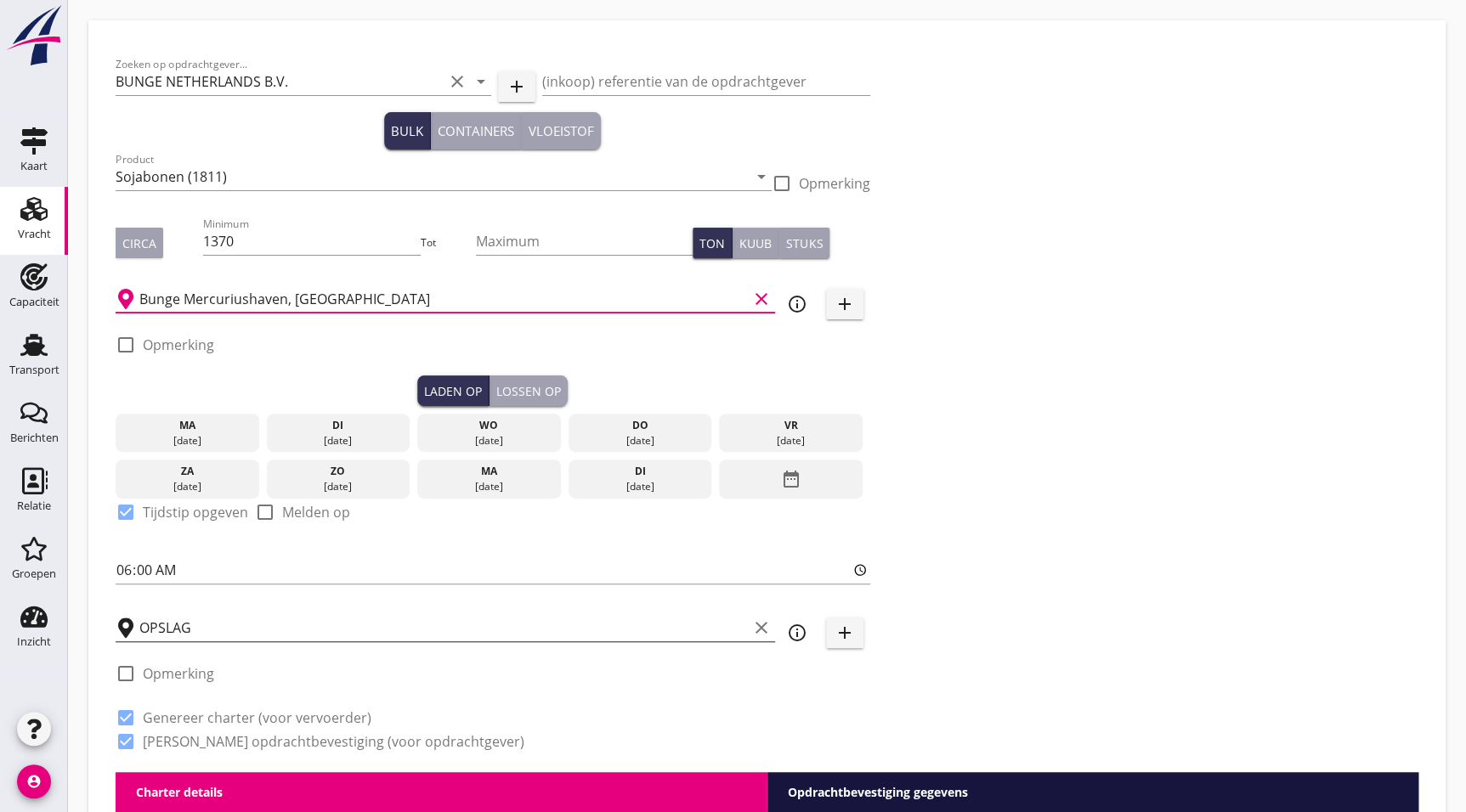
click at [253, 628] on input "OPSLAG" at bounding box center [443, 627] width 609 height 27
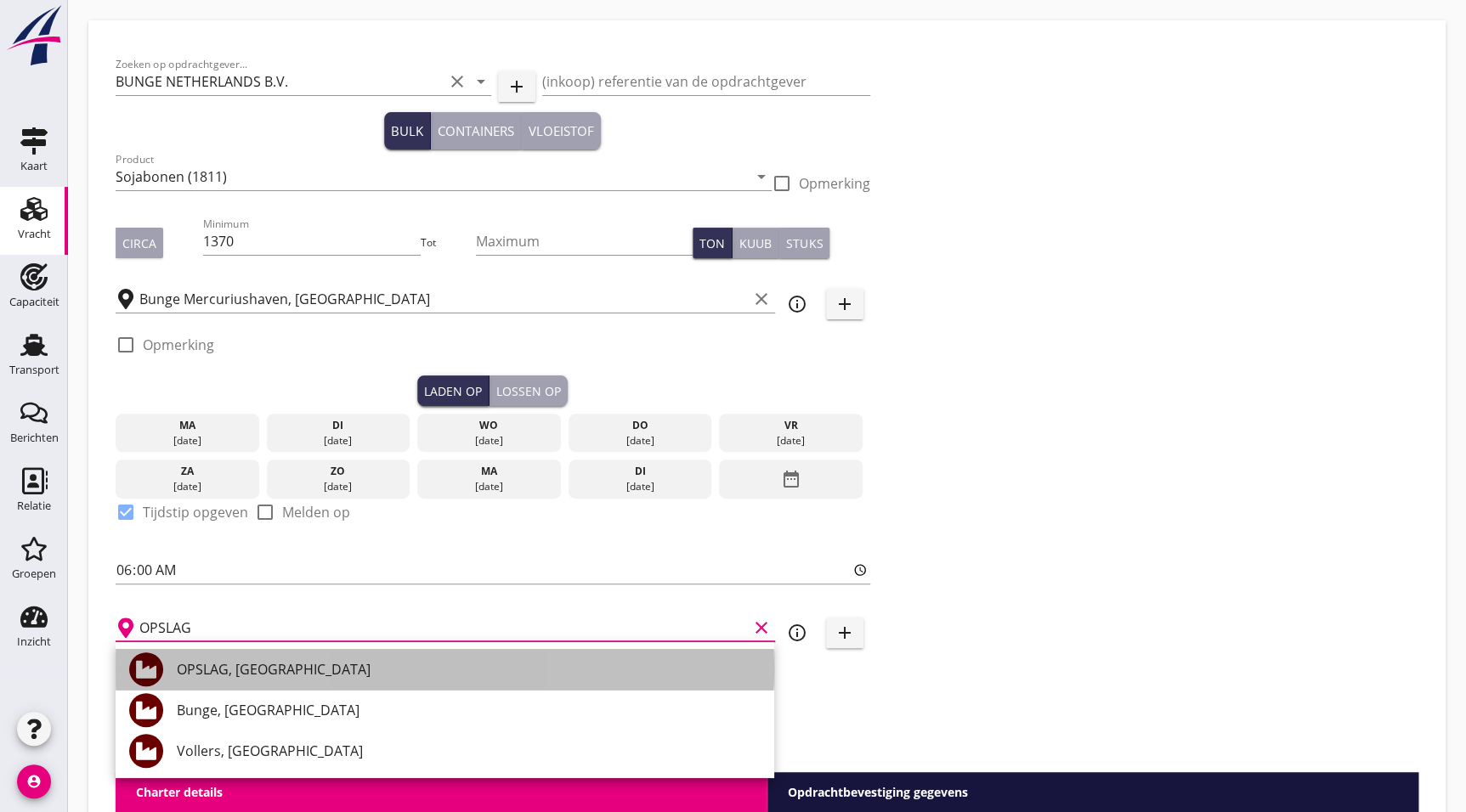
click at [251, 665] on div "OPSLAG, [GEOGRAPHIC_DATA]" at bounding box center [468, 669] width 584 height 20
type input "OPSLAG, [GEOGRAPHIC_DATA]"
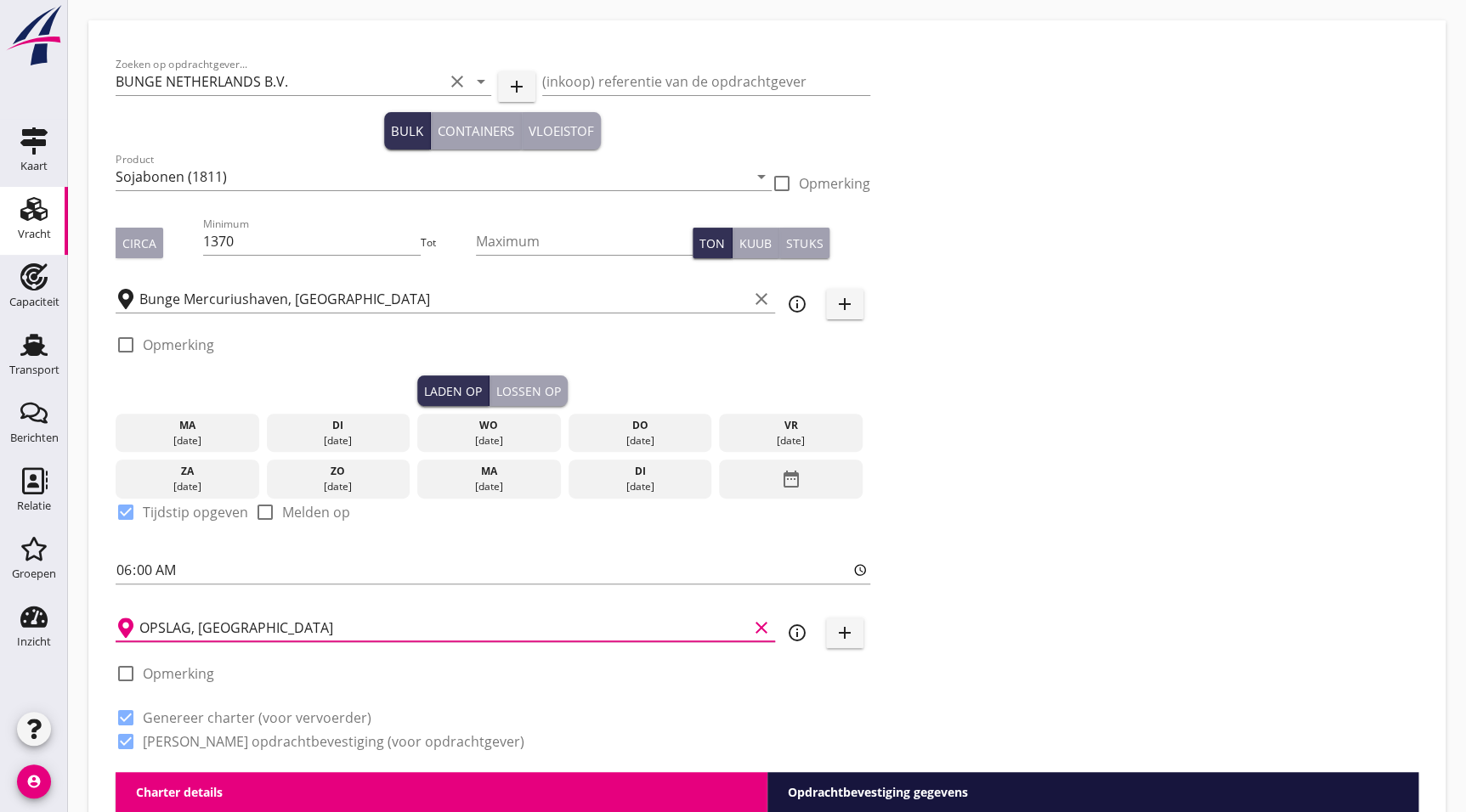
click at [1027, 577] on div "Zoeken op opdrachtgever... BUNGE NETHERLANDS B.V. clear arrow_drop_down add (in…" at bounding box center [767, 410] width 1316 height 725
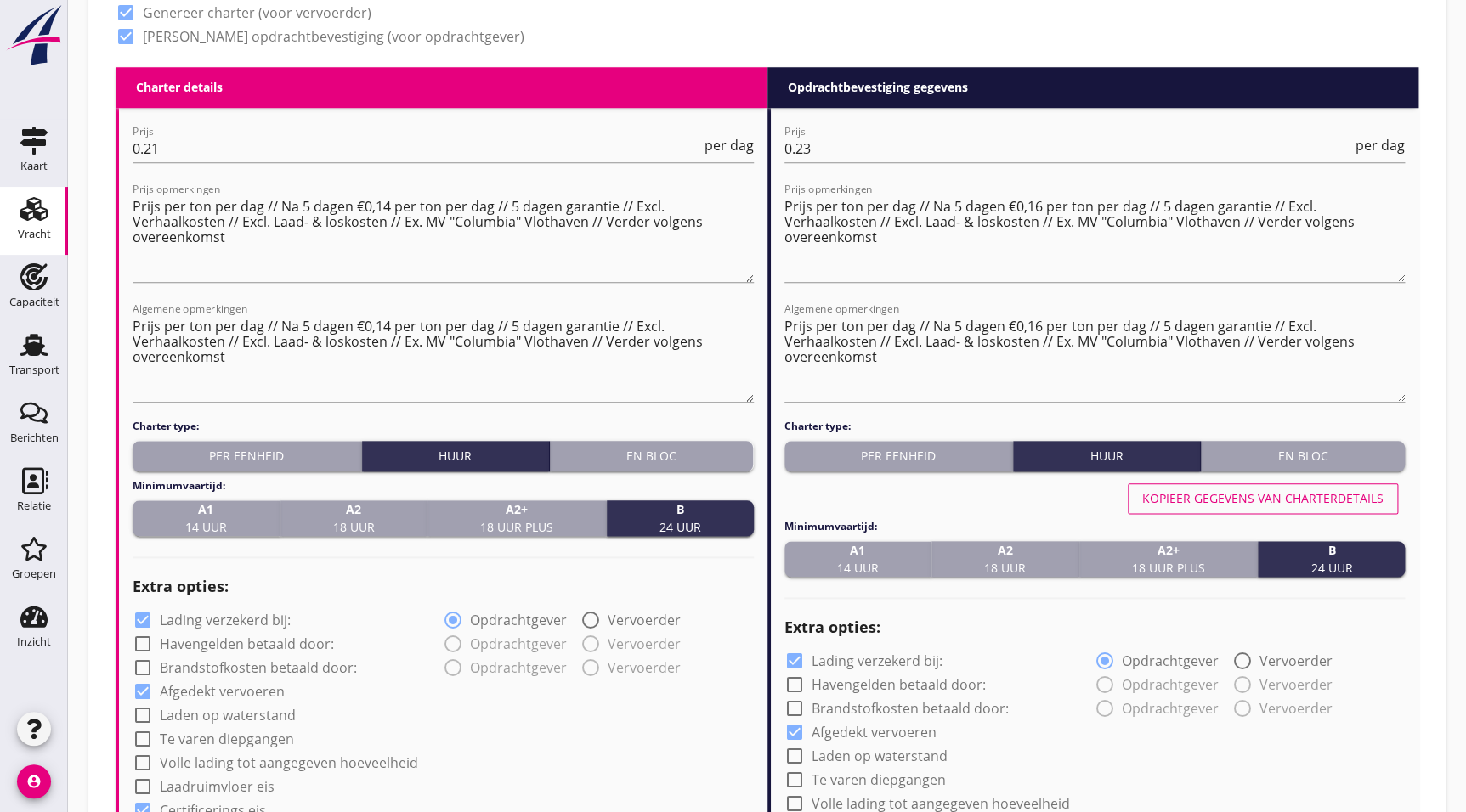
scroll to position [709, 0]
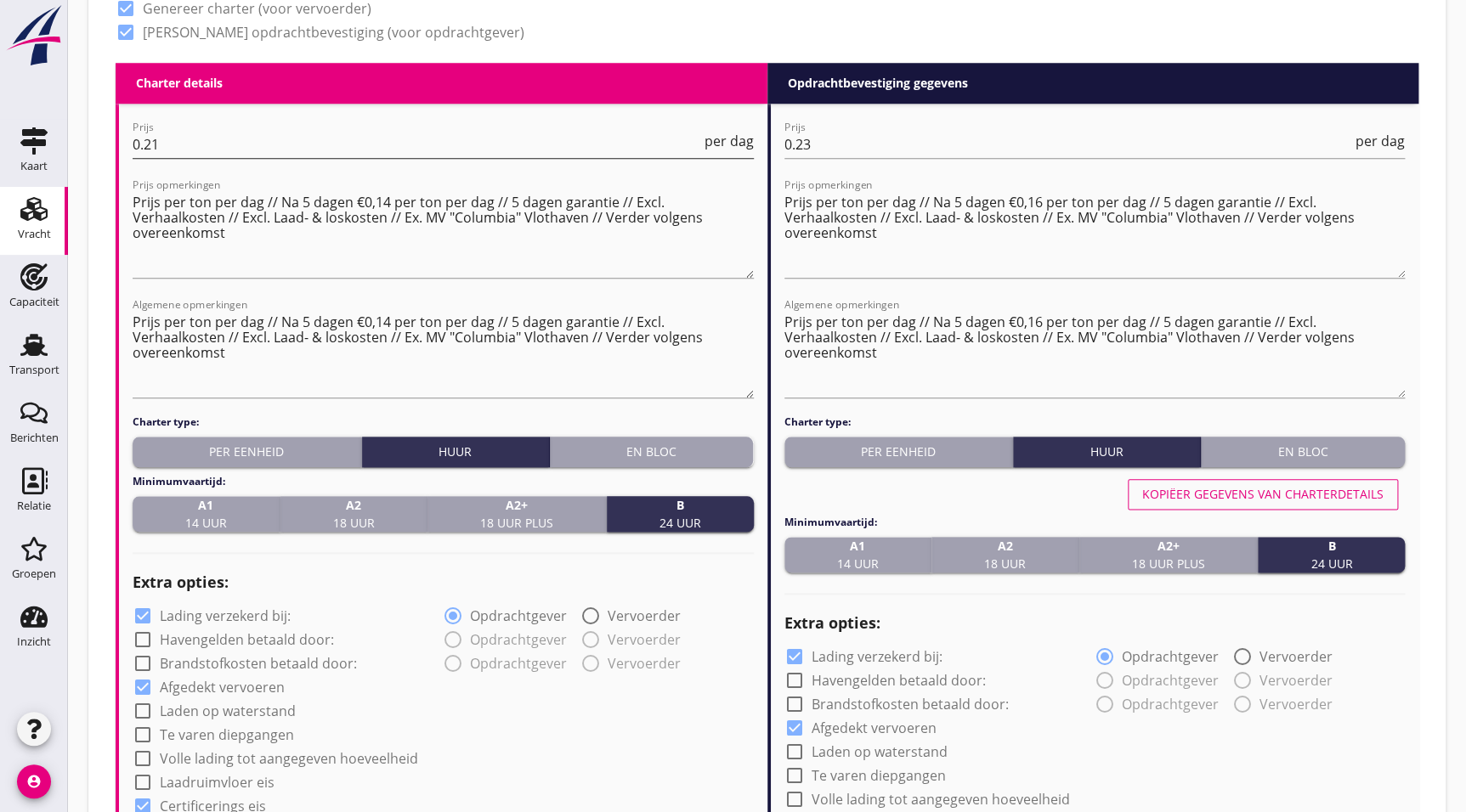
click at [205, 144] on input "0.21" at bounding box center [416, 144] width 568 height 27
type input "0"
type input "200"
click at [239, 194] on textarea "Prijs per ton per dag // Na 5 dagen €0,14 per ton per dag // 5 dagen garantie /…" at bounding box center [443, 233] width 622 height 90
drag, startPoint x: 230, startPoint y: 201, endPoint x: 452, endPoint y: 203, distance: 222.0
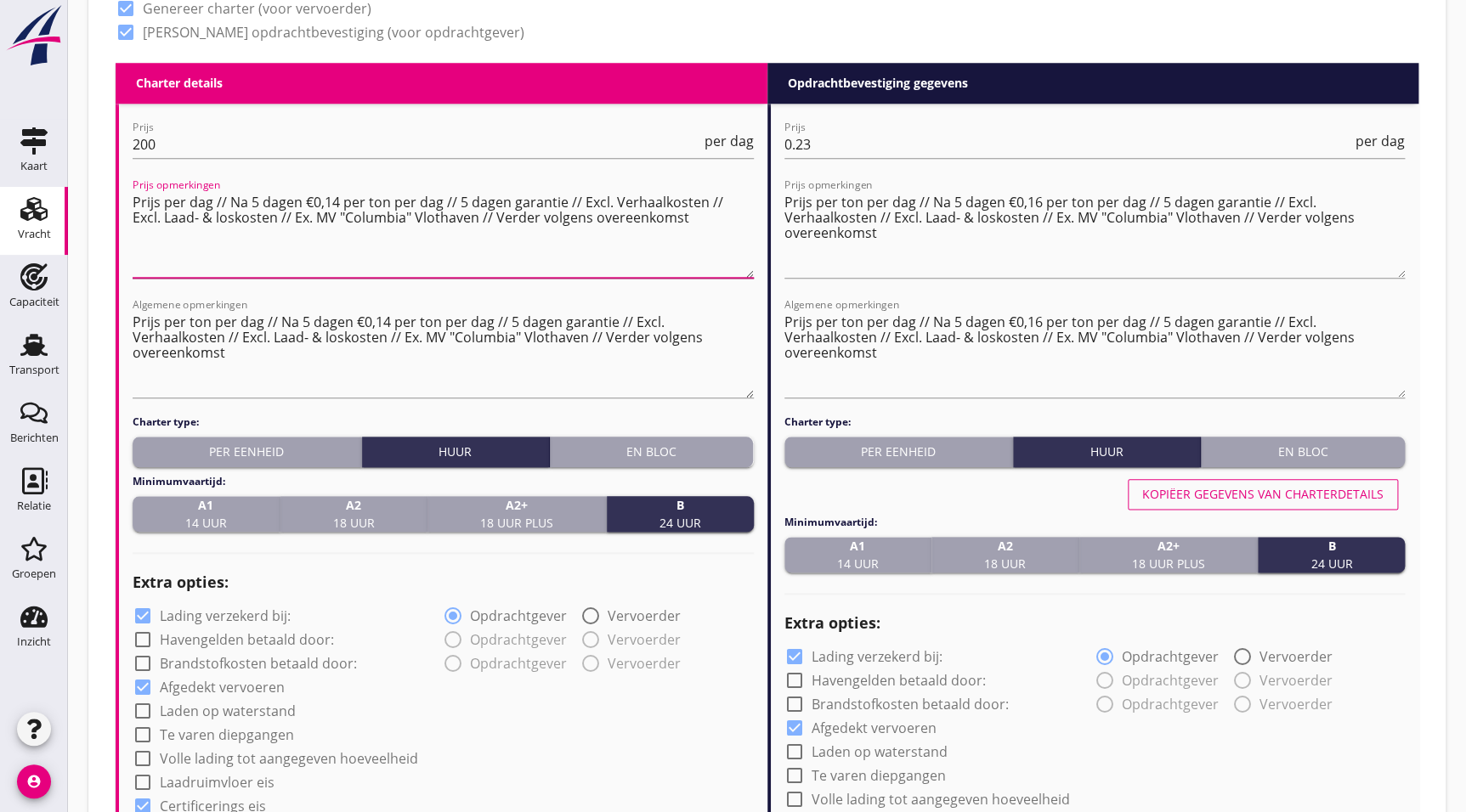
click at [452, 203] on textarea "Prijs per dag // Na 5 dagen €0,14 per ton per dag // 5 dagen garantie // Excl. …" at bounding box center [443, 233] width 622 height 90
click at [302, 246] on textarea "Prijs per dag // 5 dagen garantie // Excl. Verhaalkosten // Excl. Laad- & losko…" at bounding box center [443, 233] width 622 height 90
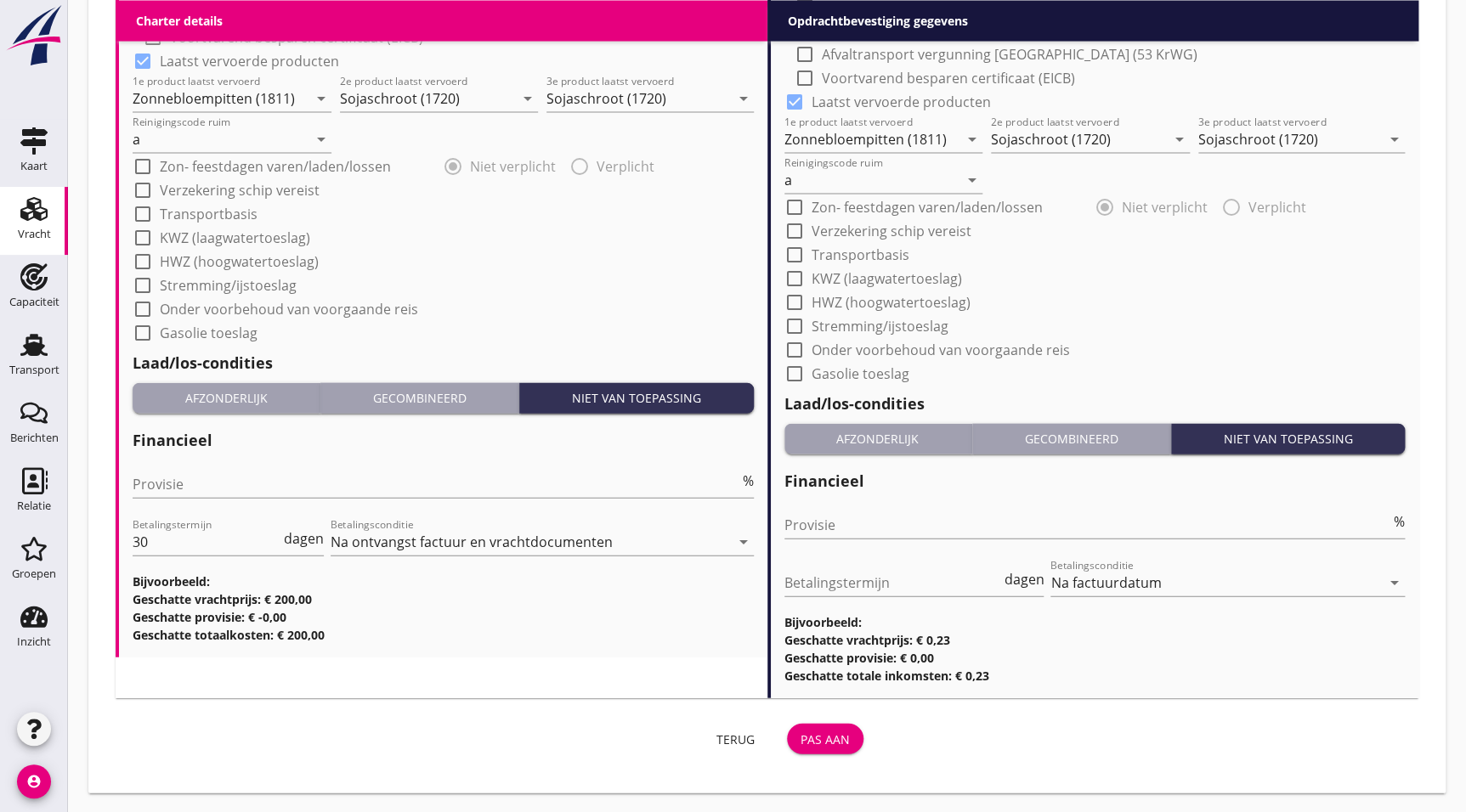
type textarea "Prijs per dag // 5 dagen garantie // Excl. Verhaalkosten // Excl. Laad- & losko…"
click at [843, 736] on div "Pas aan" at bounding box center [825, 740] width 50 height 18
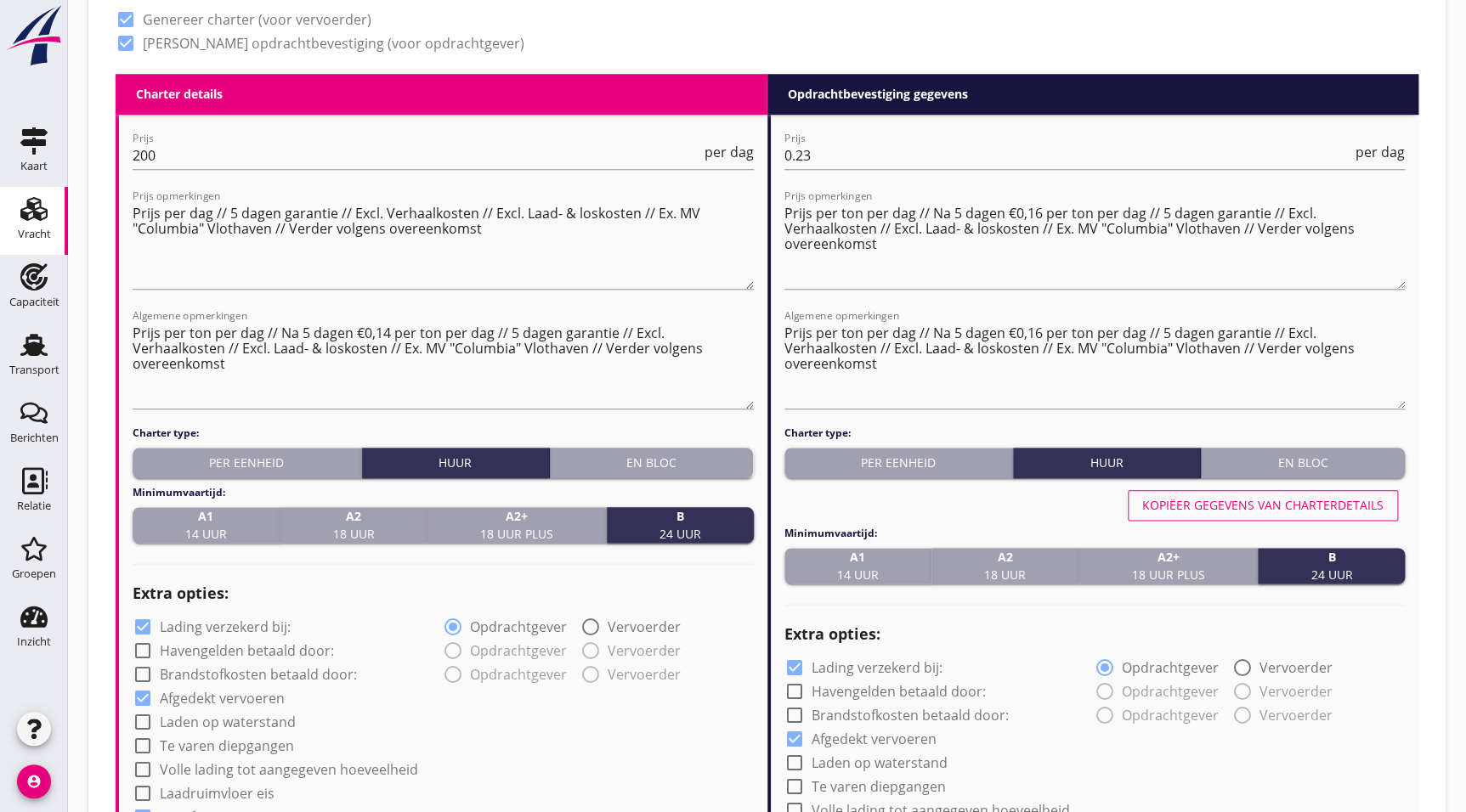
scroll to position [687, 0]
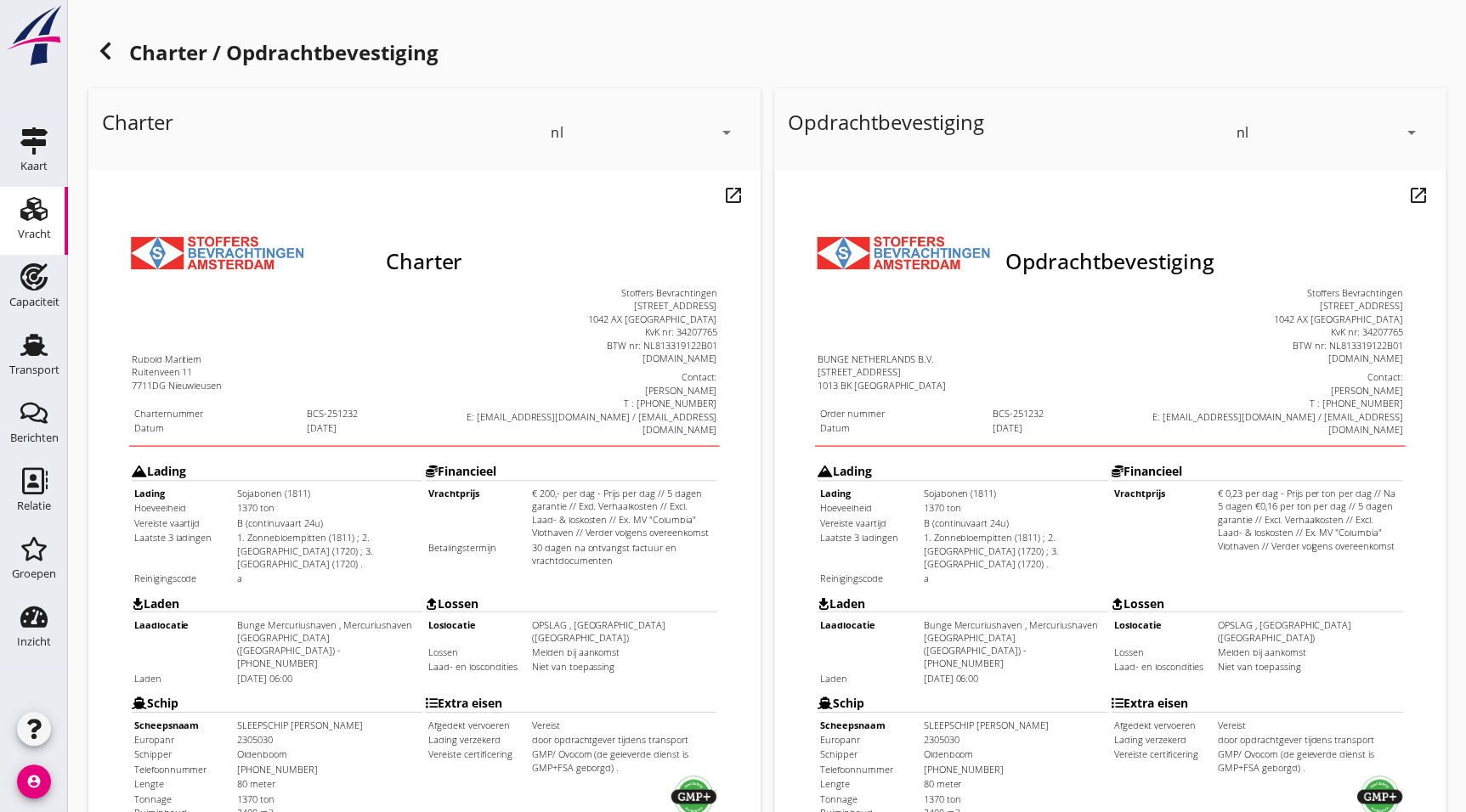
click at [100, 49] on icon at bounding box center [104, 50] width 20 height 20
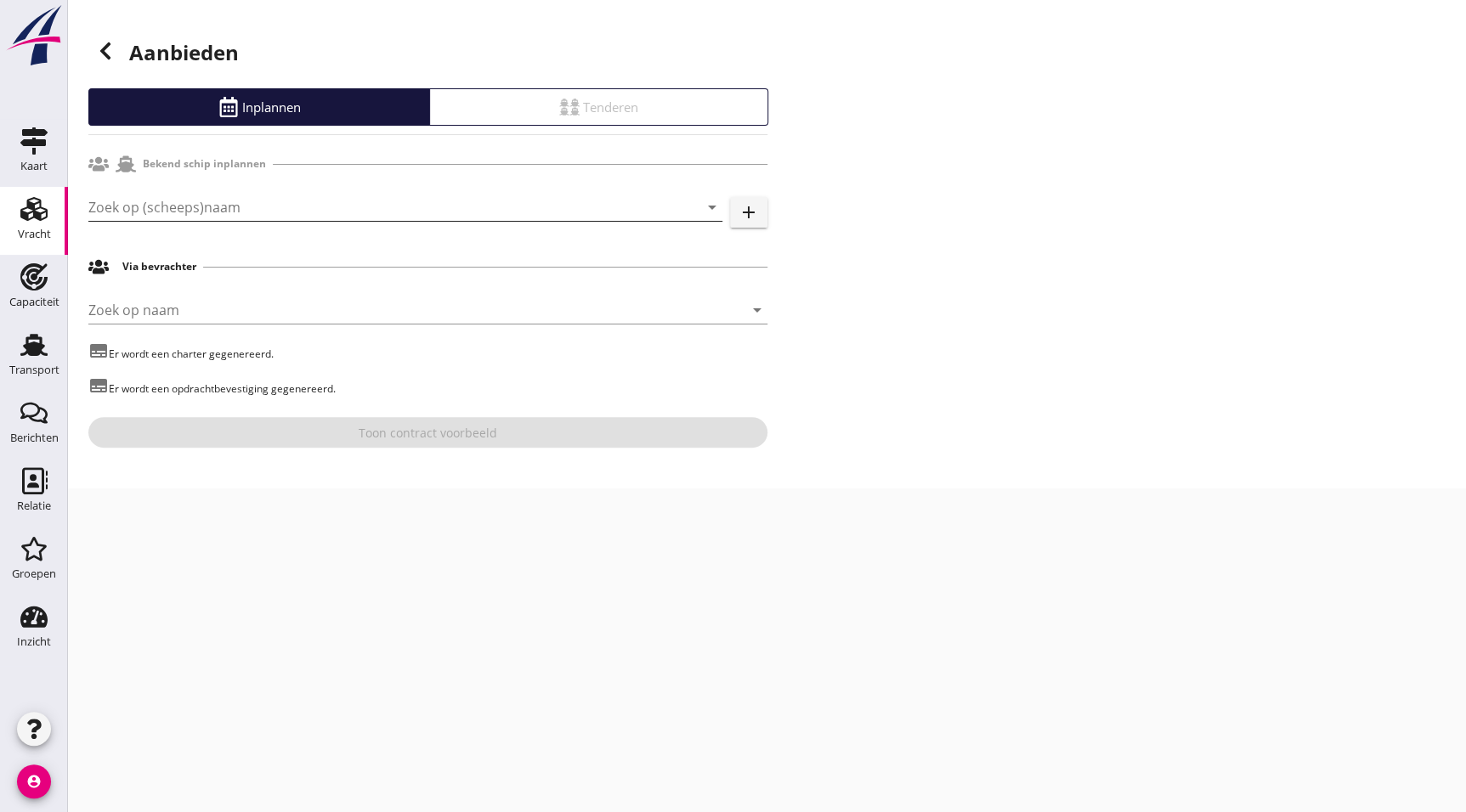
click at [316, 205] on input "Zoek op (scheeps)naam" at bounding box center [382, 207] width 587 height 27
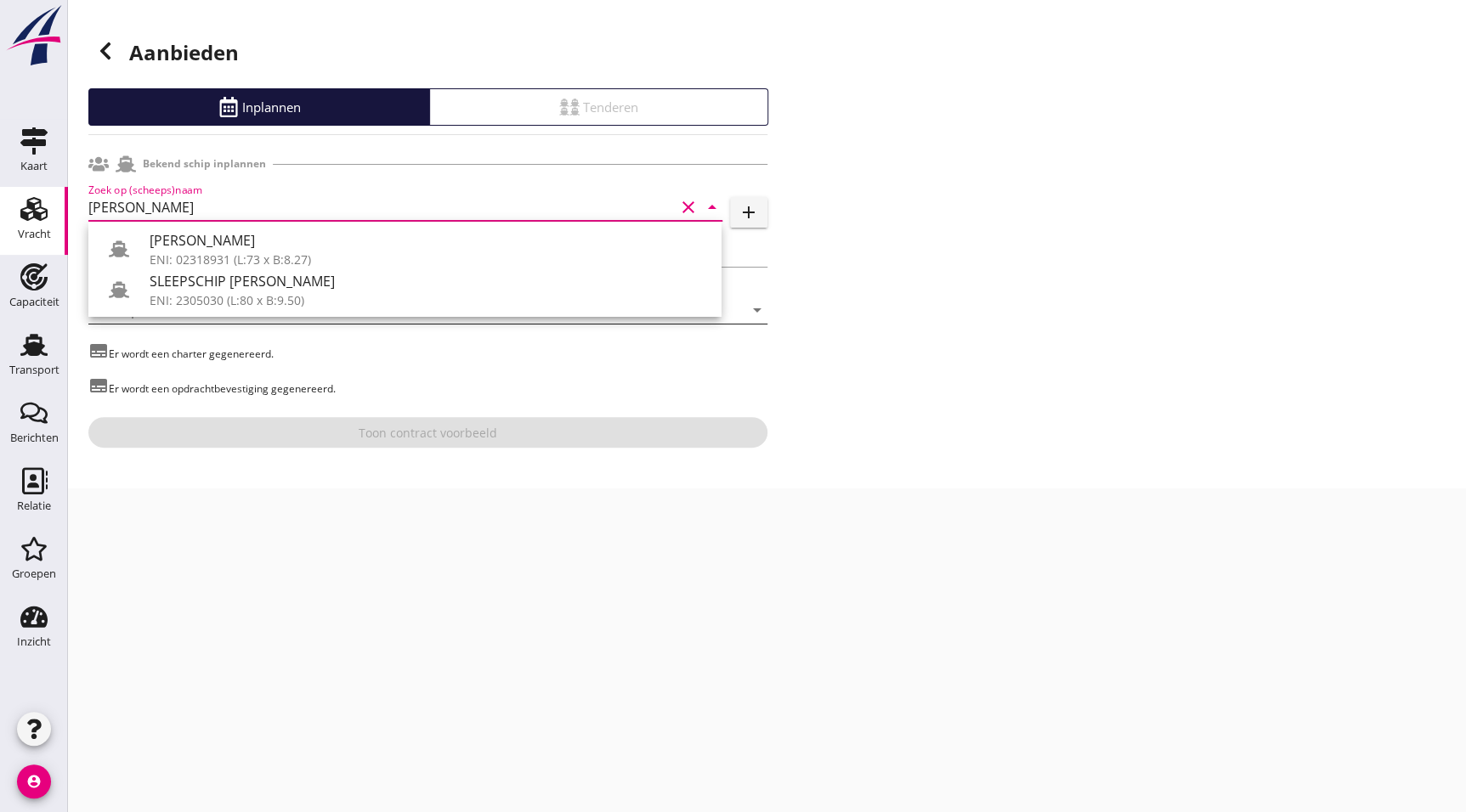
click at [286, 296] on div "ENI: 2305030 (L:80 x B:9.50)" at bounding box center [428, 300] width 558 height 18
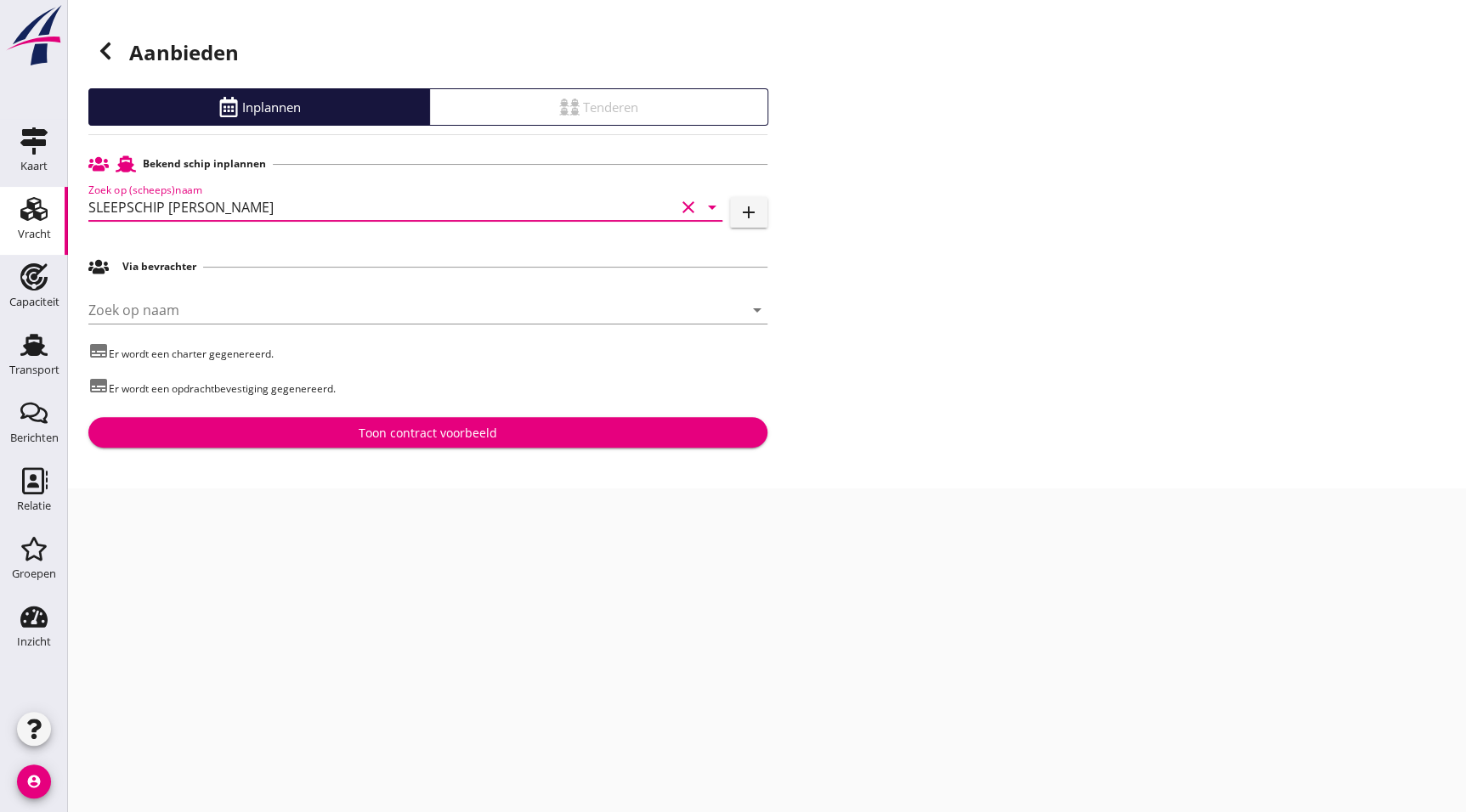
type input "SLEEPSCHIP [PERSON_NAME]"
click at [494, 440] on div "Toon contract voorbeeld" at bounding box center [427, 433] width 138 height 18
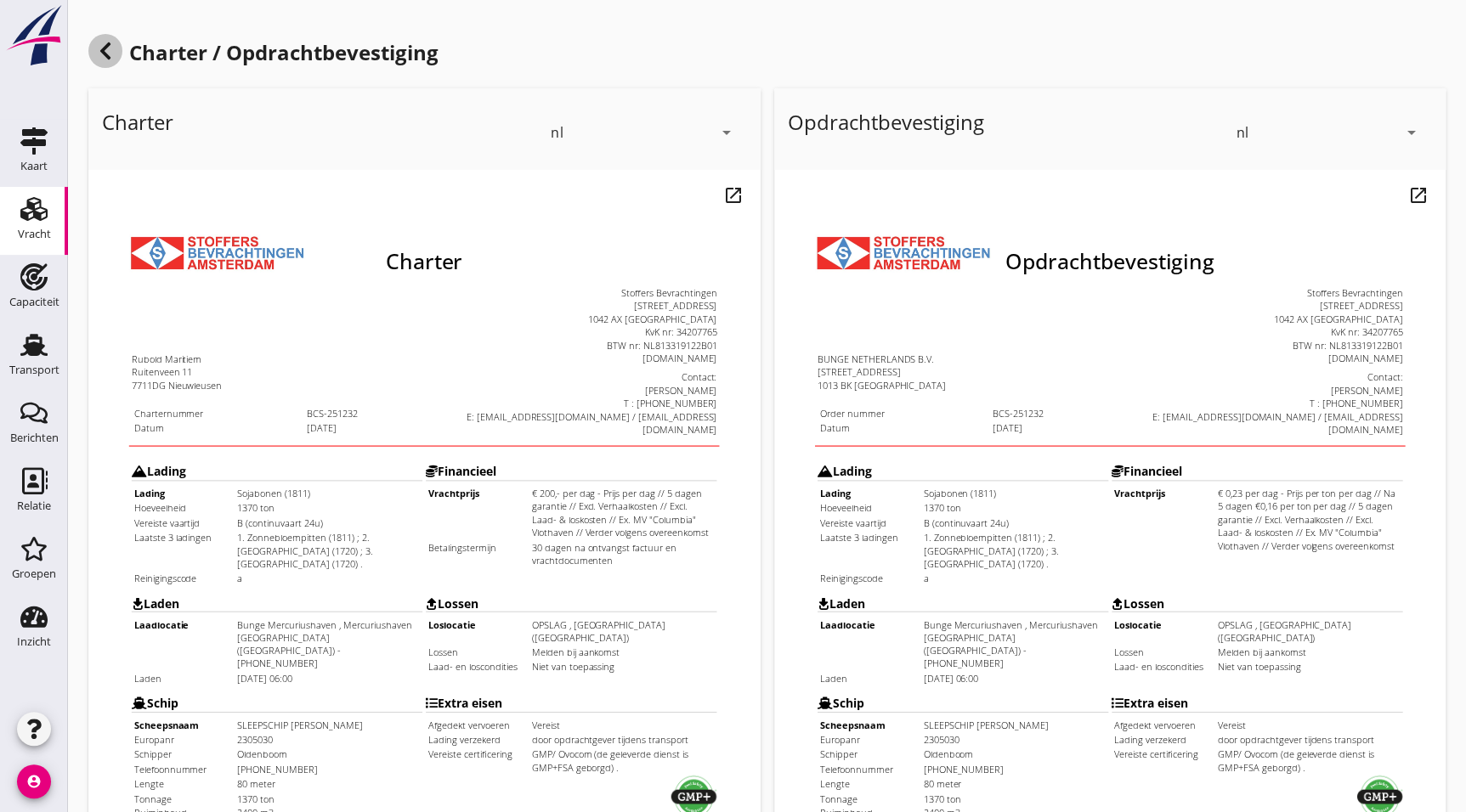
click at [95, 44] on icon at bounding box center [104, 50] width 20 height 20
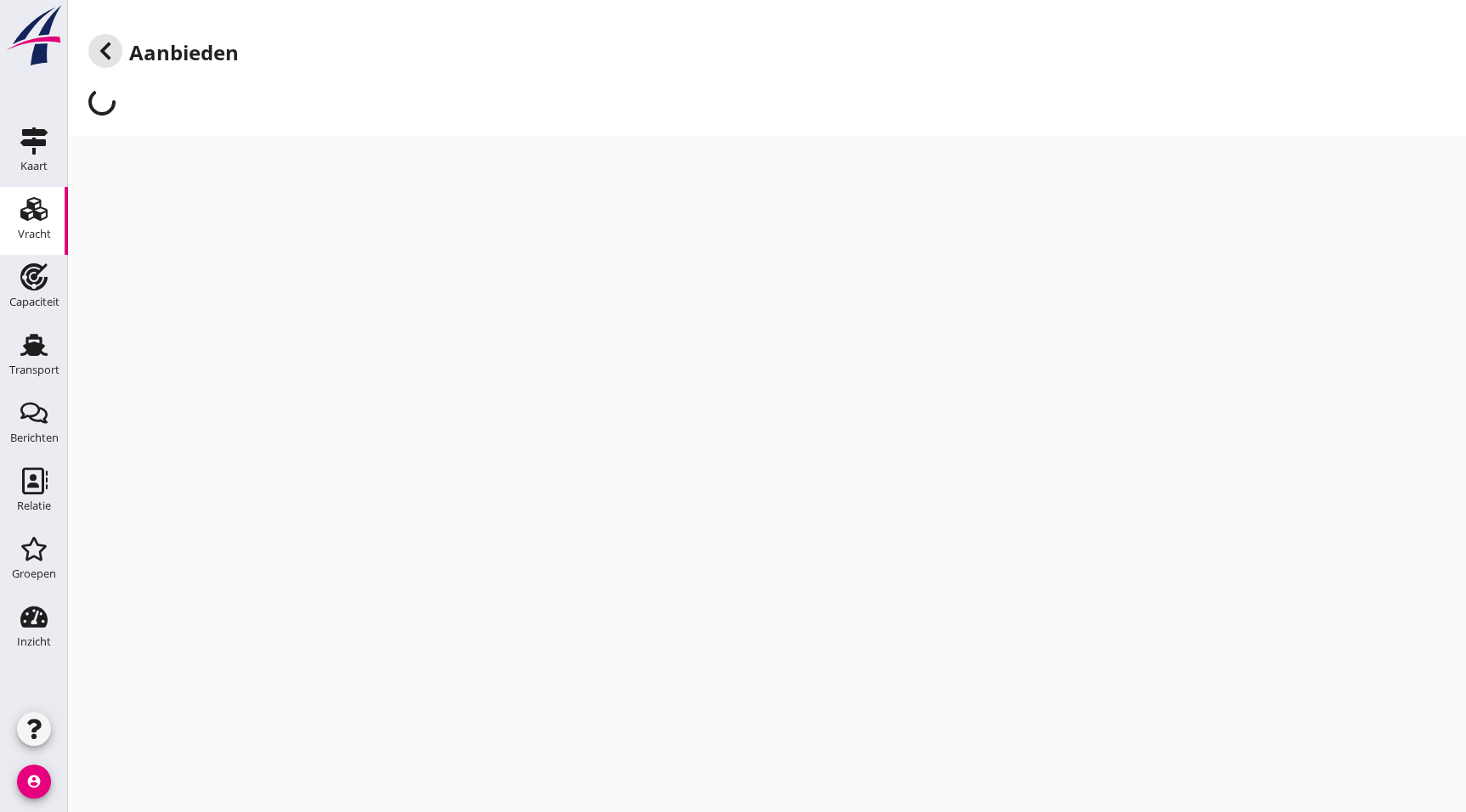
click at [95, 44] on icon at bounding box center [104, 50] width 20 height 20
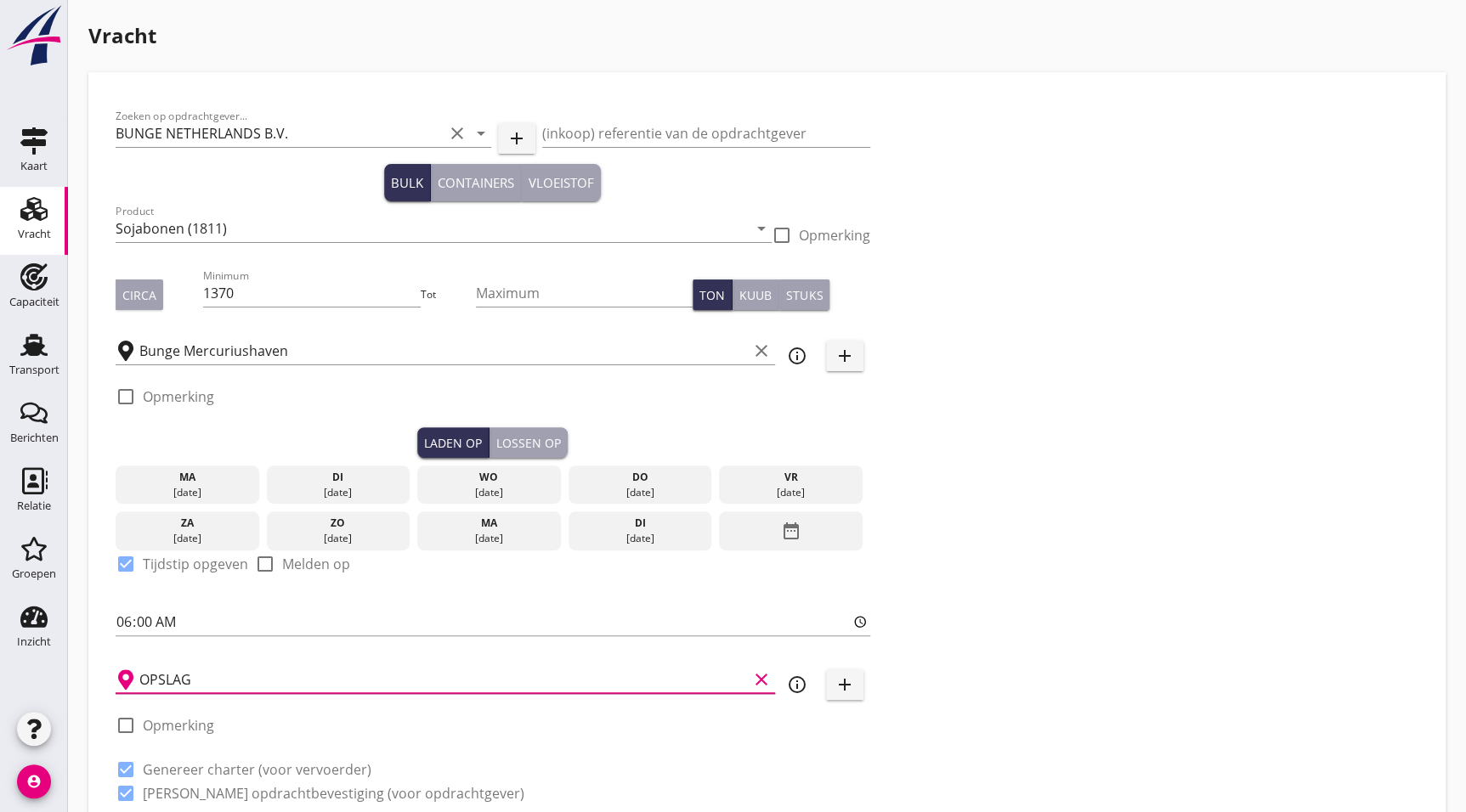
click at [219, 680] on input "OPSLAG" at bounding box center [443, 679] width 609 height 27
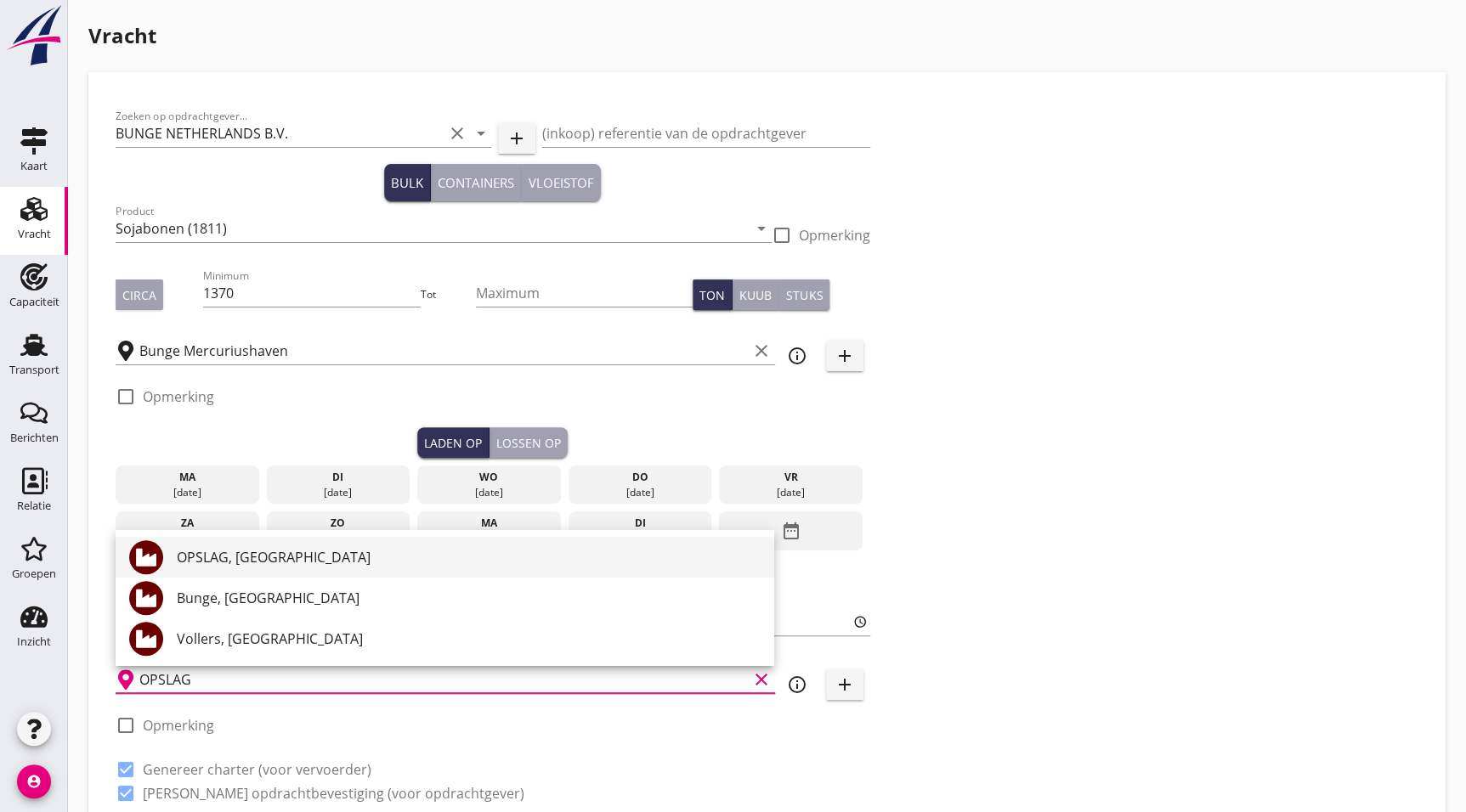
click at [212, 544] on div "OPSLAG, [GEOGRAPHIC_DATA]" at bounding box center [468, 557] width 584 height 41
type input "OPSLAG, [GEOGRAPHIC_DATA]"
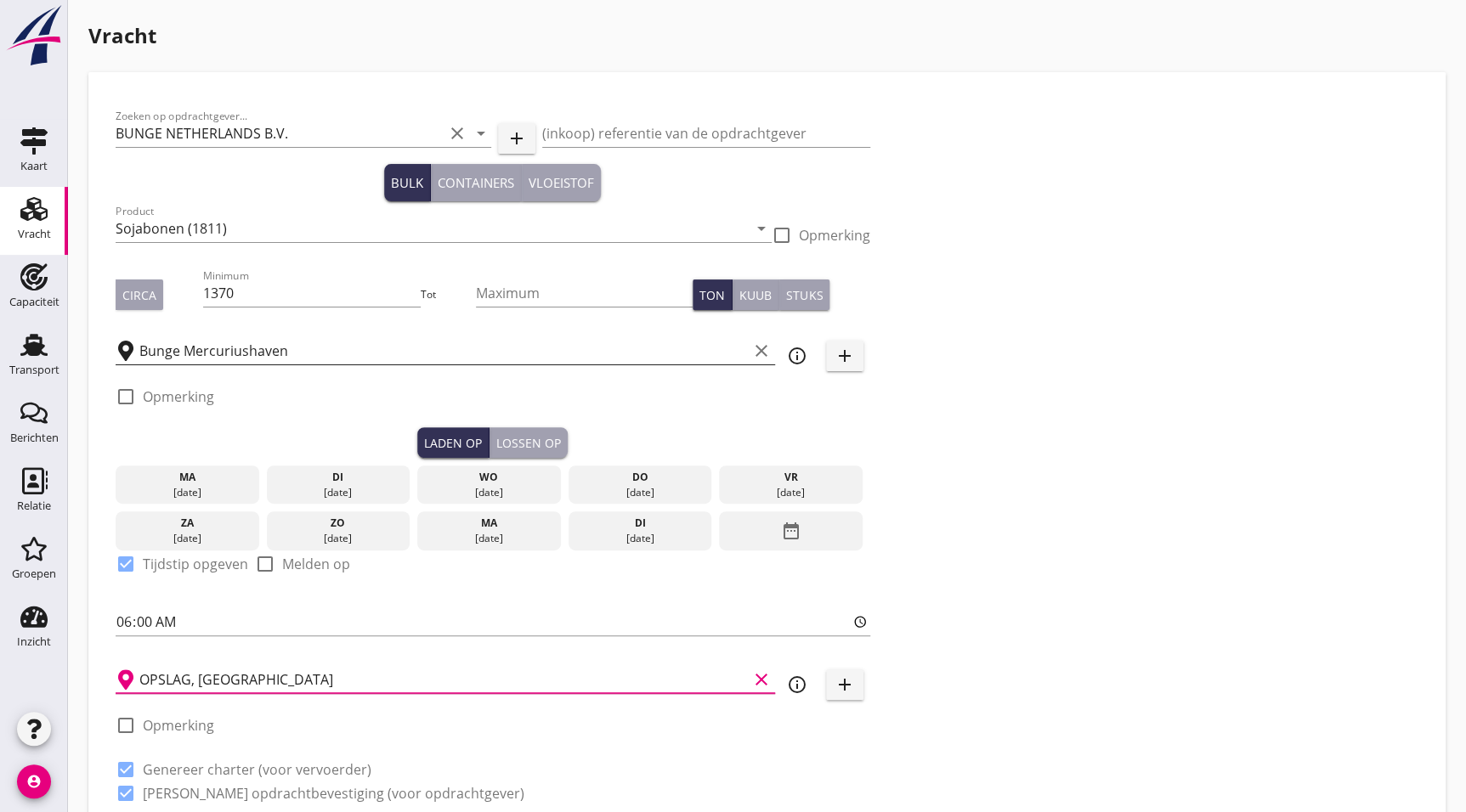
click at [283, 354] on input "Bunge Mercuriushaven" at bounding box center [443, 351] width 609 height 27
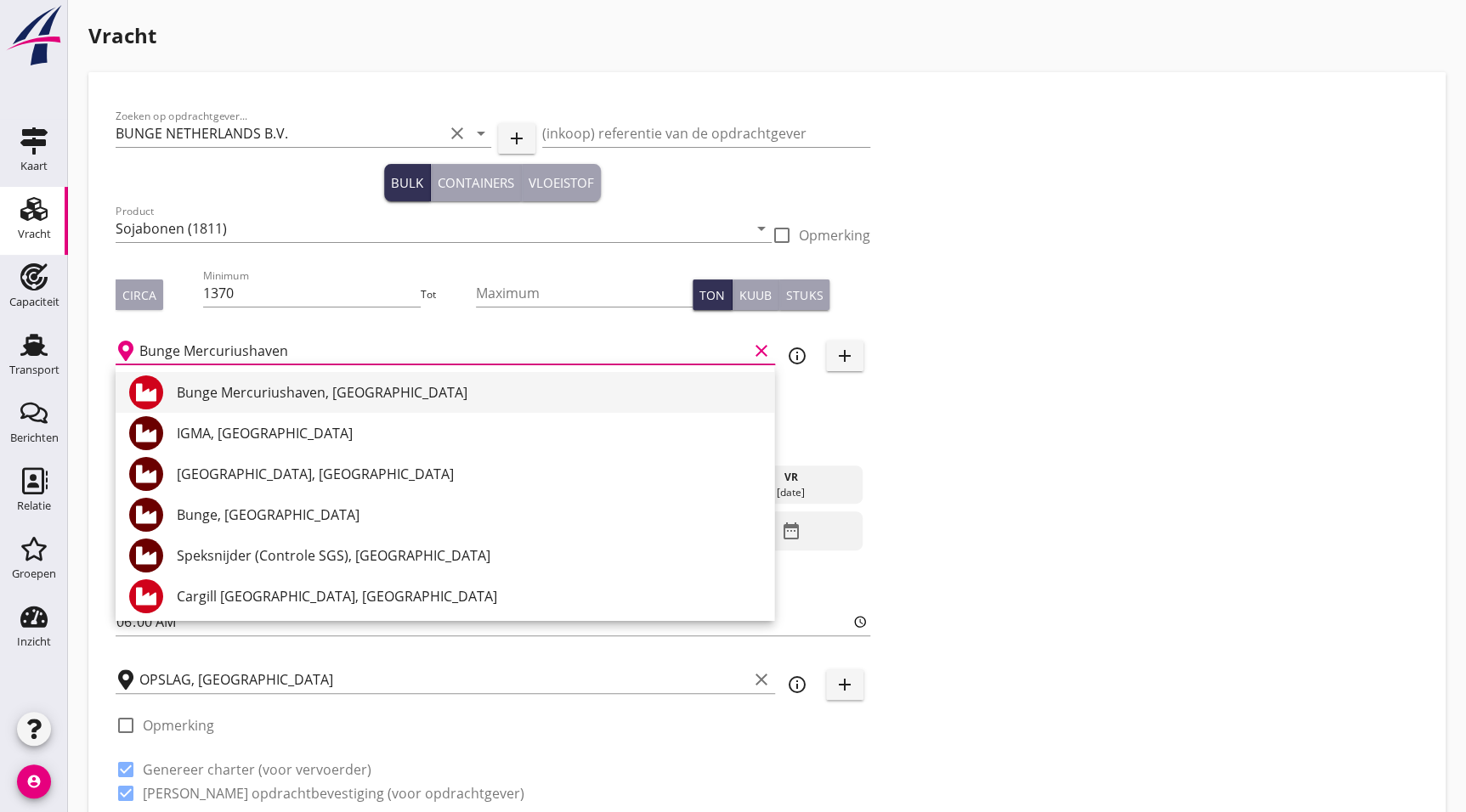
click at [270, 389] on div "Bunge Mercuriushaven, [GEOGRAPHIC_DATA]" at bounding box center [468, 392] width 584 height 20
type input "Bunge Mercuriushaven, [GEOGRAPHIC_DATA]"
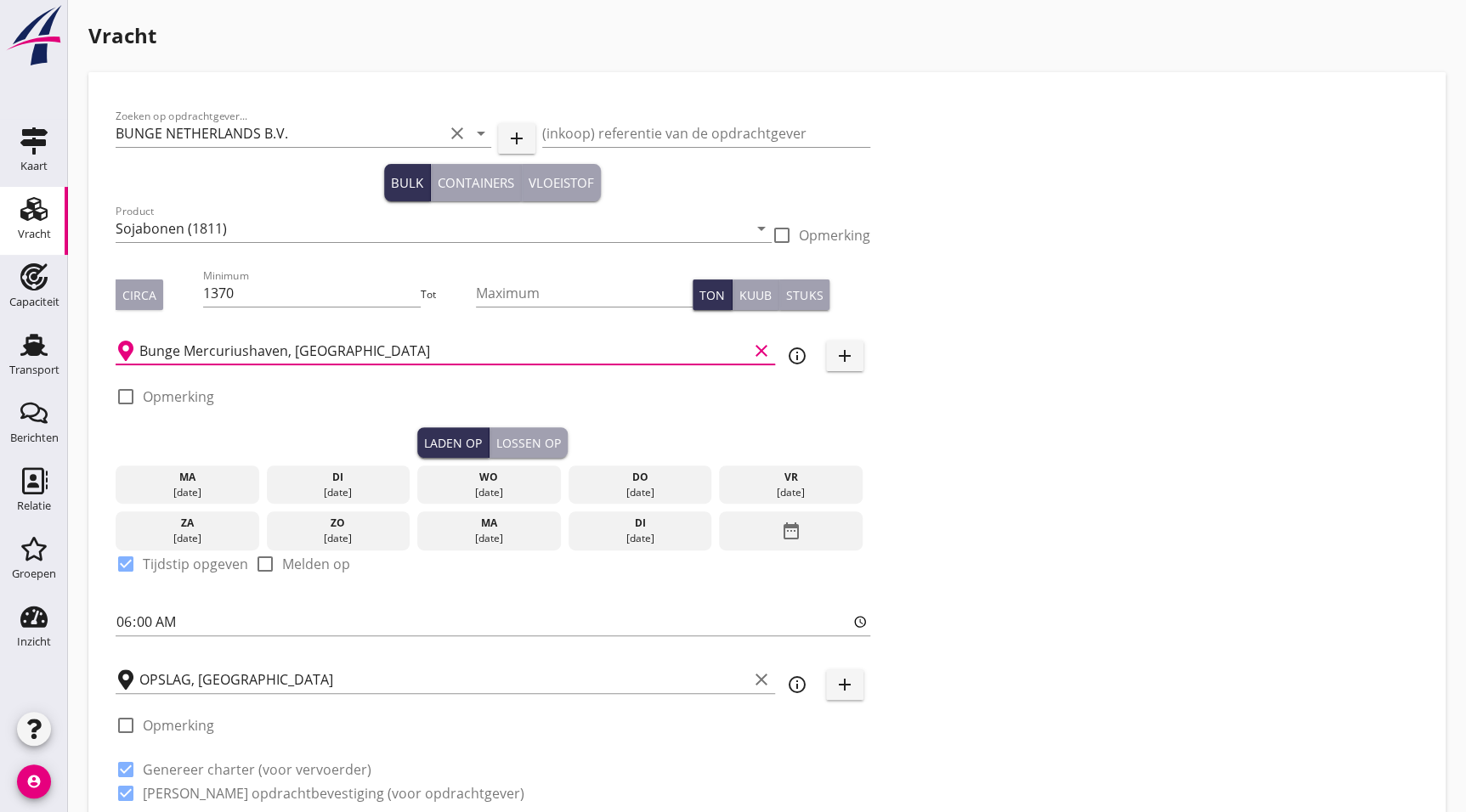
click at [990, 474] on div "Zoeken op opdrachtgever... BUNGE NETHERLANDS B.V. clear arrow_drop_down add (in…" at bounding box center [767, 461] width 1316 height 725
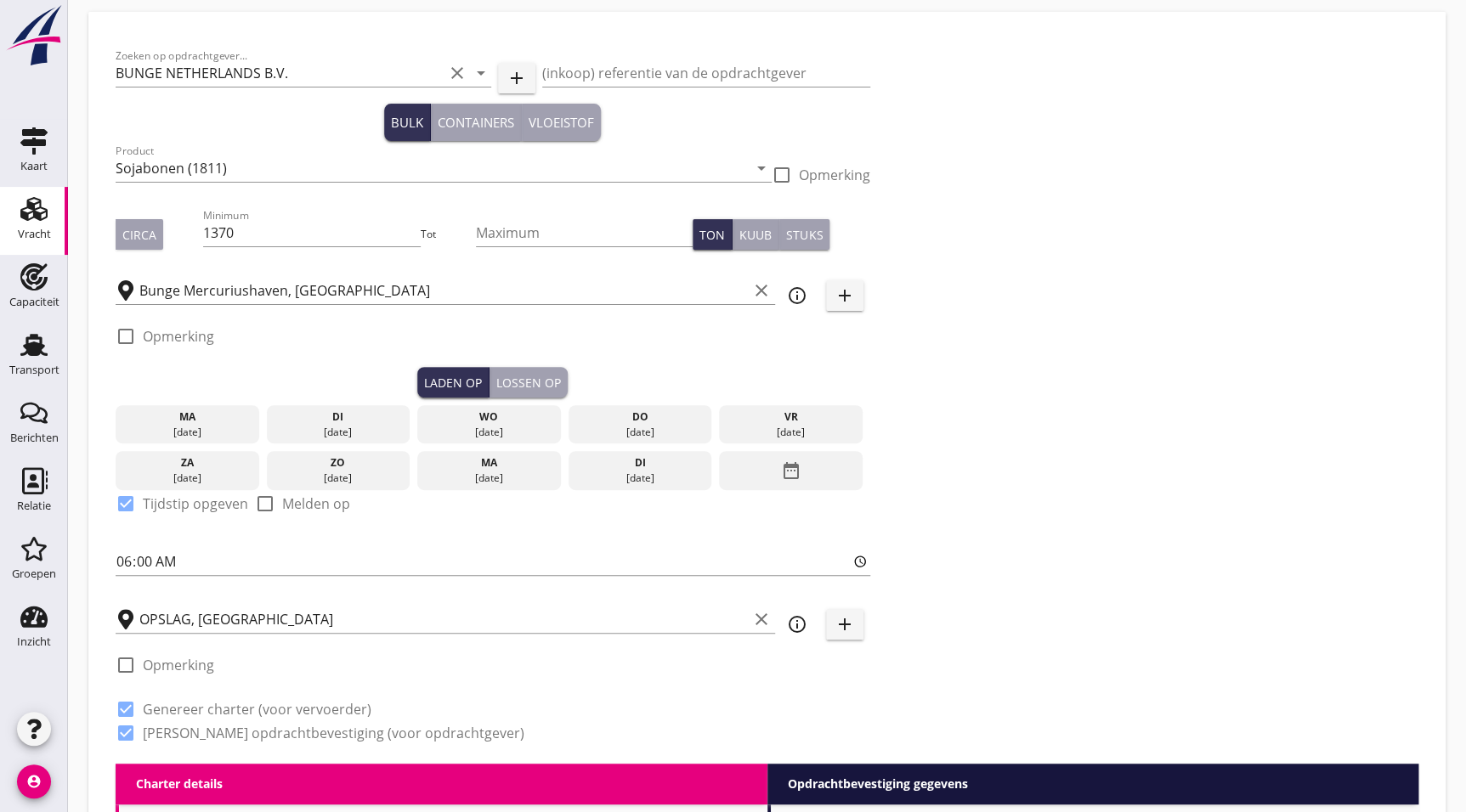
scroll to position [65, 0]
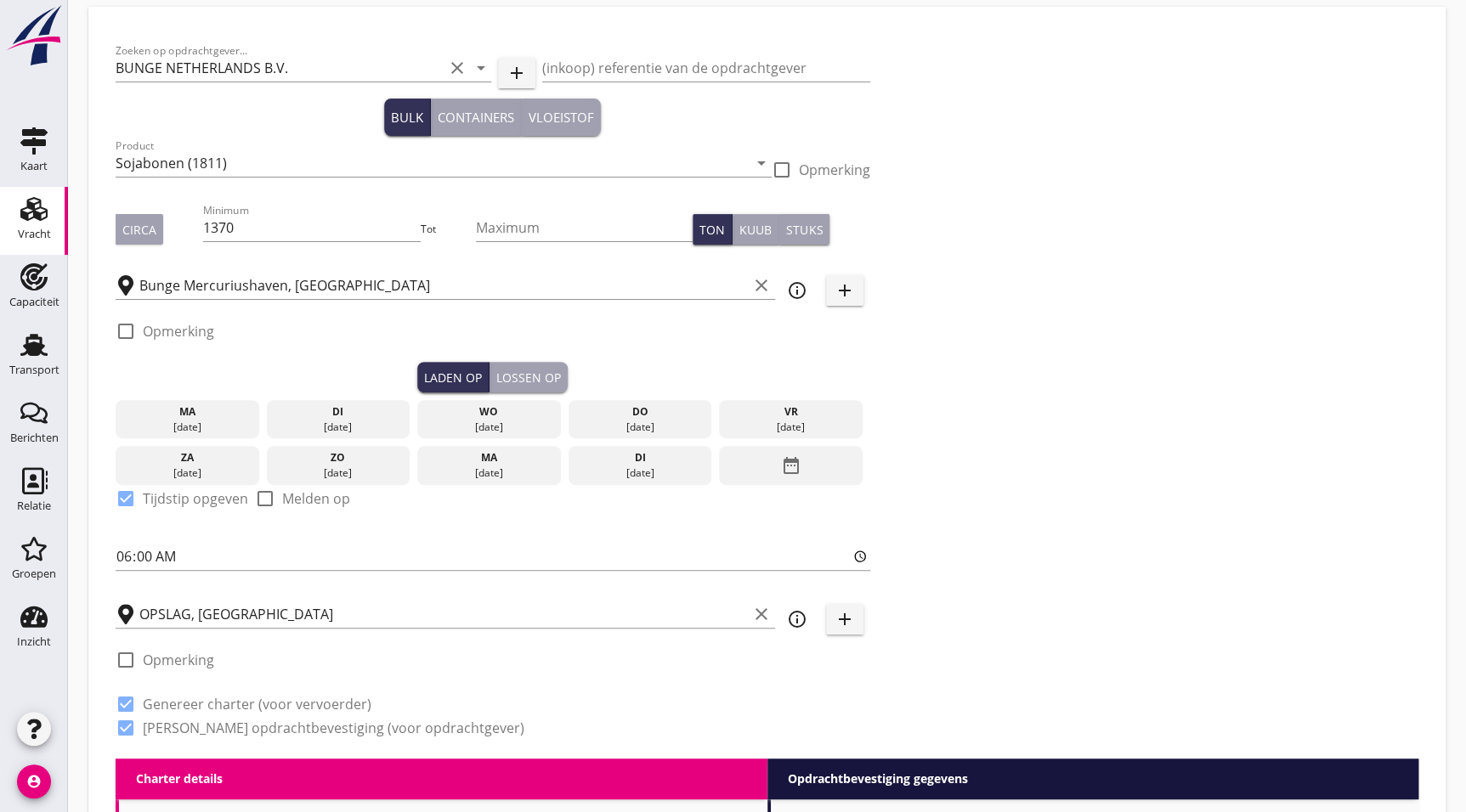
click at [821, 474] on div "date_range" at bounding box center [790, 466] width 144 height 39
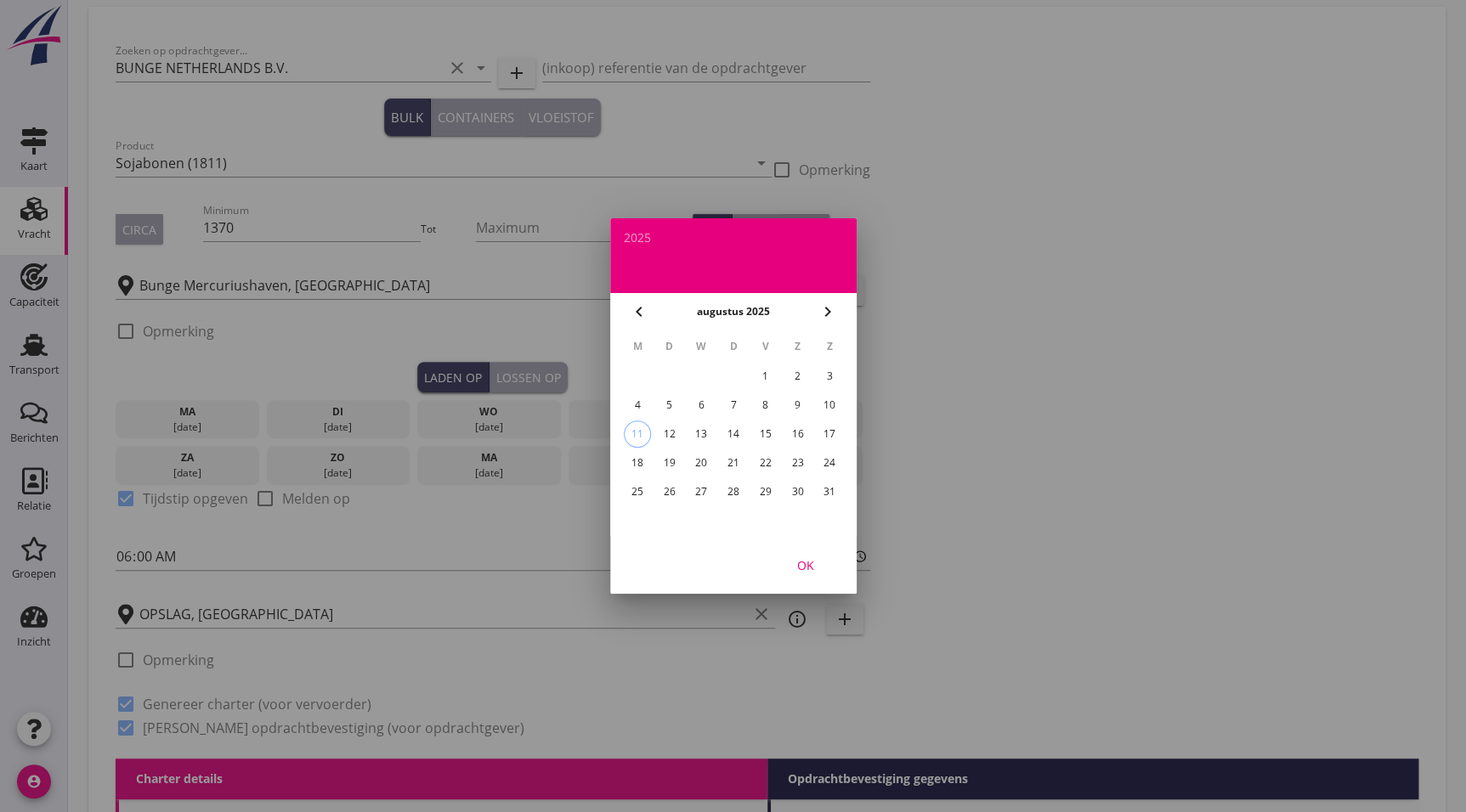
click at [723, 399] on div "7" at bounding box center [732, 405] width 27 height 27
click at [1032, 434] on div at bounding box center [733, 406] width 1466 height 812
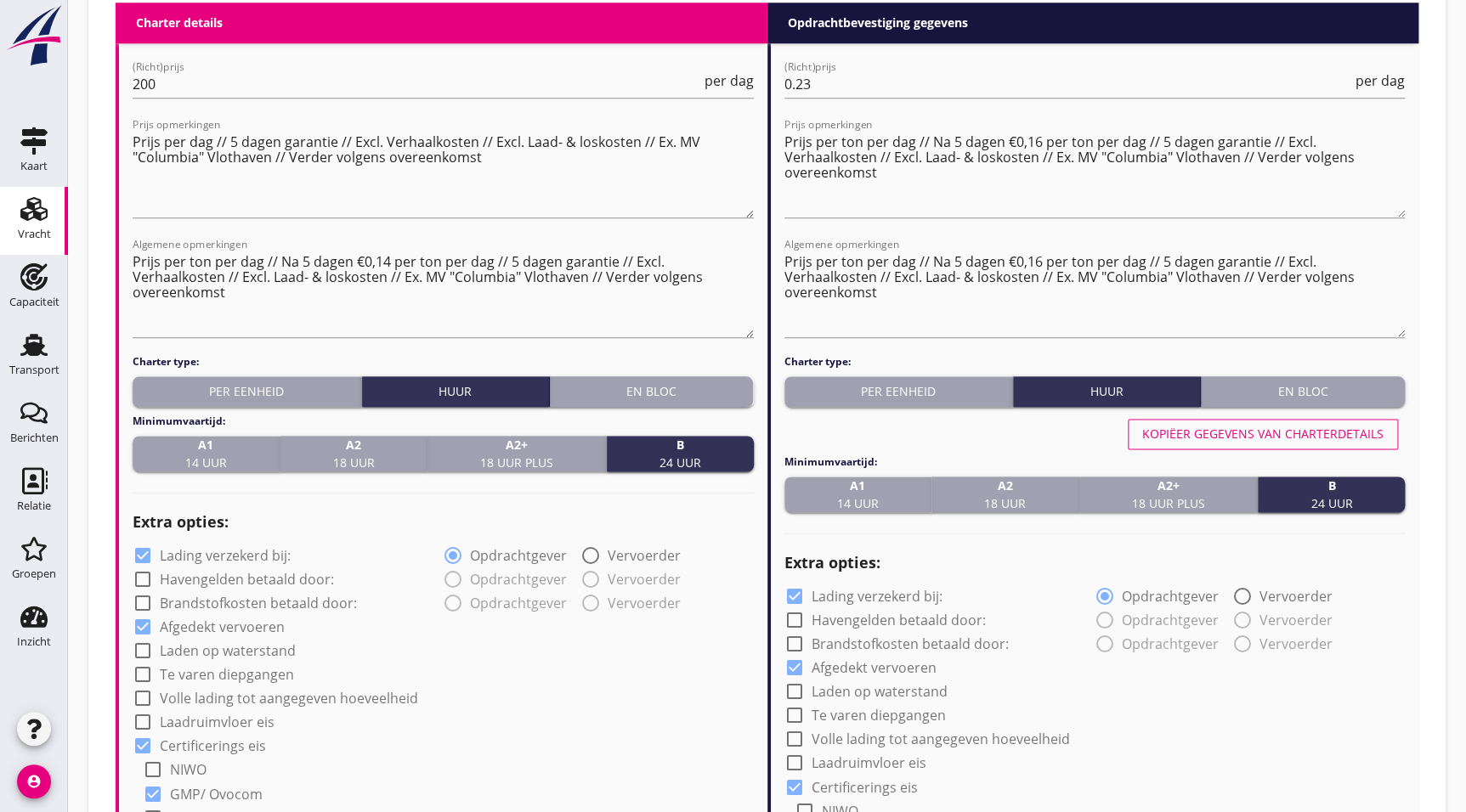
scroll to position [822, 0]
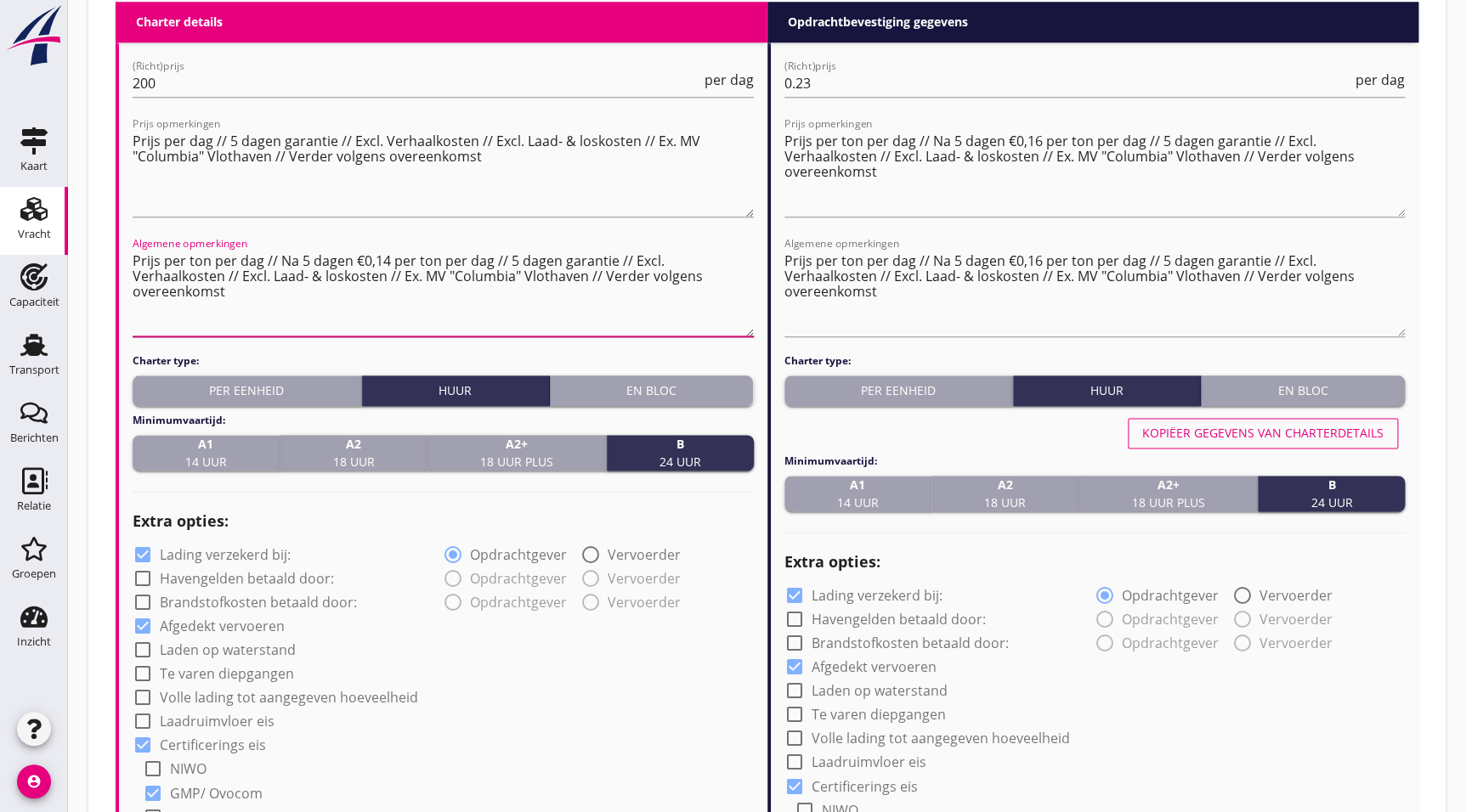
drag, startPoint x: 265, startPoint y: 267, endPoint x: 488, endPoint y: 264, distance: 223.0
click at [488, 264] on textarea "Prijs per ton per dag // Na 5 dagen €0,14 per ton per dag // 5 dagen garantie /…" at bounding box center [443, 292] width 622 height 90
drag, startPoint x: 211, startPoint y: 258, endPoint x: 162, endPoint y: 268, distance: 50.0
click at [162, 268] on textarea "Prijs per ton per dag // 5 dagen garantie // Excl. Verhaalkosten // Excl. Laad-…" at bounding box center [443, 292] width 622 height 90
type textarea "Prijs per dag // 5 dagen garantie // Excl. Verhaalkosten // Excl. Laad- & losko…"
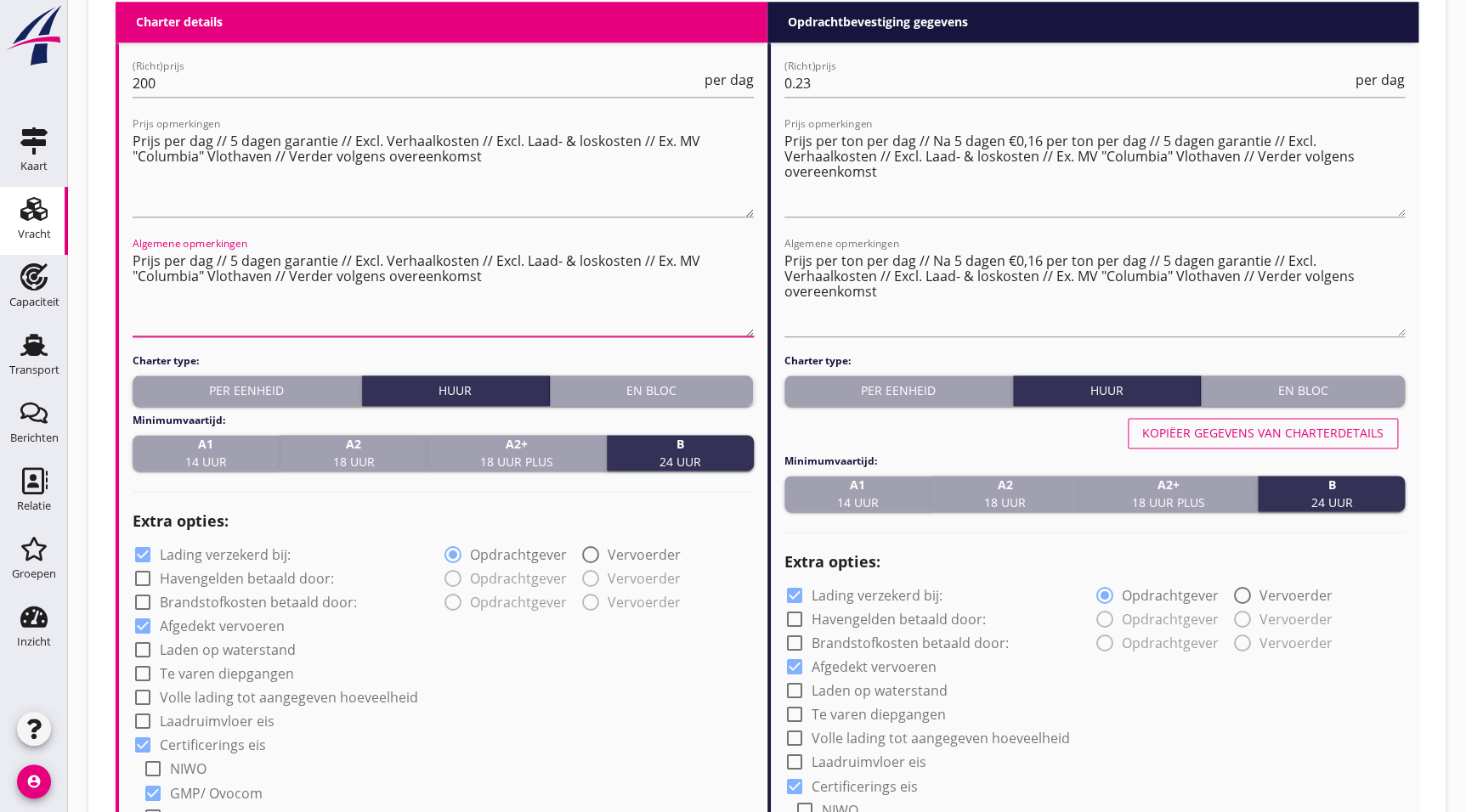
click at [377, 357] on h4 "Charter type:" at bounding box center [443, 361] width 622 height 16
click at [405, 331] on textarea "Prijs per dag // 5 dagen garantie // Excl. Verhaalkosten // Excl. Laad- & losko…" at bounding box center [443, 292] width 622 height 90
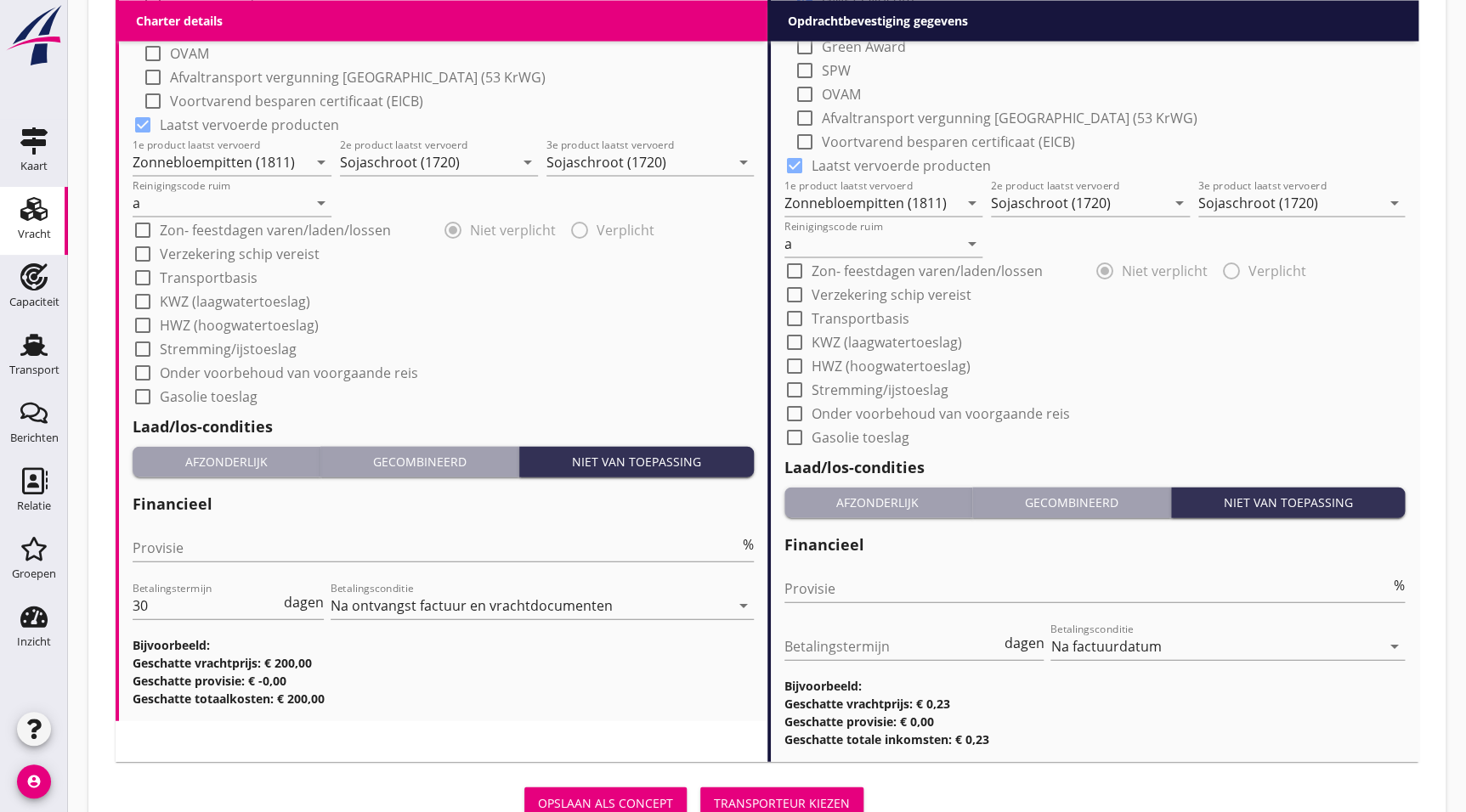
scroll to position [1721, 0]
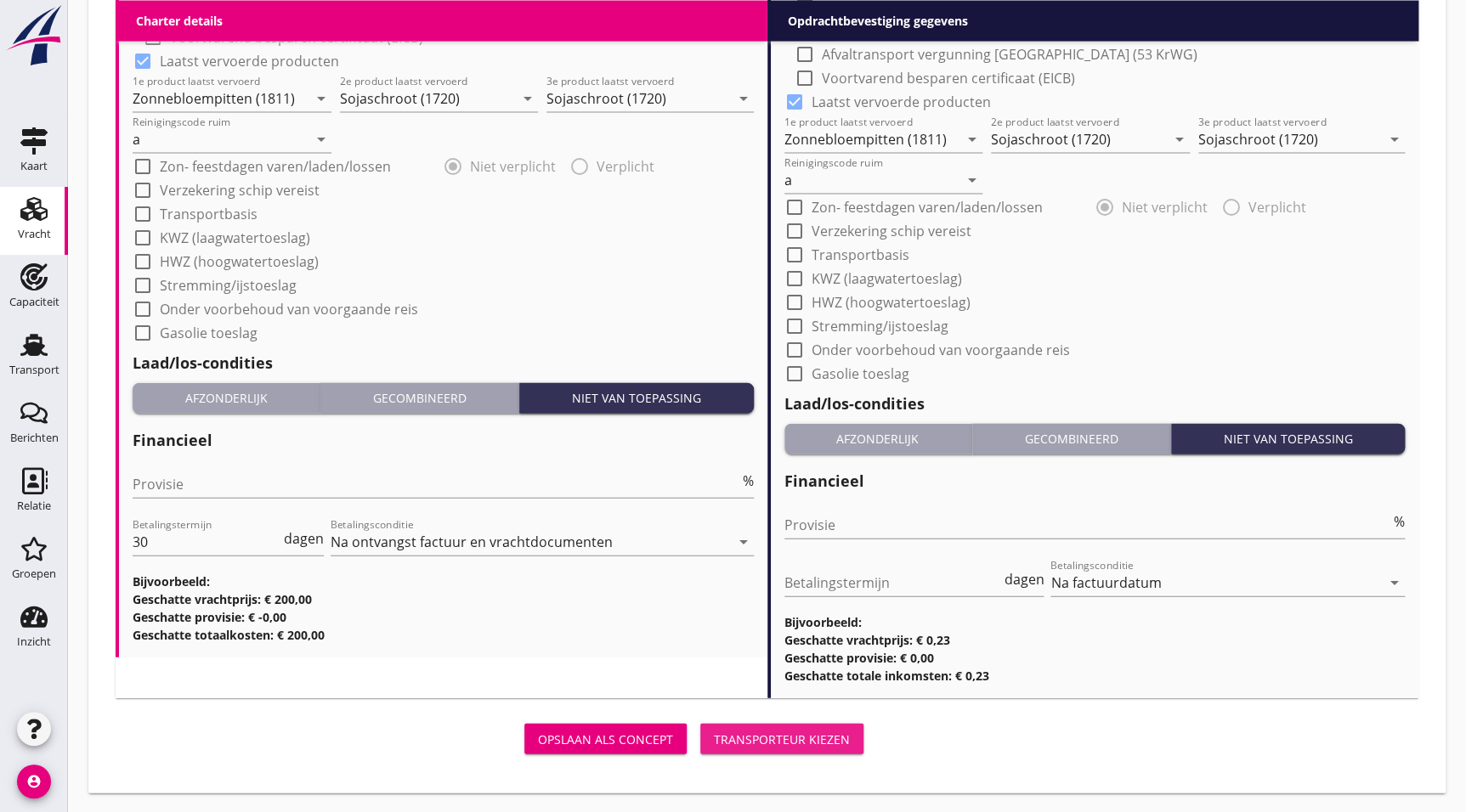
click at [813, 736] on div "Transporteur kiezen" at bounding box center [782, 740] width 136 height 18
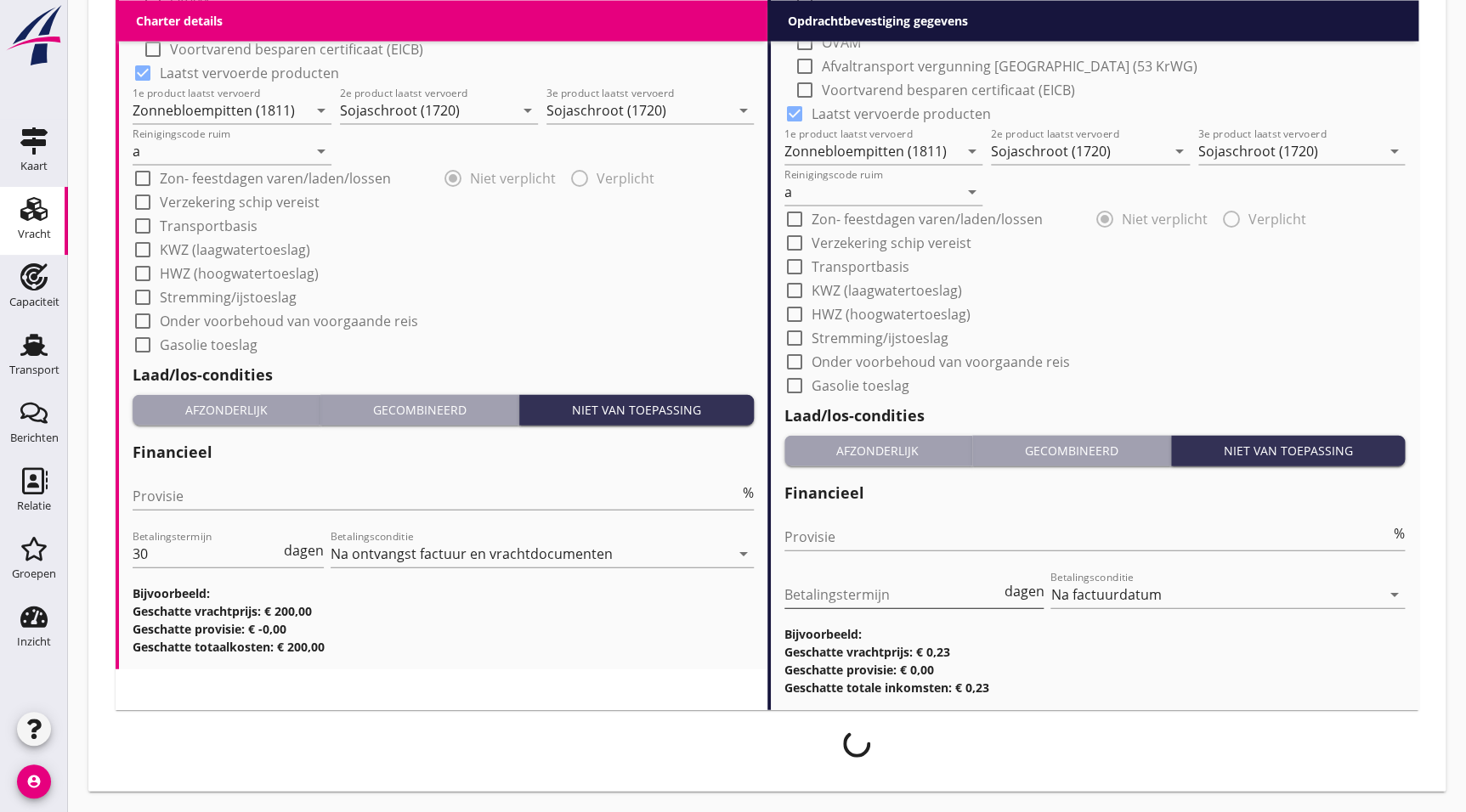
scroll to position [1707, 0]
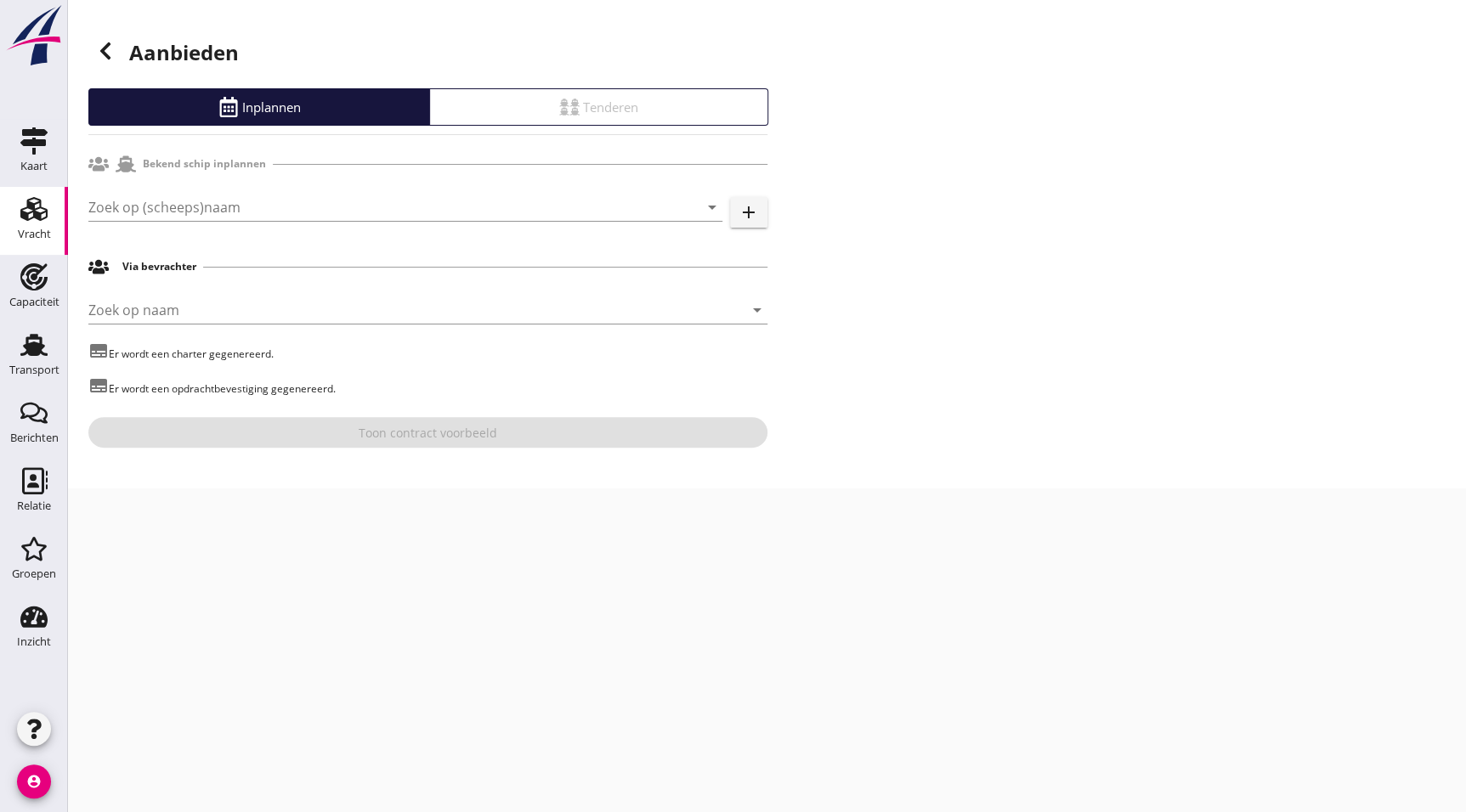
click at [245, 186] on div "Zoek op (scheeps)naam arrow_drop_down add" at bounding box center [428, 211] width 679 height 54
click at [253, 200] on input "Zoek op (scheeps)naam" at bounding box center [382, 207] width 587 height 27
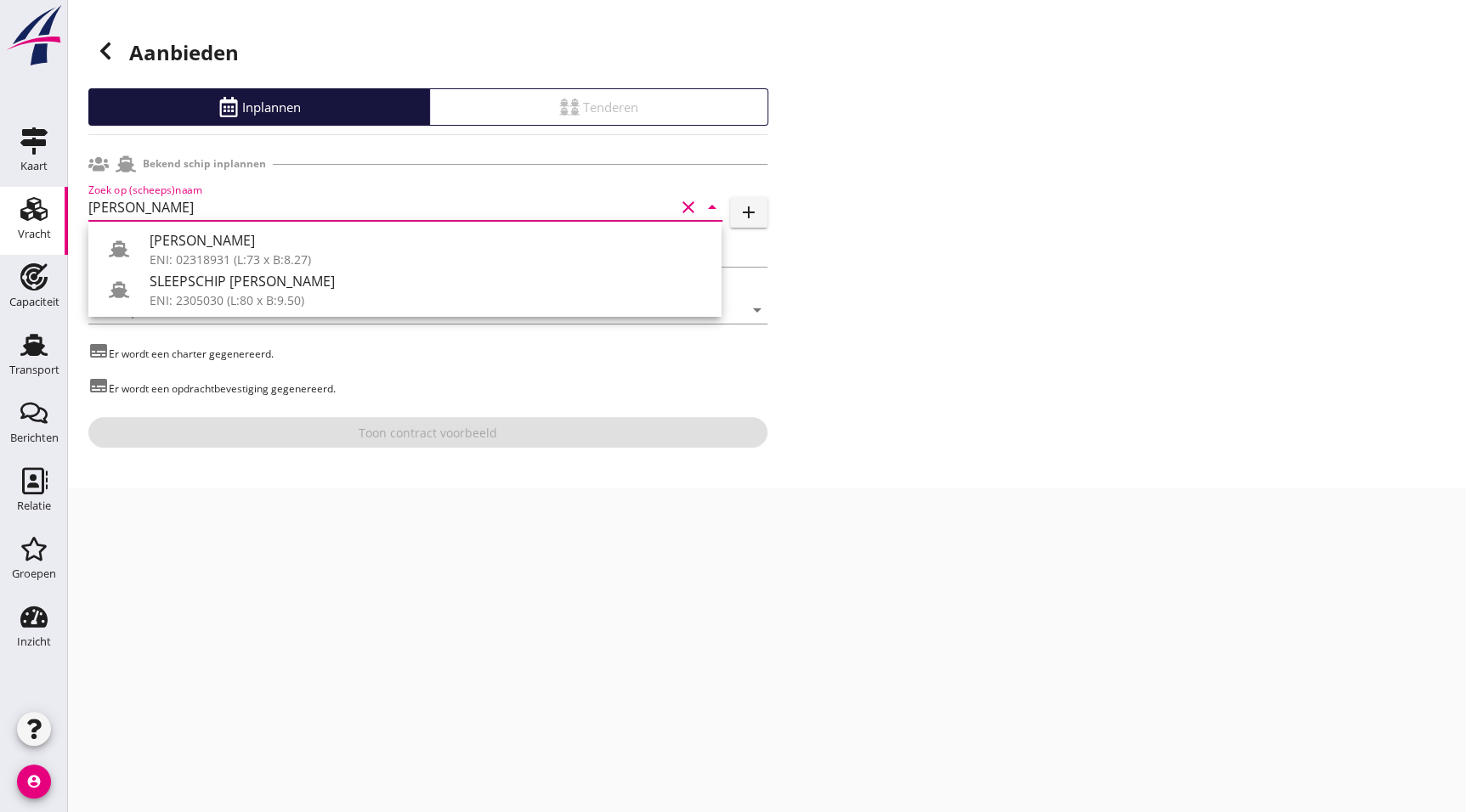
click at [273, 280] on div "SLEEPSCHIP [PERSON_NAME]" at bounding box center [428, 280] width 558 height 20
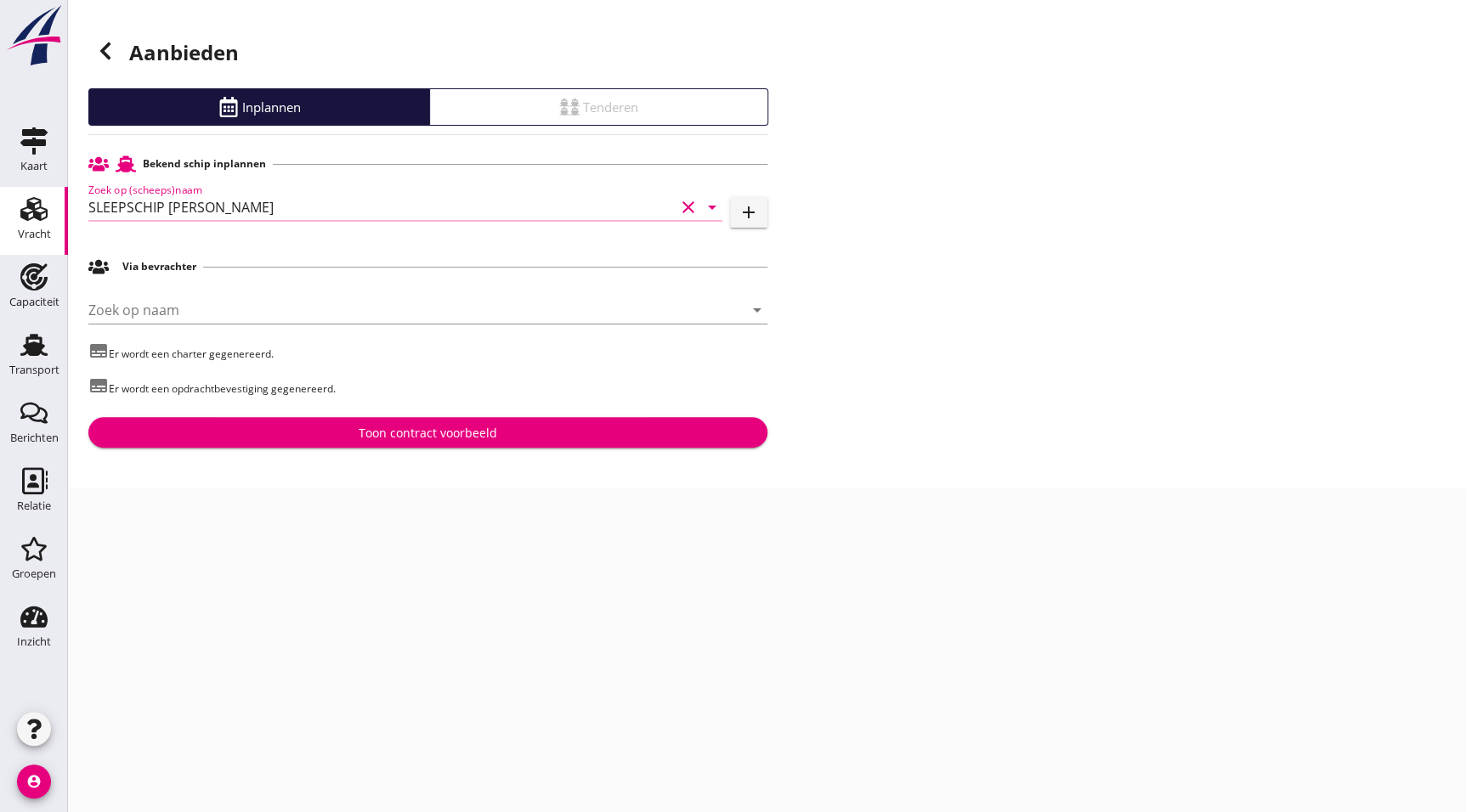
type input "SLEEPSCHIP [PERSON_NAME]"
click at [450, 442] on button "Toon contract voorbeeld" at bounding box center [428, 432] width 679 height 30
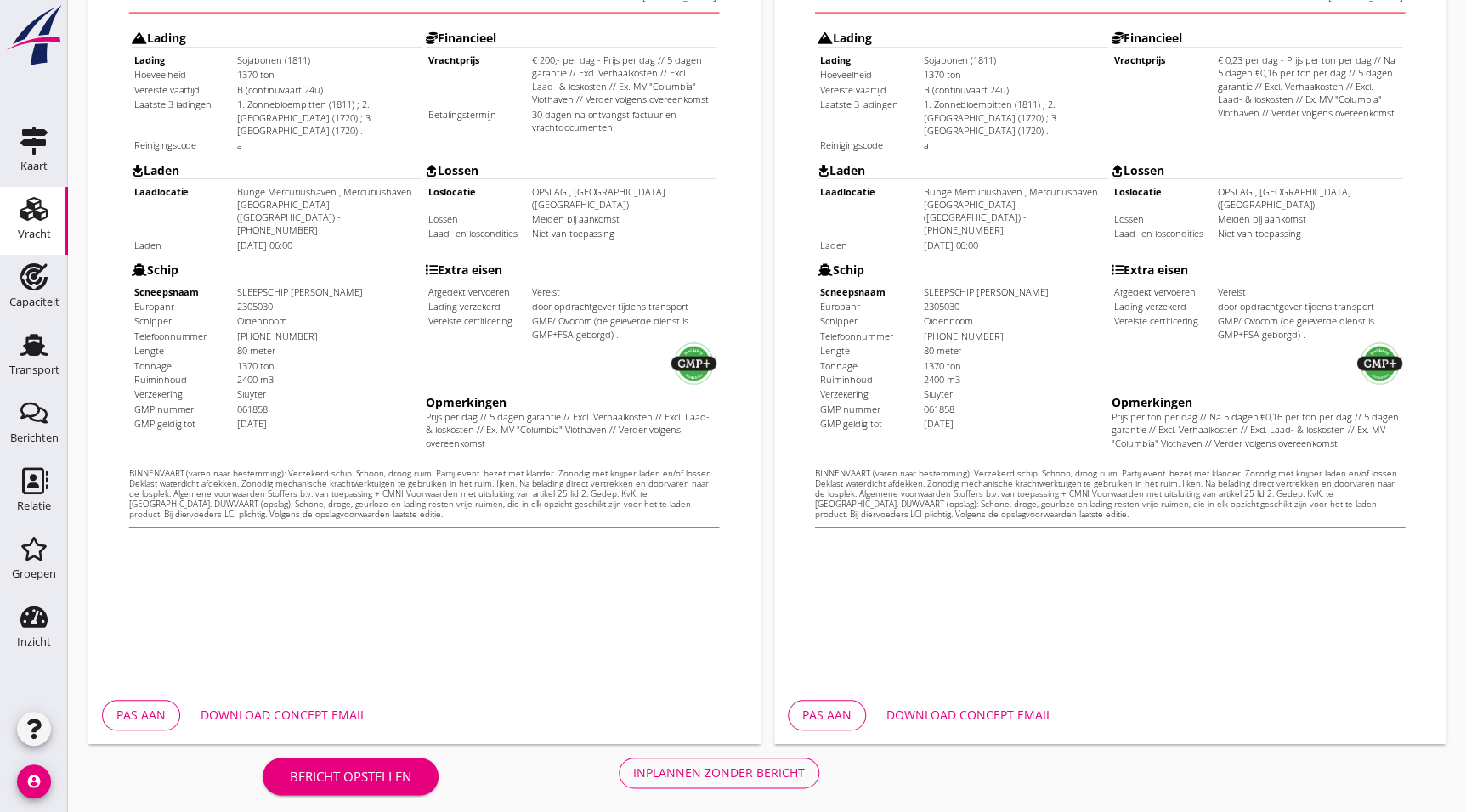
scroll to position [437, 0]
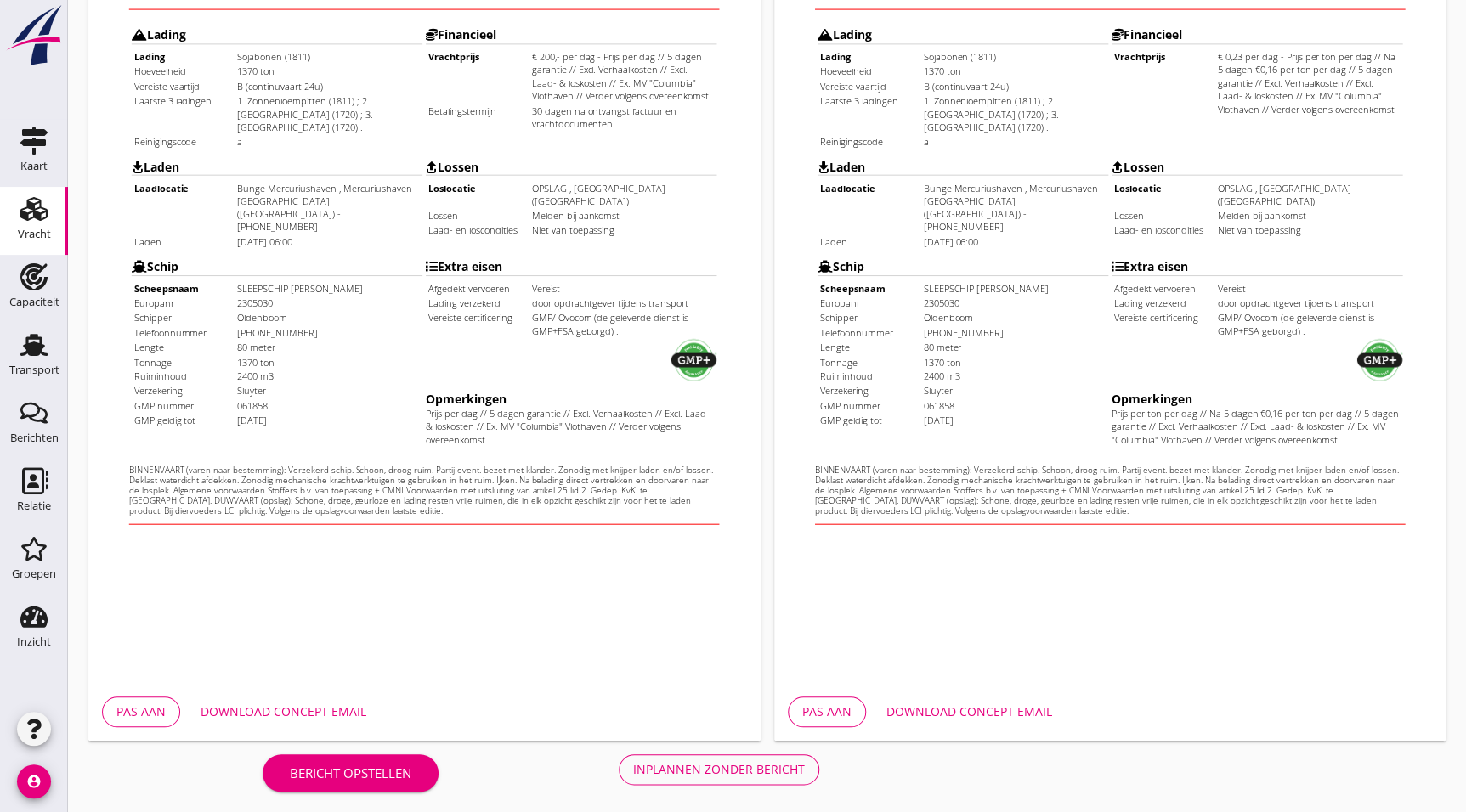
click at [730, 764] on div "Inplannen zonder bericht" at bounding box center [718, 769] width 171 height 18
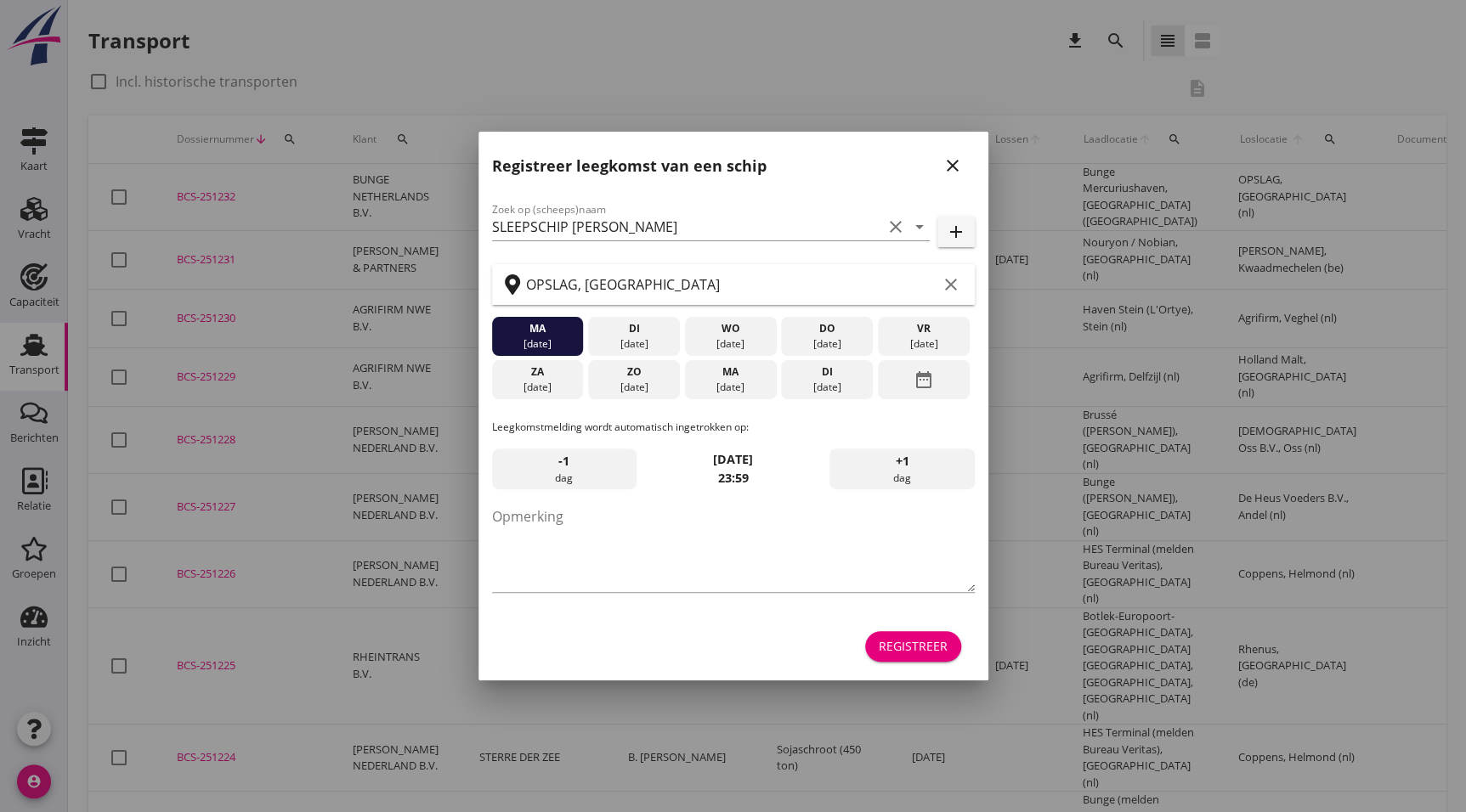
click at [957, 169] on icon "close" at bounding box center [952, 165] width 20 height 20
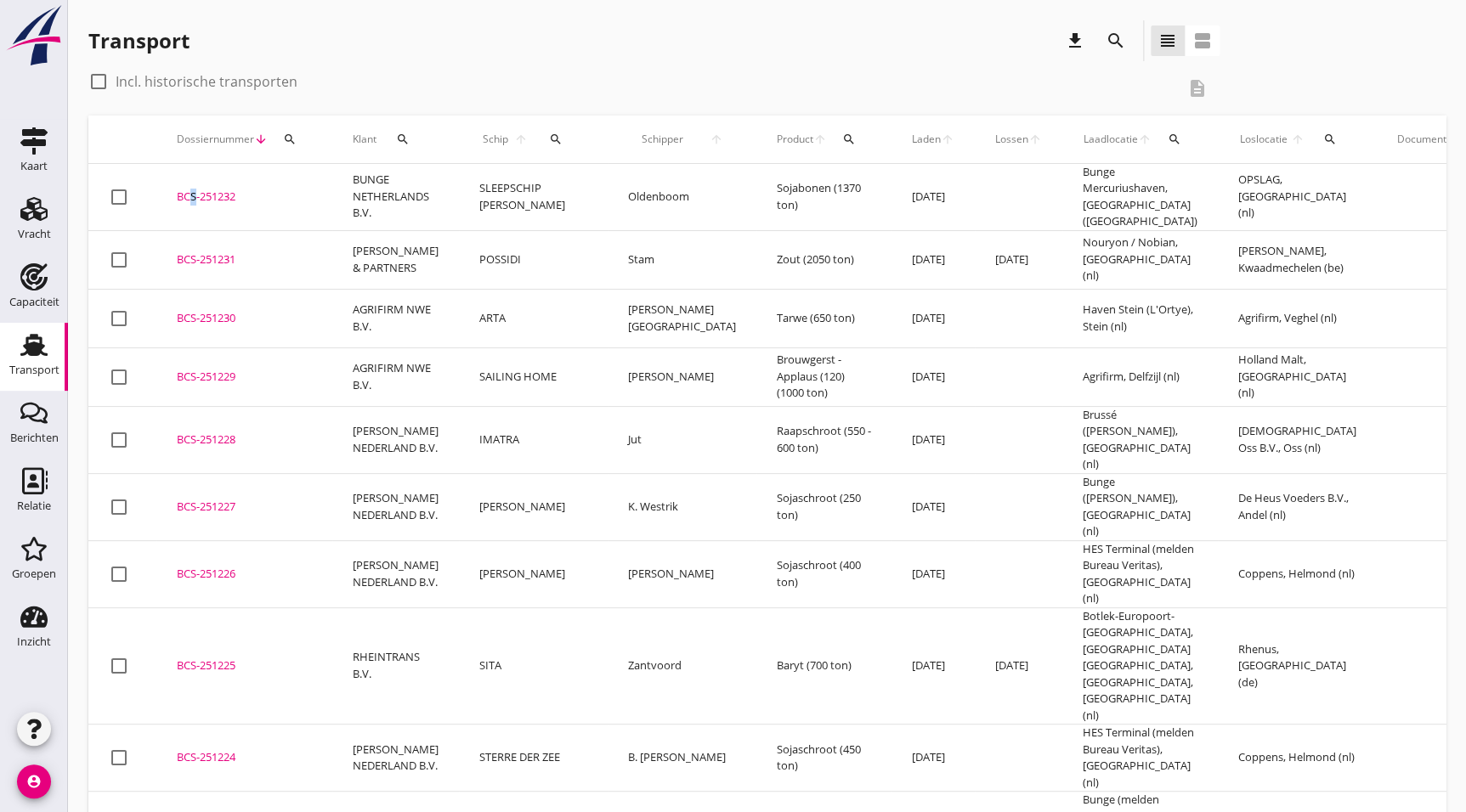
click at [186, 189] on div "BCS-251232" at bounding box center [244, 198] width 135 height 17
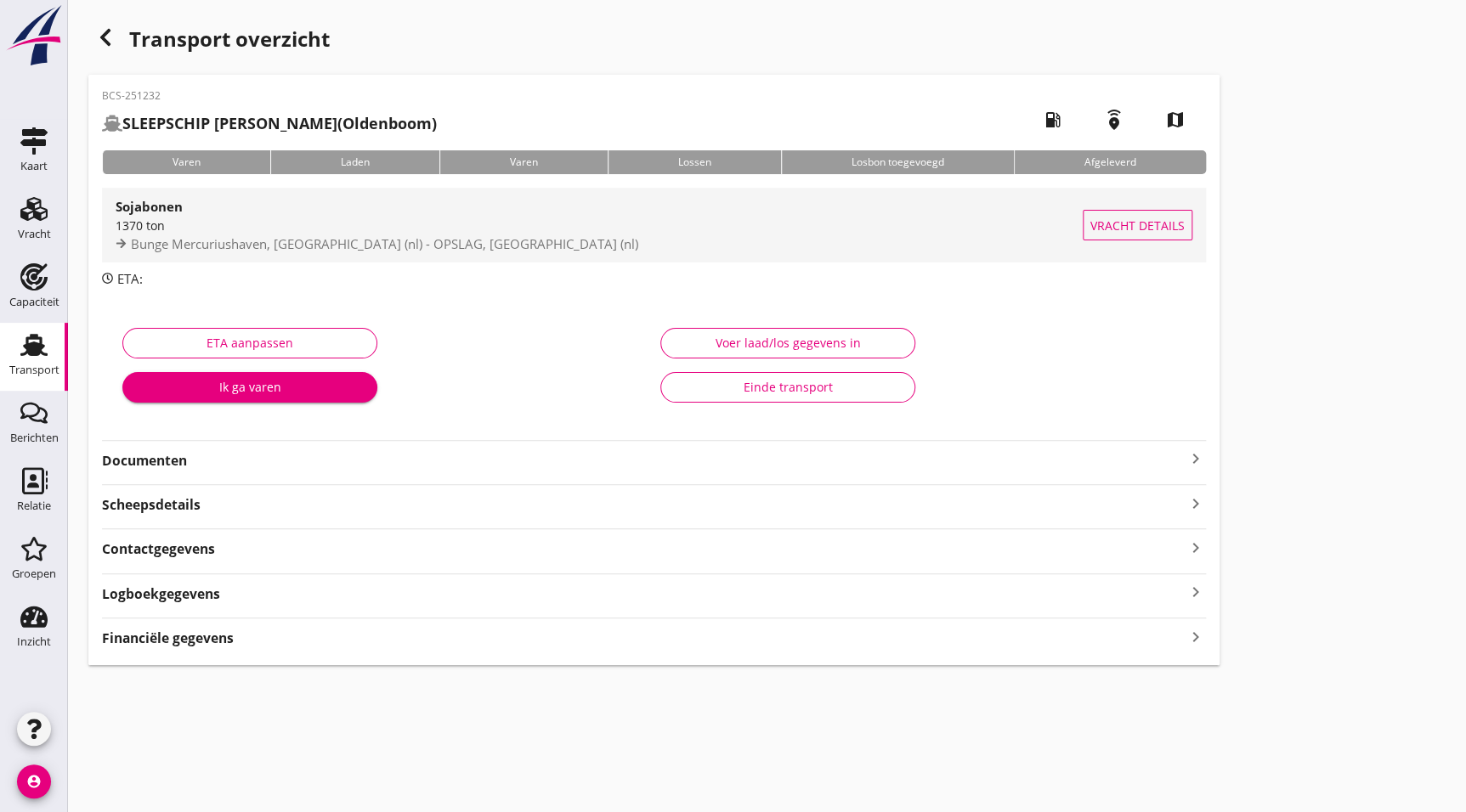
click at [239, 220] on div "1370 ton" at bounding box center [599, 225] width 967 height 18
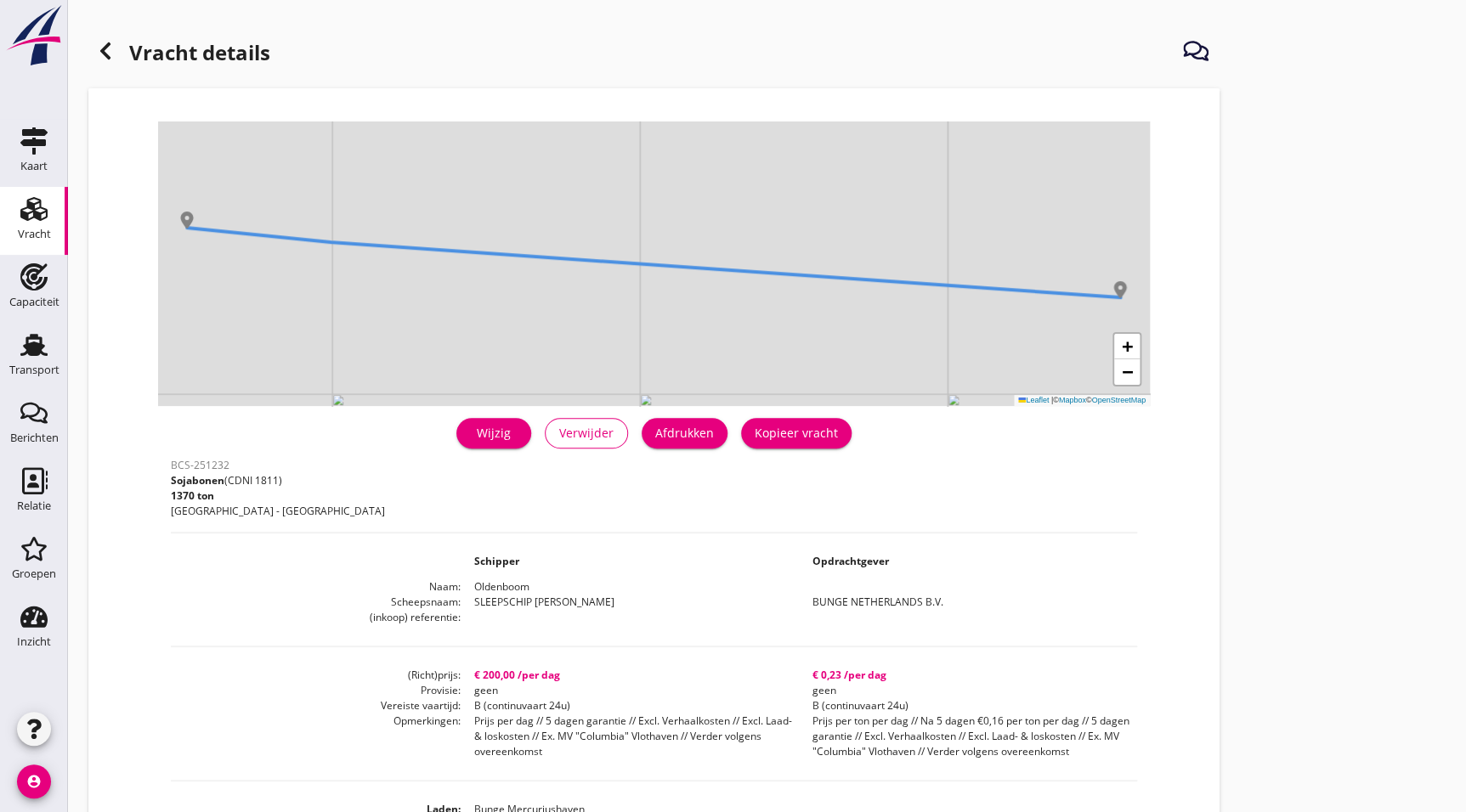
click at [666, 438] on div "Afdrukken" at bounding box center [684, 433] width 58 height 18
click at [111, 52] on icon at bounding box center [104, 50] width 20 height 20
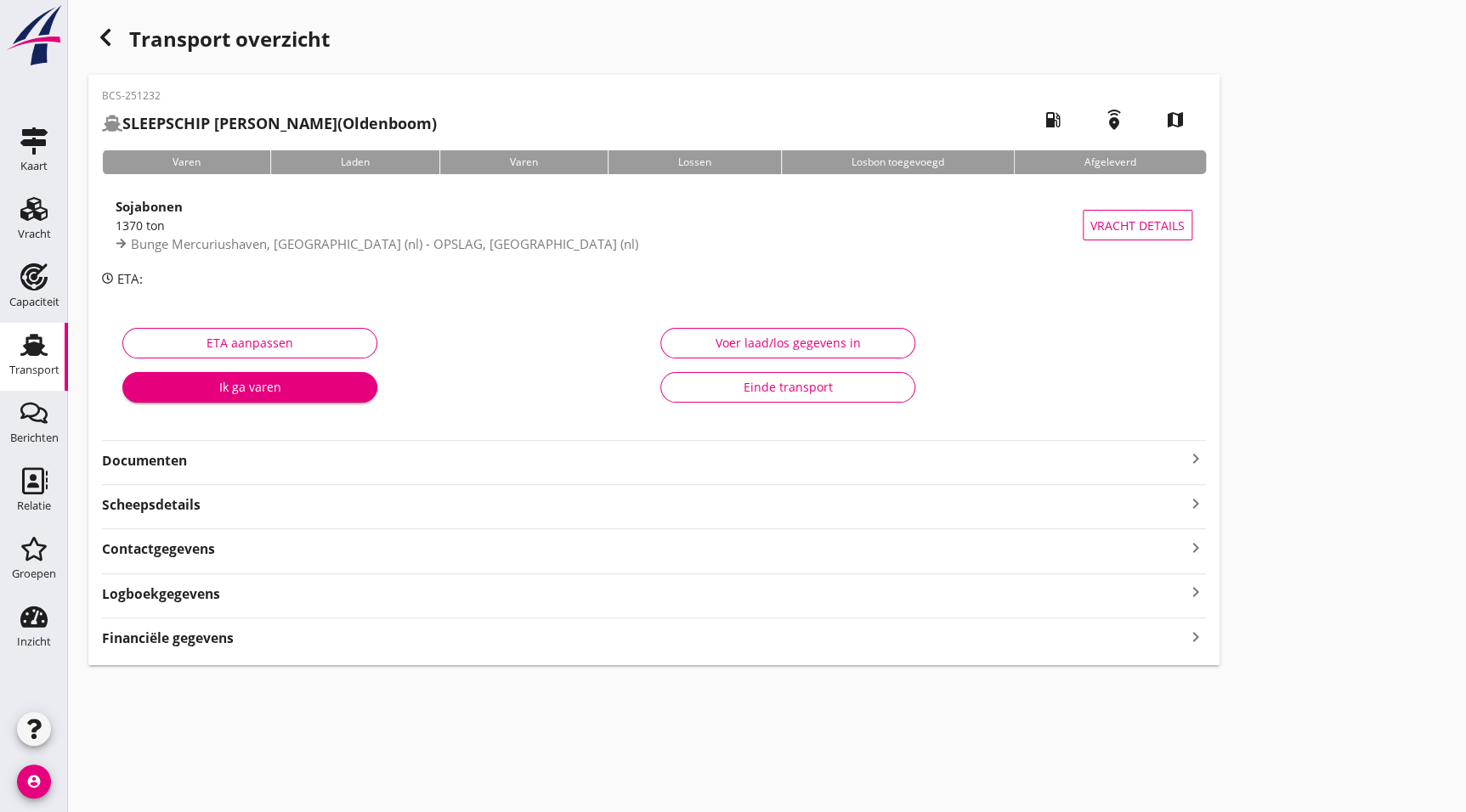
click at [306, 471] on div "BCS-251232 SLEEPSCHIP [PERSON_NAME] (Oldenboom) local_gas_station emergency_sha…" at bounding box center [655, 370] width 1132 height 591
click at [184, 451] on strong "Documenten" at bounding box center [643, 460] width 1084 height 19
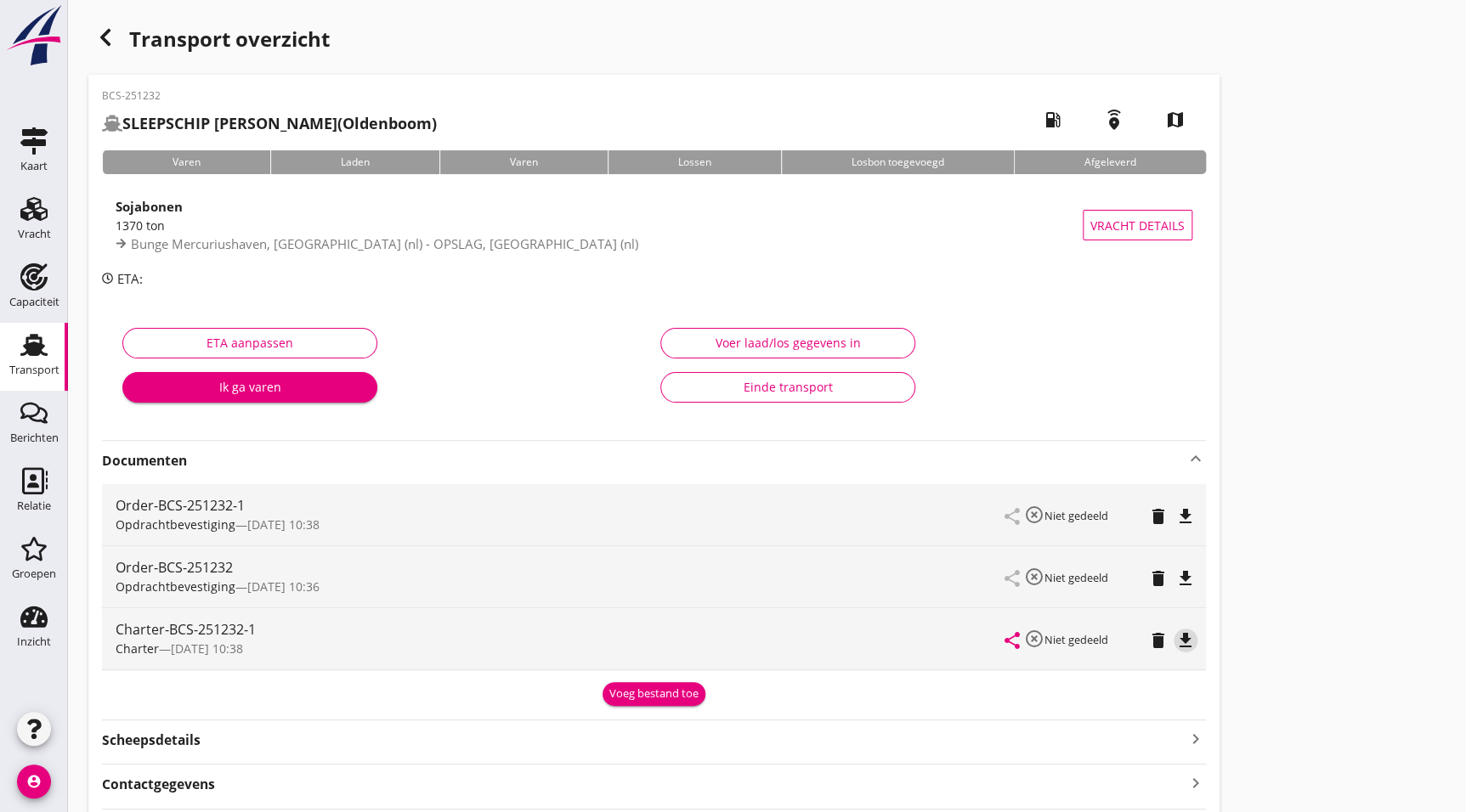
click at [1185, 638] on icon "file_download" at bounding box center [1185, 640] width 20 height 20
click at [1182, 514] on icon "file_download" at bounding box center [1185, 516] width 20 height 20
click at [93, 45] on div "button" at bounding box center [105, 37] width 34 height 34
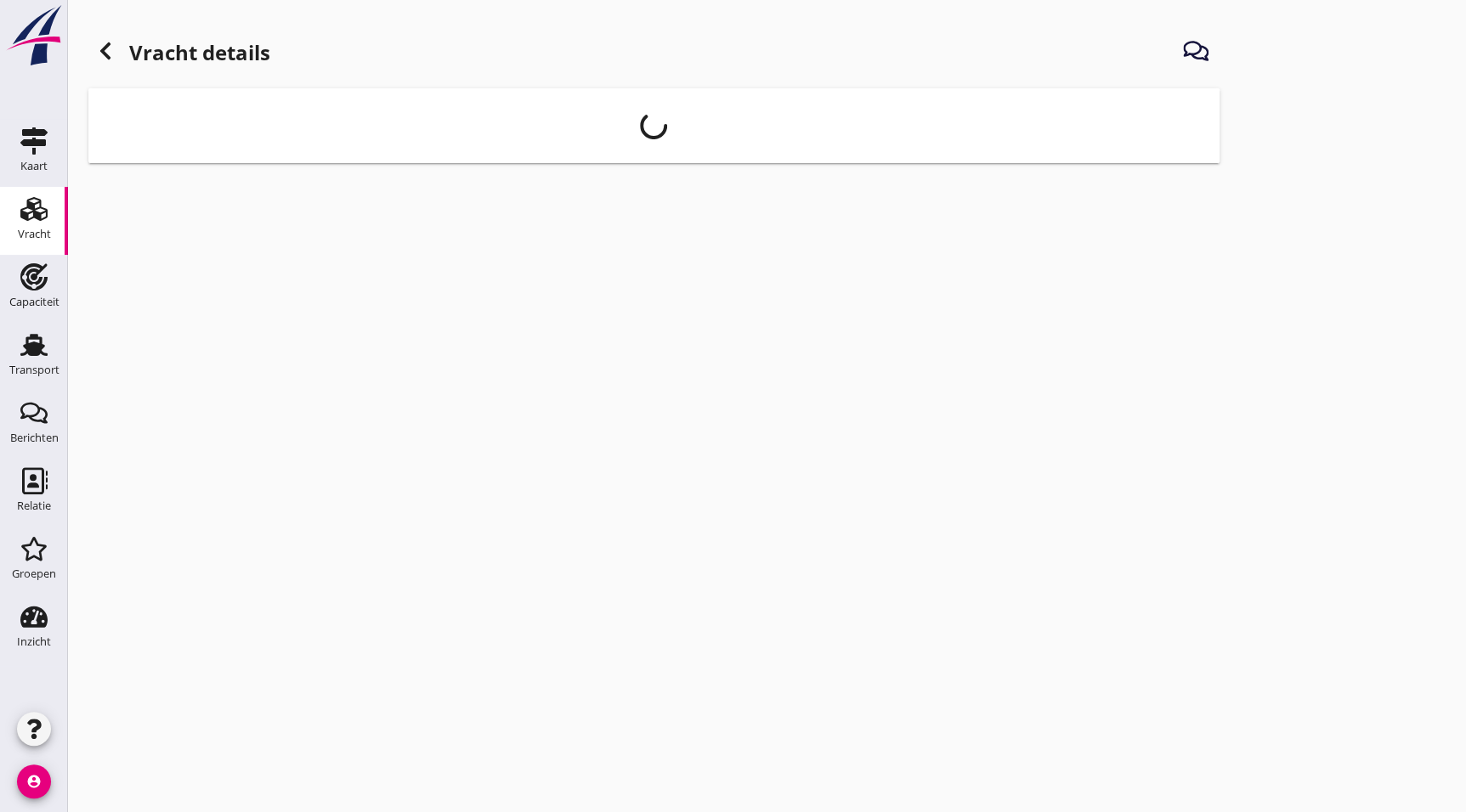
click at [1329, 568] on div "cancel You are impersonating another user. Vracht details" at bounding box center [767, 406] width 1398 height 812
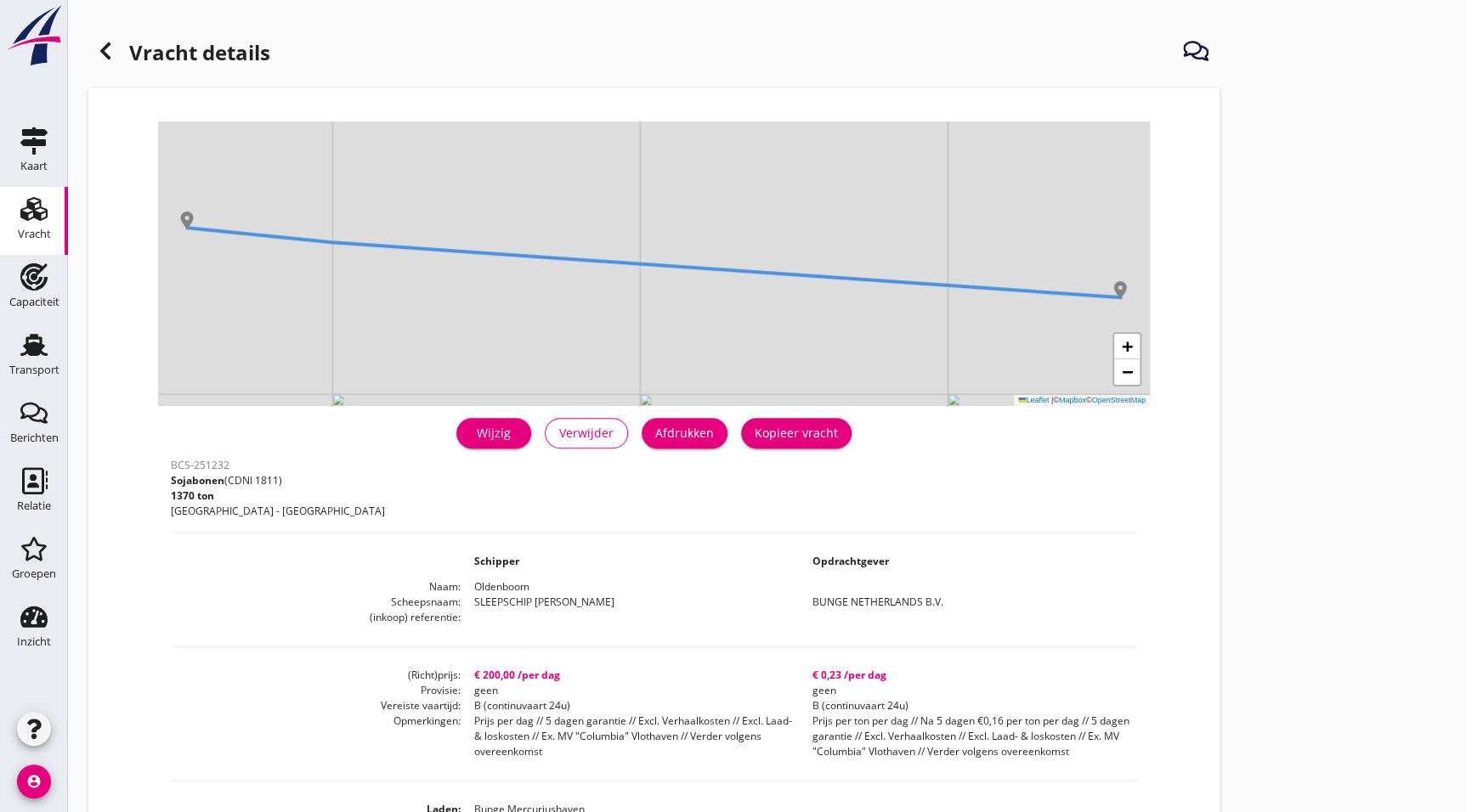
click at [1259, 483] on div "Vracht details + − Leaflet | © Mapbox © OpenStreetMap warning Het transport hee…" at bounding box center [767, 632] width 1398 height 1265
